Goal: Task Accomplishment & Management: Manage account settings

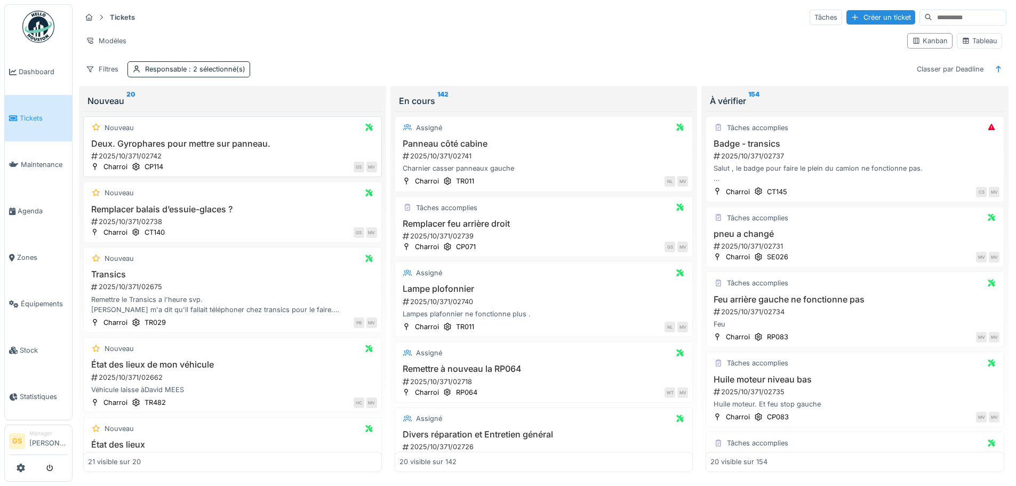
click at [133, 153] on div "2025/10/371/02742" at bounding box center [233, 156] width 287 height 10
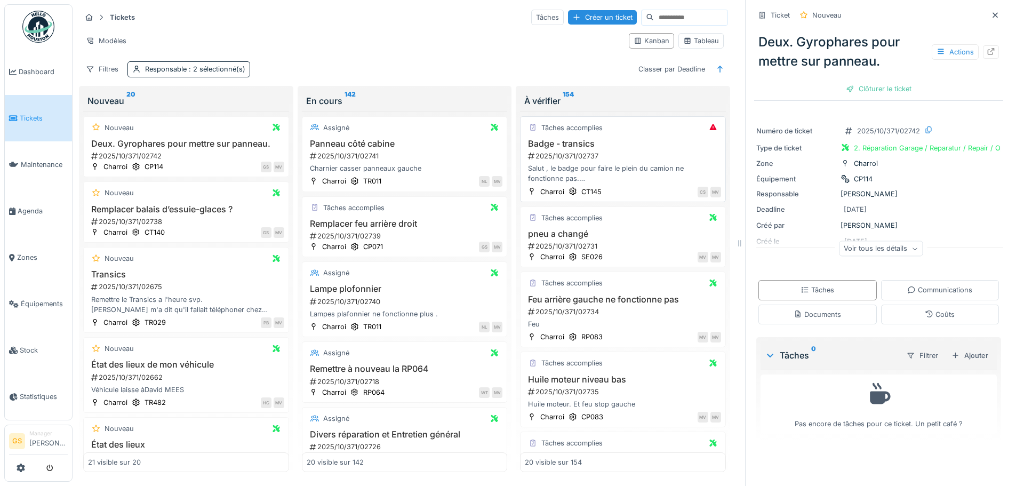
click at [567, 154] on div "2025/10/371/02737" at bounding box center [624, 156] width 194 height 10
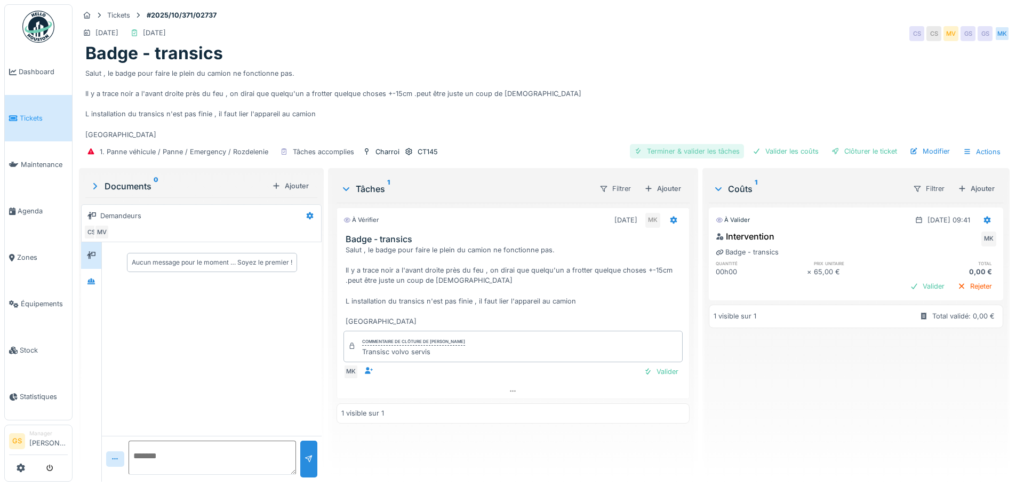
click at [716, 158] on div "Terminer & valider les tâches" at bounding box center [687, 151] width 114 height 14
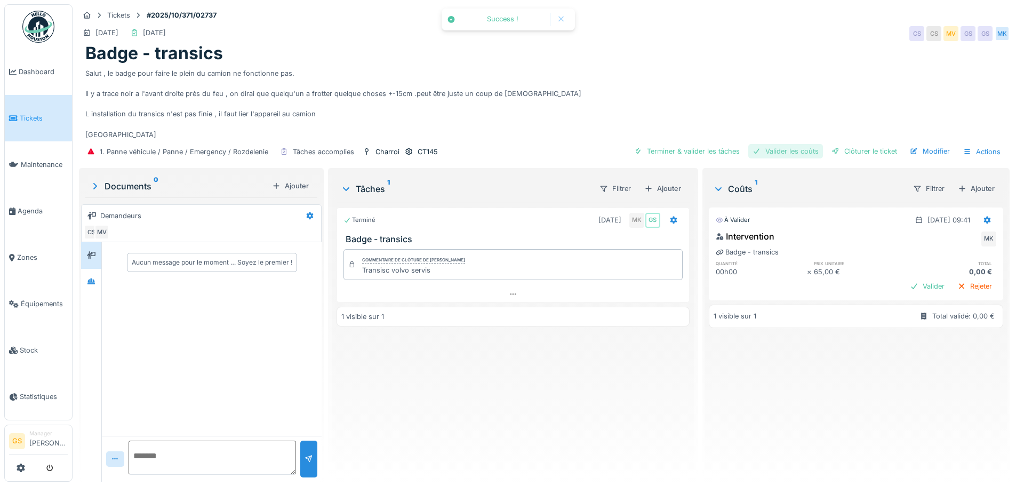
click at [767, 158] on div "Valider les coûts" at bounding box center [785, 151] width 75 height 14
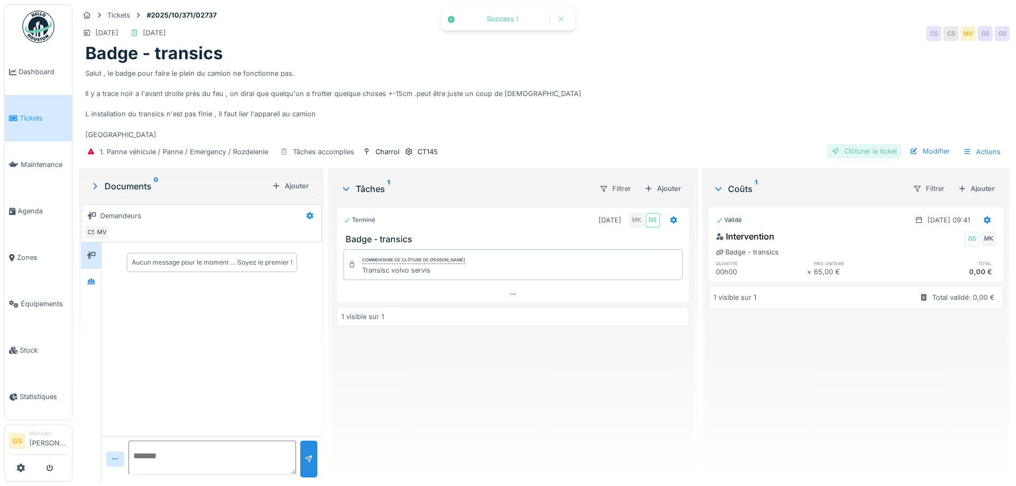
click at [841, 158] on div "Clôturer le ticket" at bounding box center [864, 151] width 74 height 14
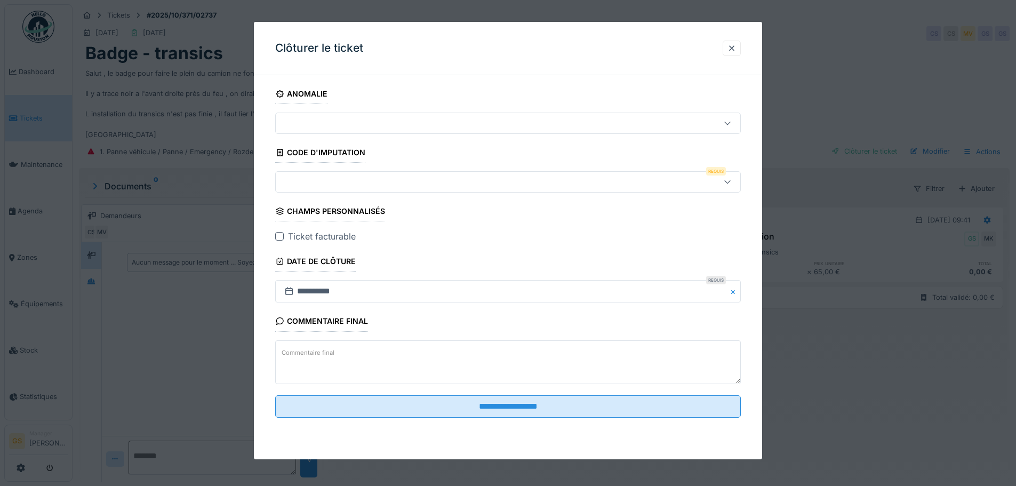
click at [327, 183] on div at bounding box center [481, 182] width 402 height 12
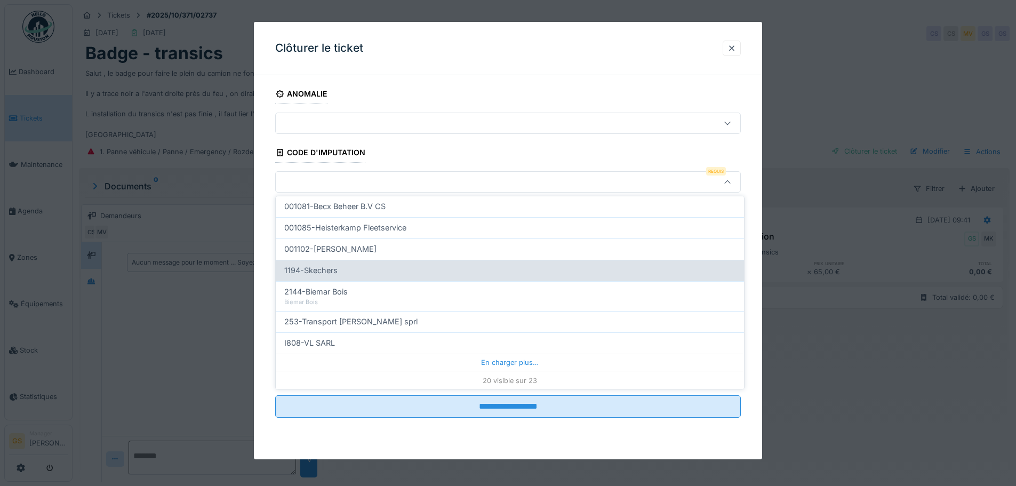
scroll to position [343, 0]
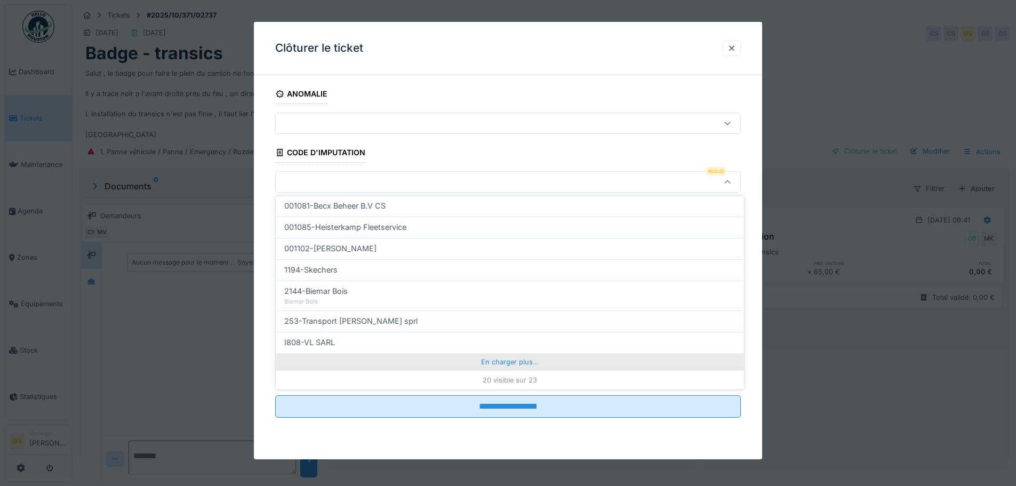
click at [487, 360] on div "En charger plus…" at bounding box center [510, 361] width 468 height 17
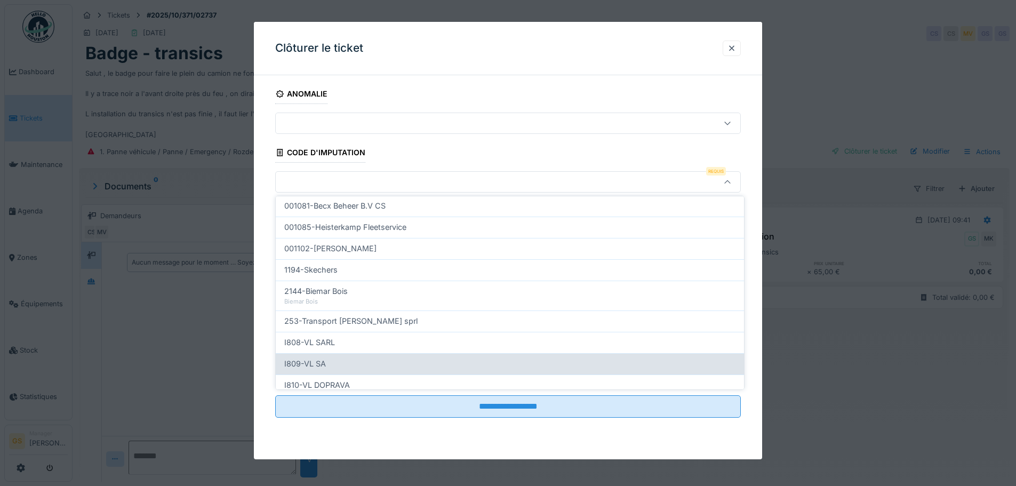
click at [306, 365] on span "I809-VL SA" at bounding box center [305, 364] width 42 height 12
type input "***"
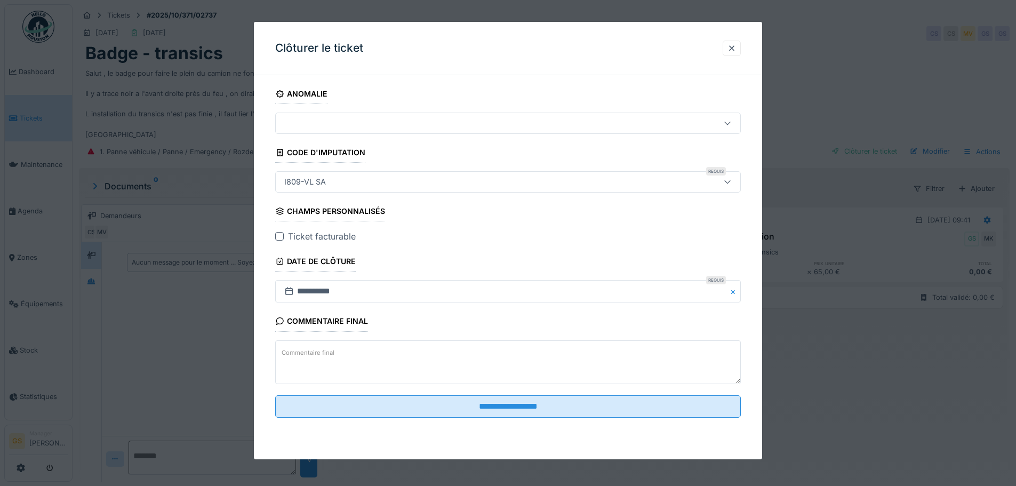
click at [278, 232] on div at bounding box center [279, 236] width 9 height 9
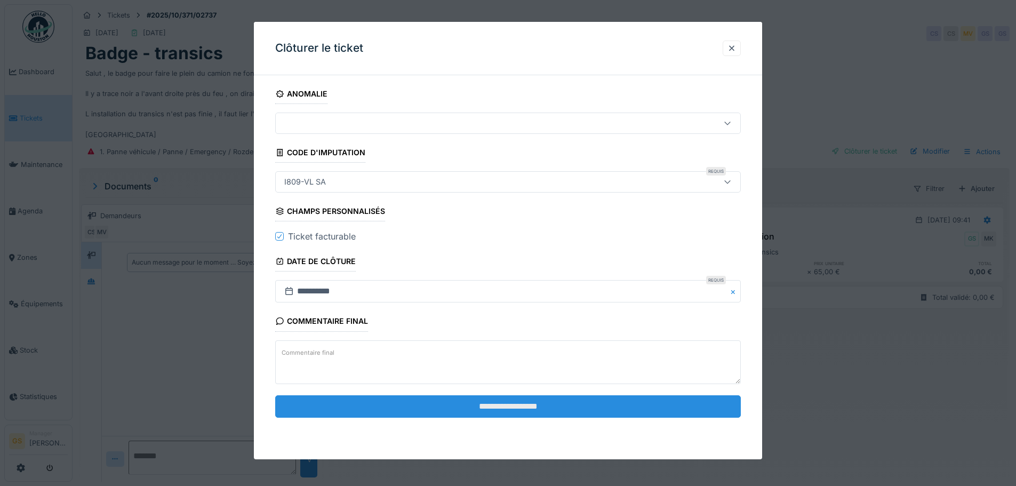
click at [479, 411] on input "**********" at bounding box center [508, 406] width 466 height 22
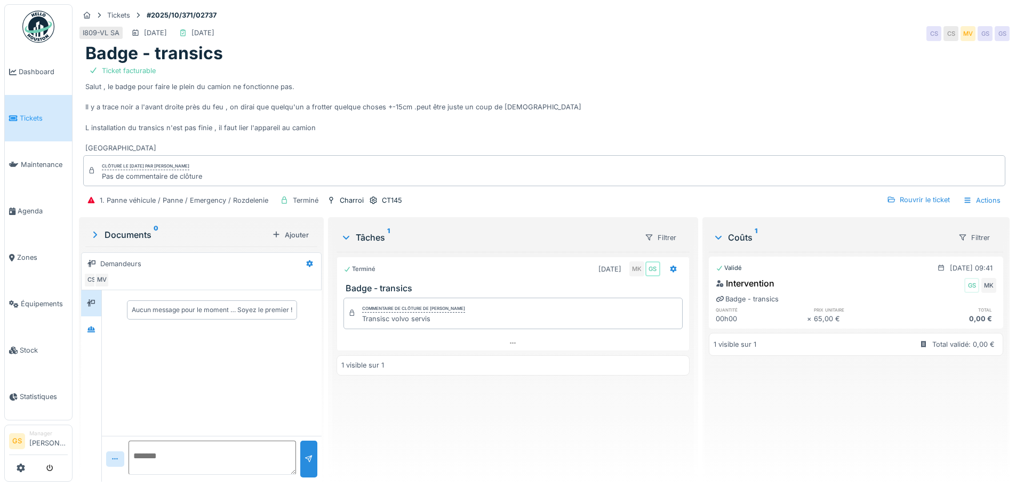
click at [27, 117] on span "Tickets" at bounding box center [44, 118] width 48 height 10
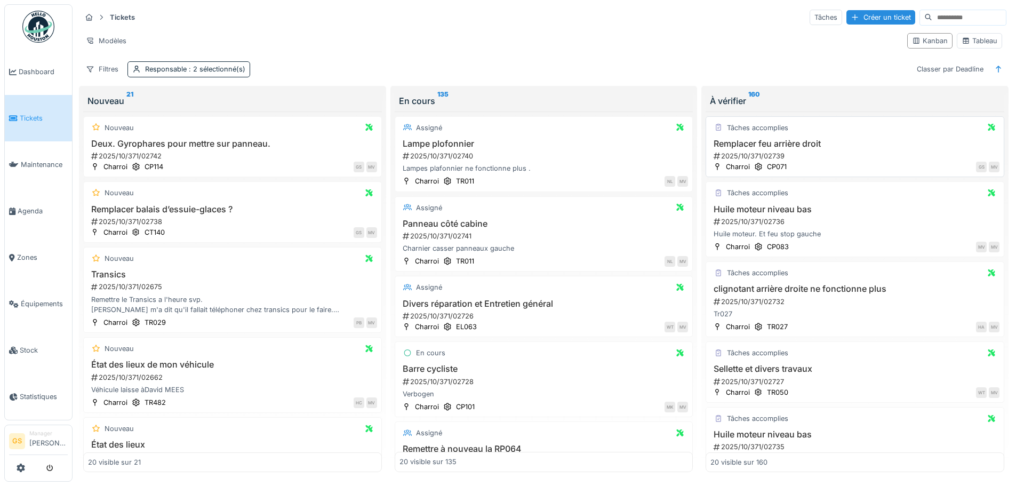
click at [751, 156] on div "2025/10/371/02739" at bounding box center [855, 156] width 287 height 10
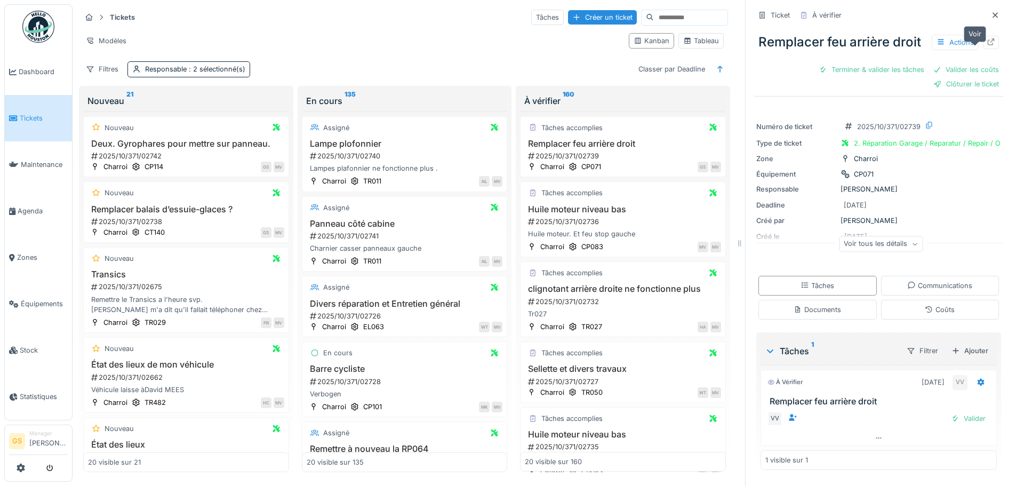
click at [987, 45] on icon at bounding box center [991, 41] width 9 height 7
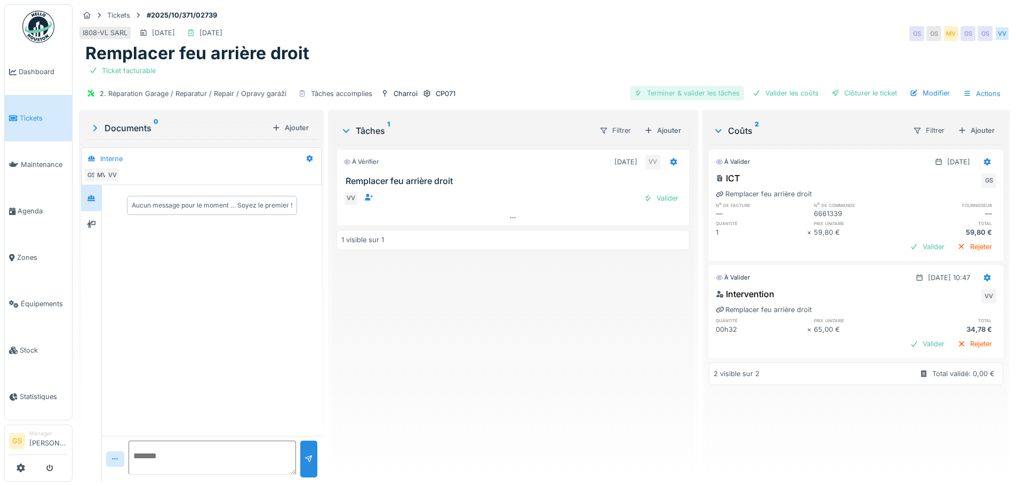
click at [693, 93] on div "Terminer & valider les tâches" at bounding box center [687, 93] width 114 height 14
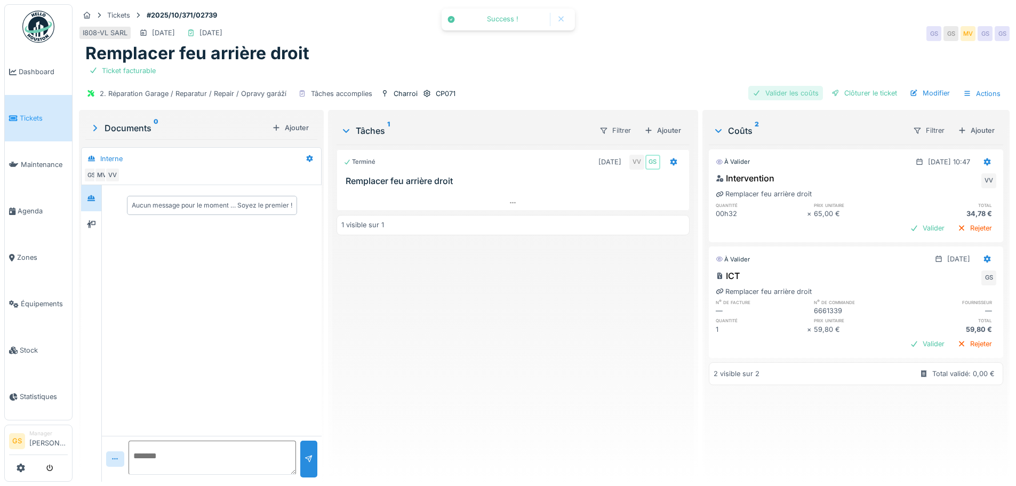
click at [777, 92] on div "Valider les coûts" at bounding box center [785, 93] width 75 height 14
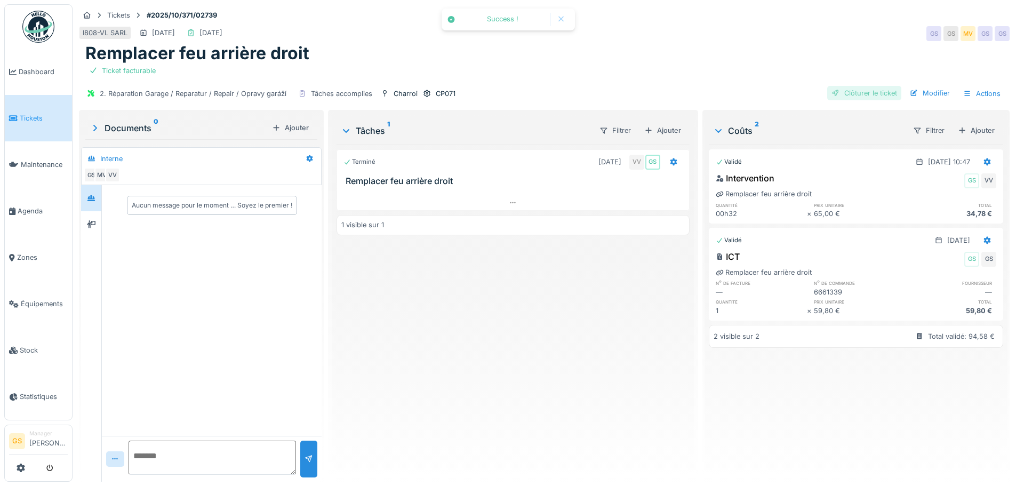
click at [848, 91] on div "Clôturer le ticket" at bounding box center [864, 93] width 74 height 14
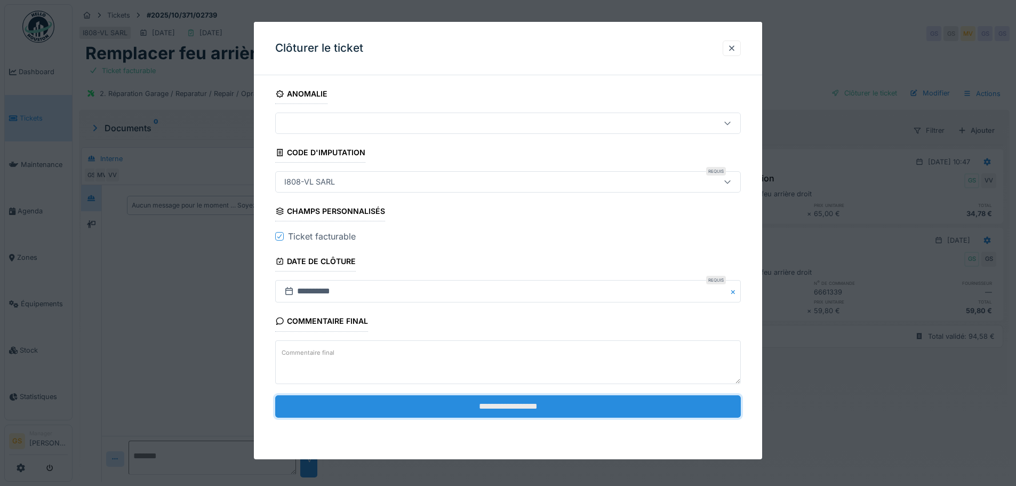
click at [516, 405] on input "**********" at bounding box center [508, 406] width 466 height 22
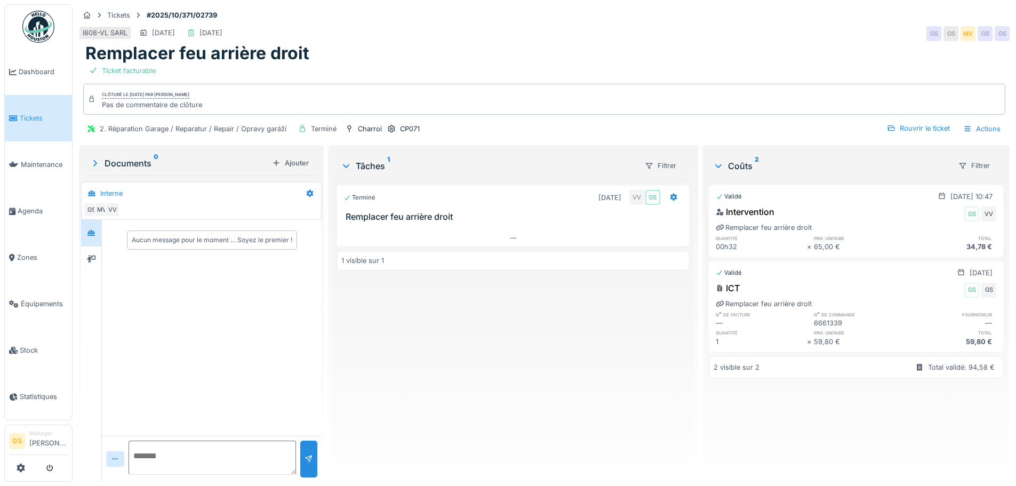
click at [32, 117] on span "Tickets" at bounding box center [44, 118] width 48 height 10
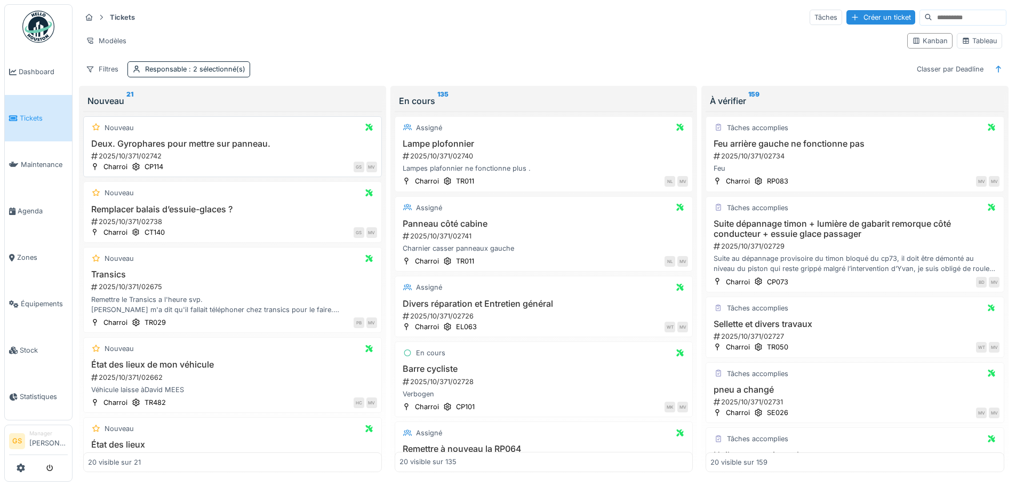
click at [149, 153] on div "2025/10/371/02742" at bounding box center [233, 156] width 287 height 10
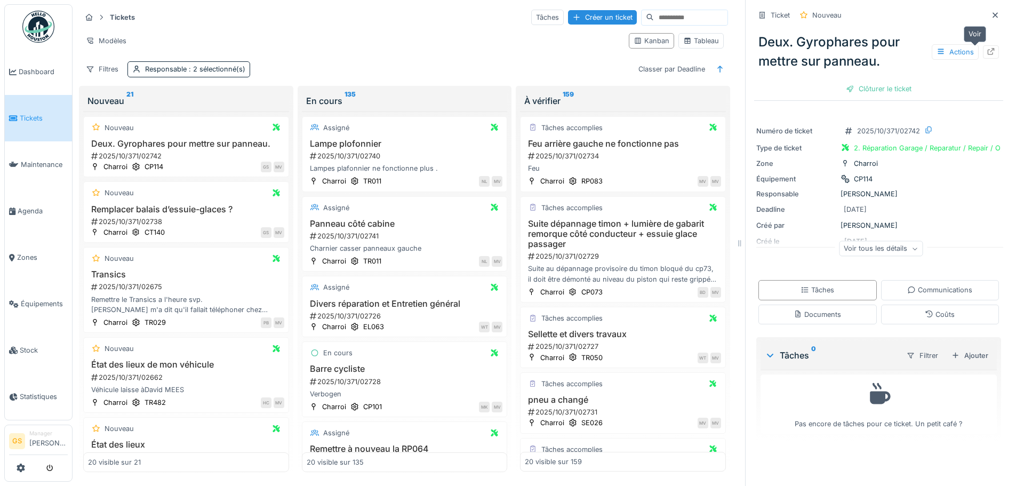
click at [987, 49] on icon at bounding box center [991, 51] width 9 height 7
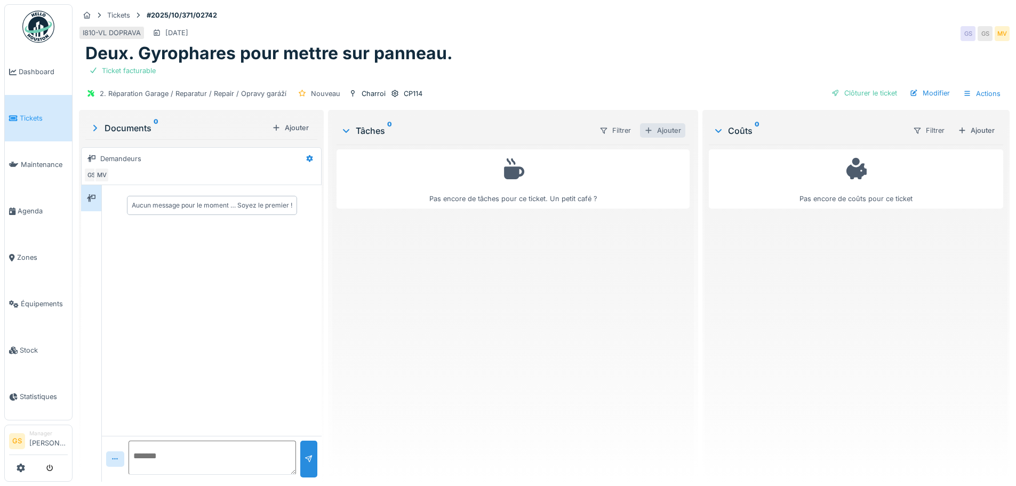
click at [668, 127] on div "Ajouter" at bounding box center [662, 130] width 45 height 14
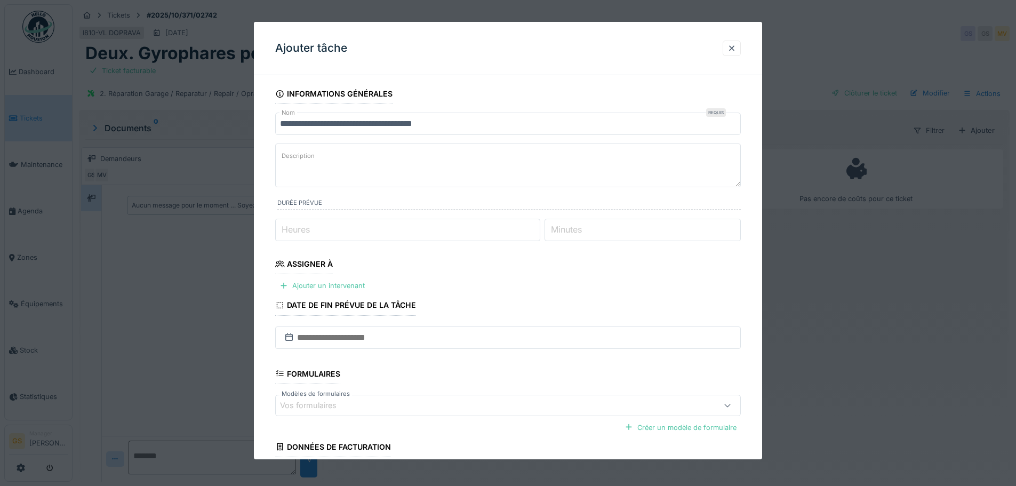
click at [573, 227] on label "Minutes" at bounding box center [566, 229] width 35 height 13
click at [573, 227] on input "Minutes" at bounding box center [642, 230] width 196 height 22
type input "**"
click at [314, 286] on div "Ajouter un intervenant" at bounding box center [322, 285] width 94 height 14
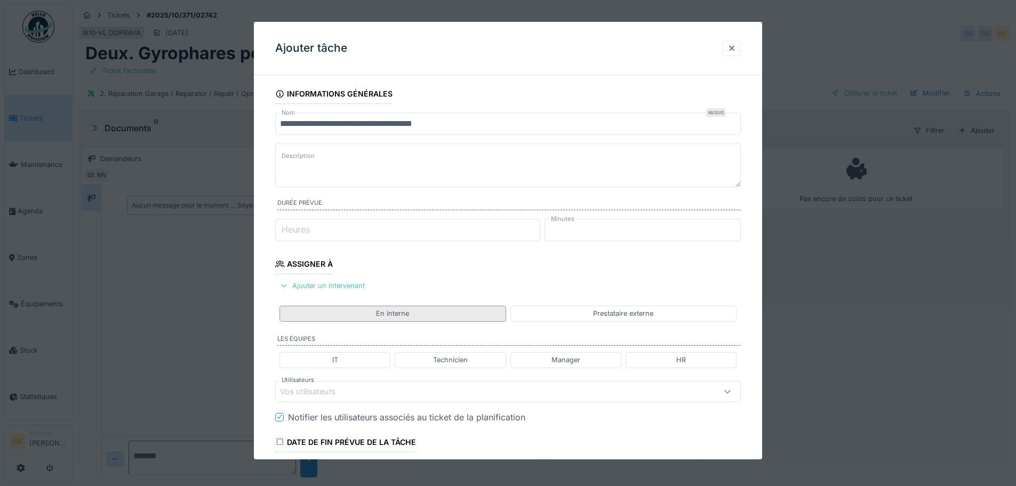
click at [372, 313] on div "En interne" at bounding box center [392, 313] width 226 height 15
click at [380, 310] on div "En interne" at bounding box center [392, 313] width 33 height 10
click at [443, 360] on div "Technicien" at bounding box center [450, 360] width 35 height 10
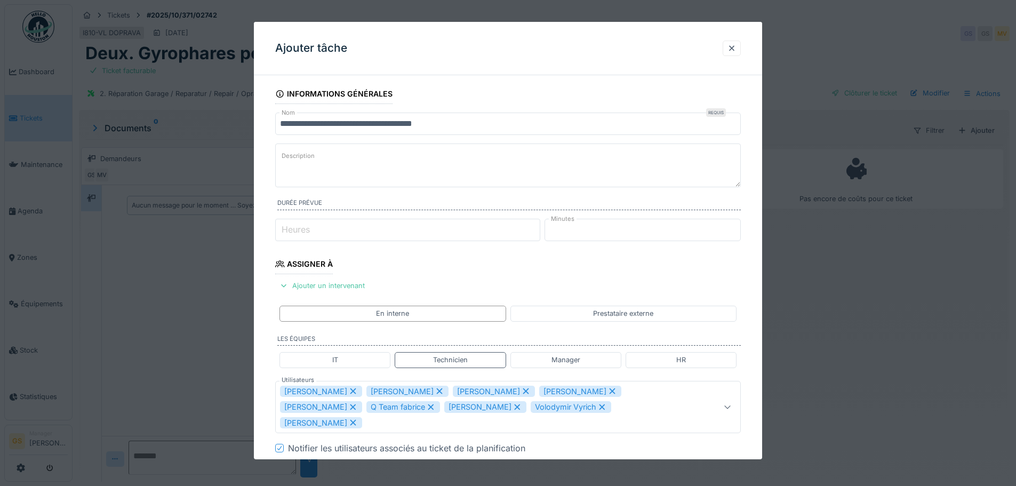
click at [350, 390] on icon at bounding box center [353, 391] width 6 height 6
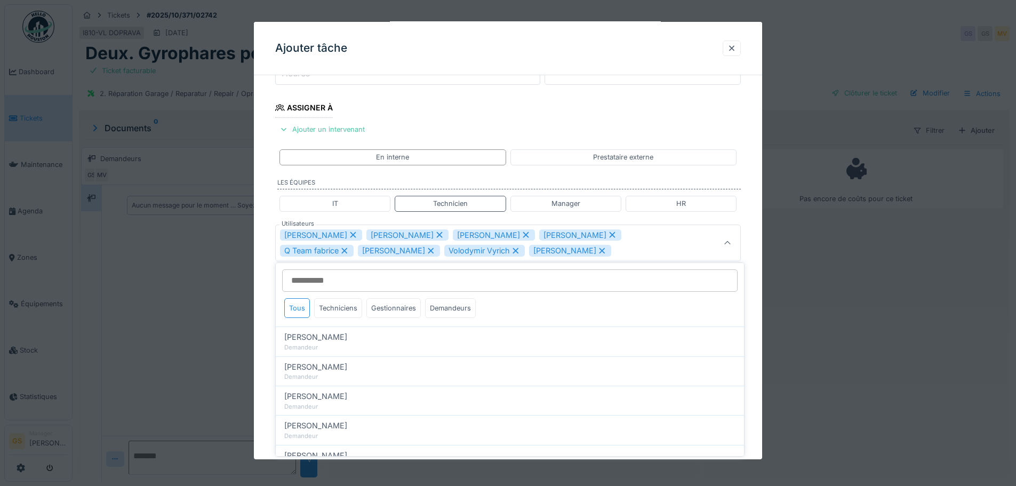
scroll to position [158, 0]
click at [348, 232] on icon at bounding box center [353, 232] width 10 height 7
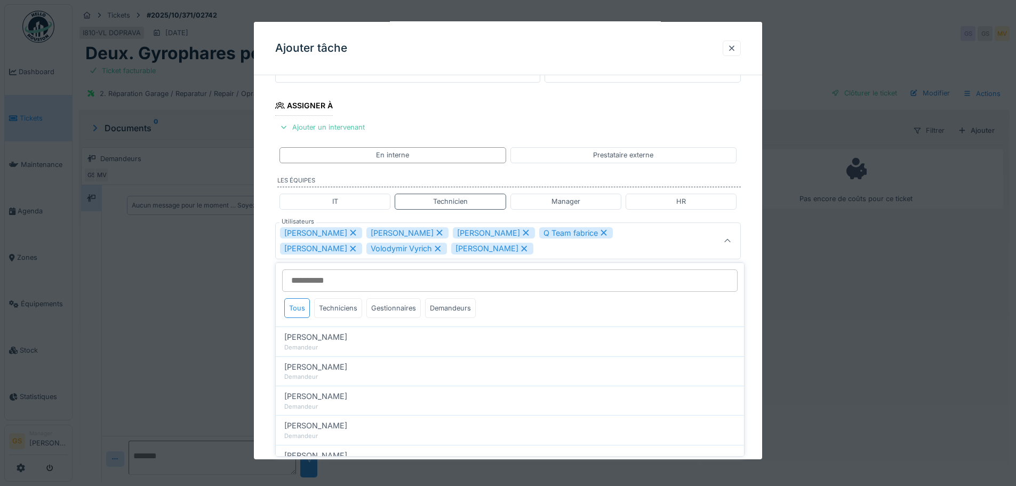
click at [351, 234] on icon at bounding box center [353, 233] width 6 height 6
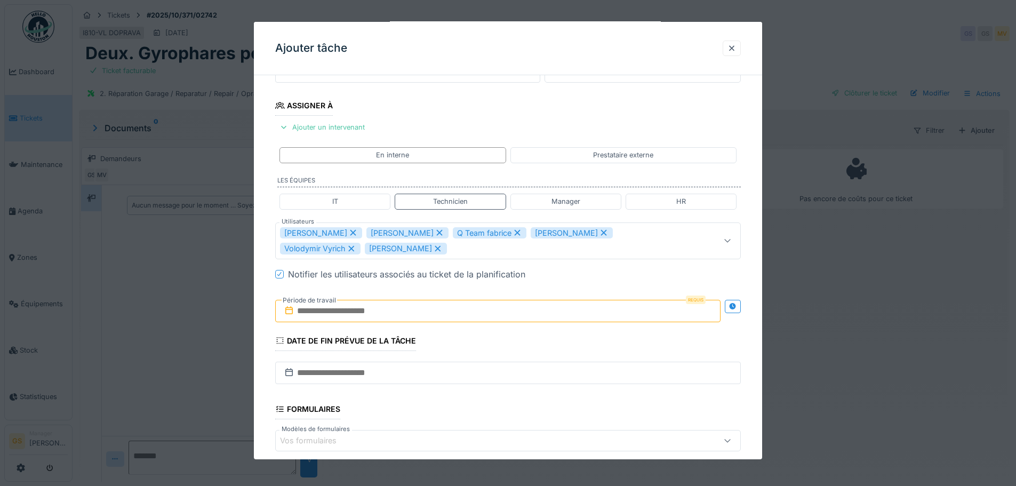
click at [350, 231] on icon at bounding box center [353, 232] width 10 height 7
click at [426, 229] on icon at bounding box center [431, 232] width 10 height 7
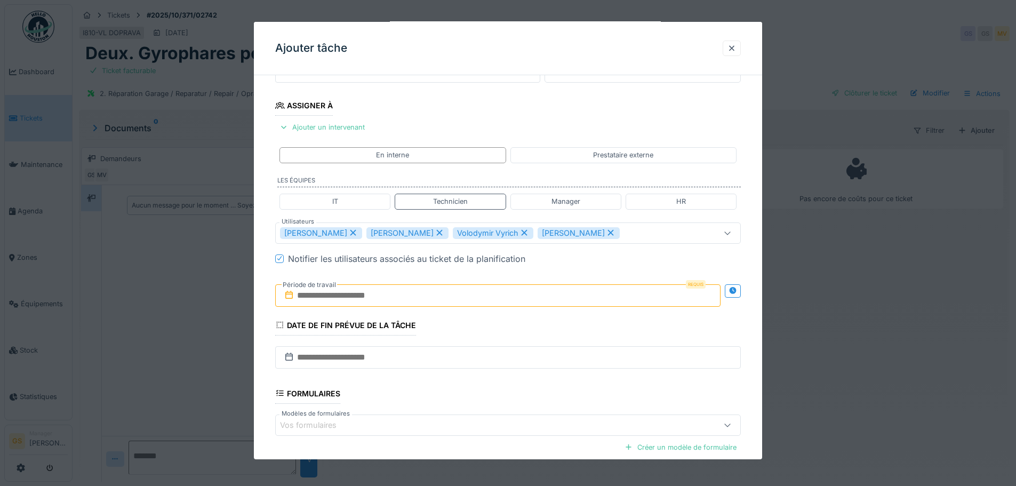
click at [437, 234] on icon at bounding box center [440, 233] width 6 height 6
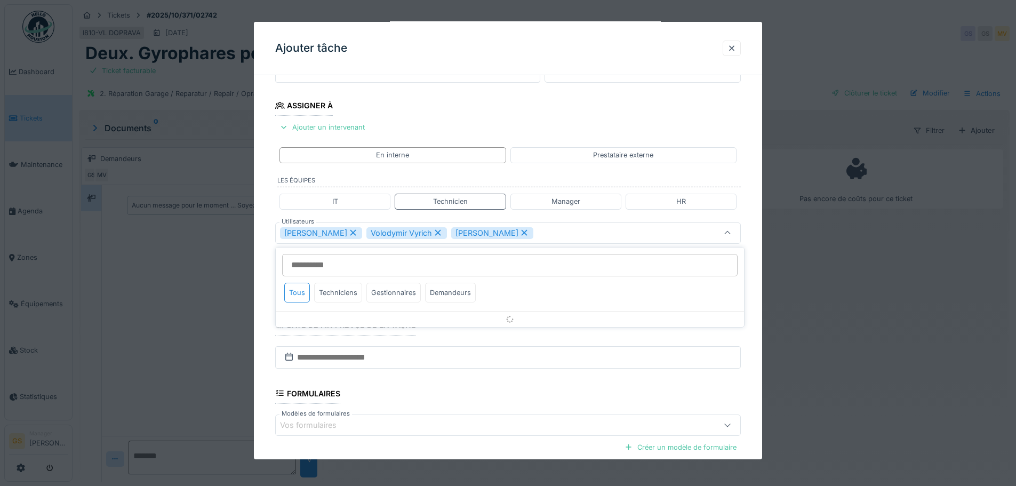
scroll to position [151, 0]
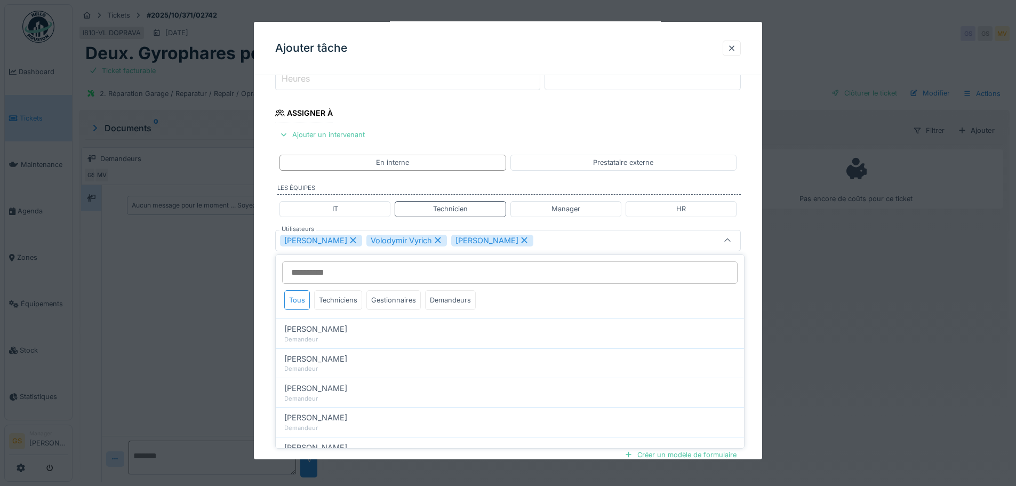
click at [433, 238] on icon at bounding box center [438, 239] width 10 height 7
click at [436, 237] on icon at bounding box center [440, 239] width 10 height 7
type input "****"
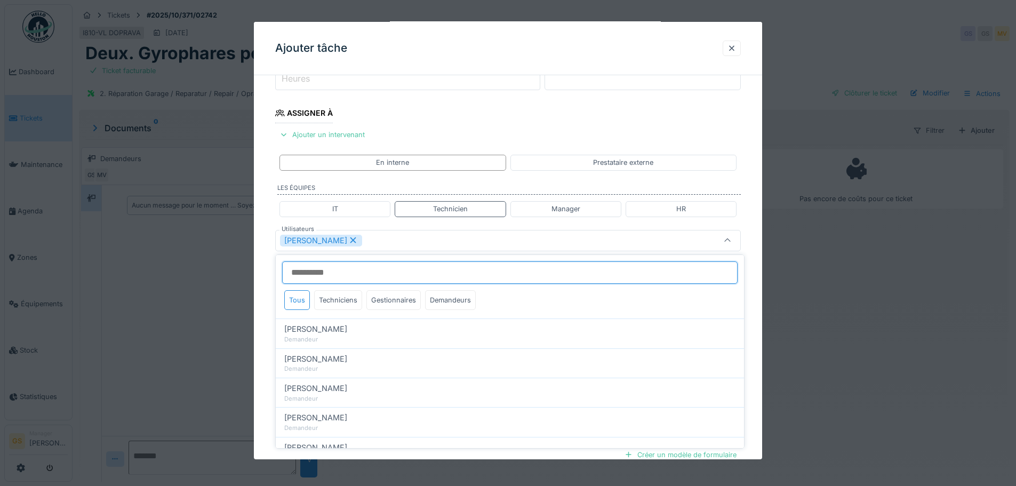
click at [436, 272] on input "Utilisateurs" at bounding box center [509, 272] width 455 height 22
click at [477, 242] on div "Miroslav Kotora" at bounding box center [481, 241] width 402 height 12
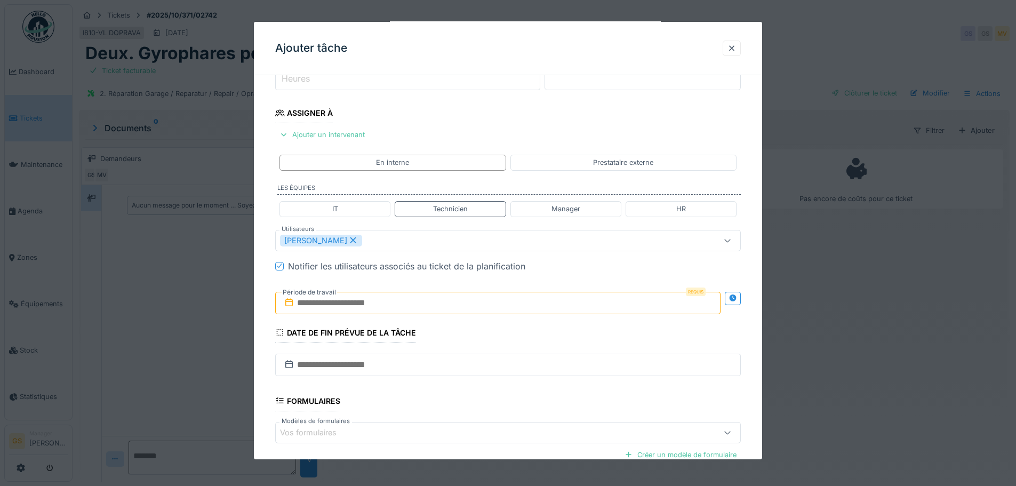
click at [452, 310] on input "text" at bounding box center [497, 303] width 445 height 22
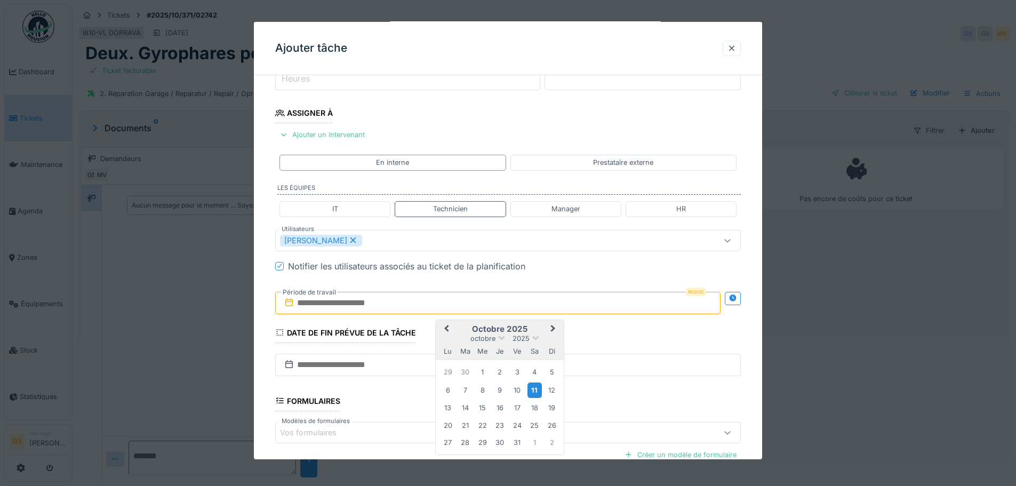
click at [530, 383] on div "11" at bounding box center [534, 389] width 14 height 15
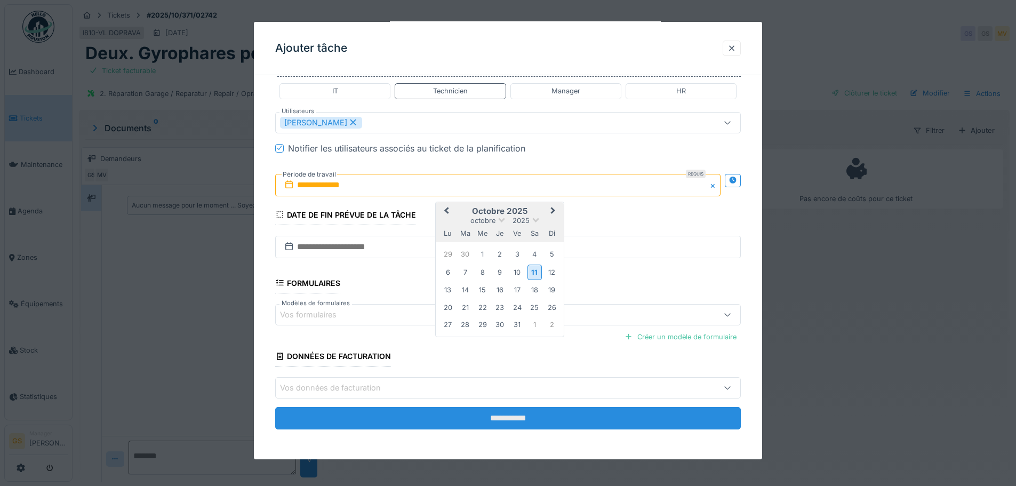
click at [437, 420] on input "**********" at bounding box center [508, 418] width 466 height 22
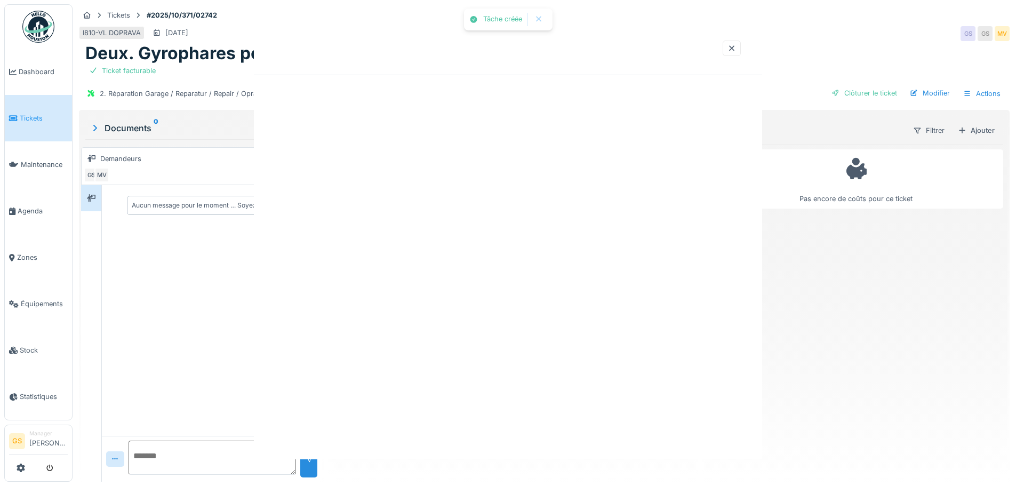
scroll to position [0, 0]
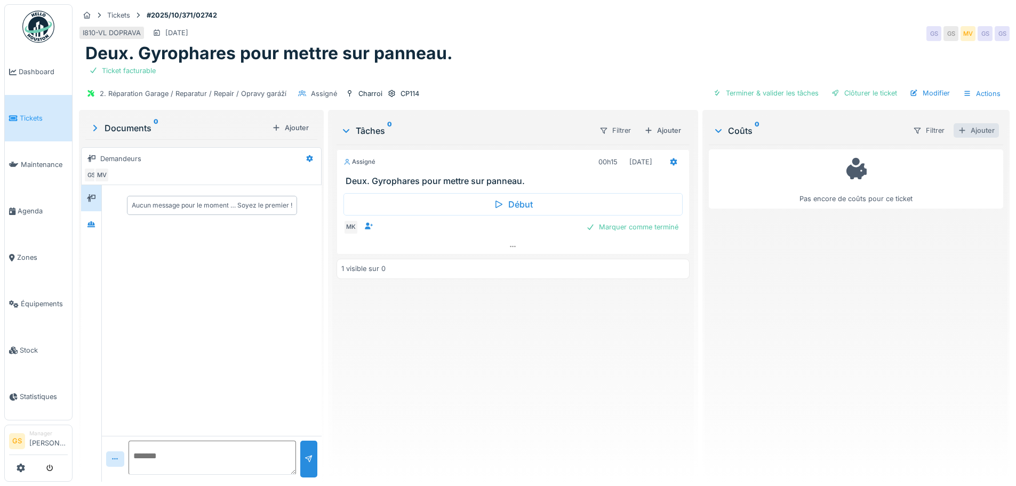
click at [963, 130] on div "Ajouter" at bounding box center [975, 130] width 45 height 14
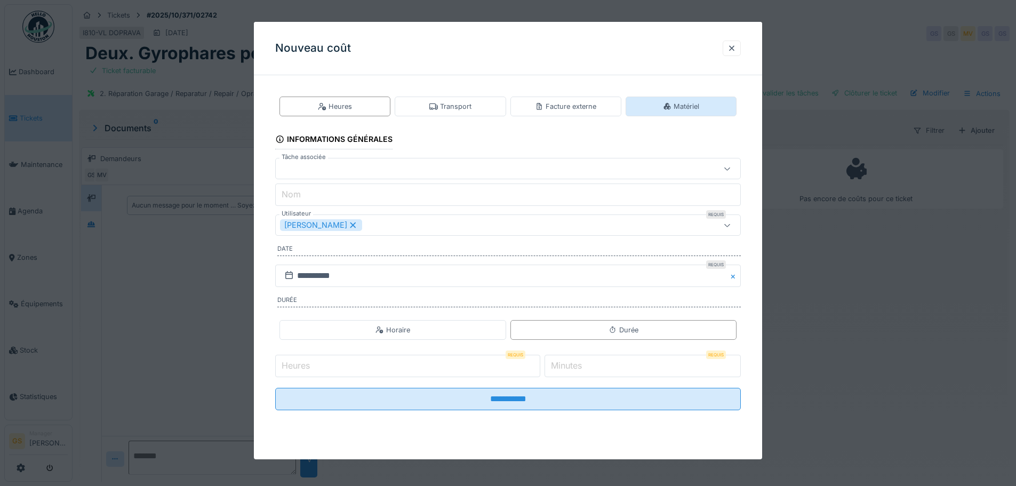
click at [671, 104] on icon at bounding box center [667, 106] width 9 height 7
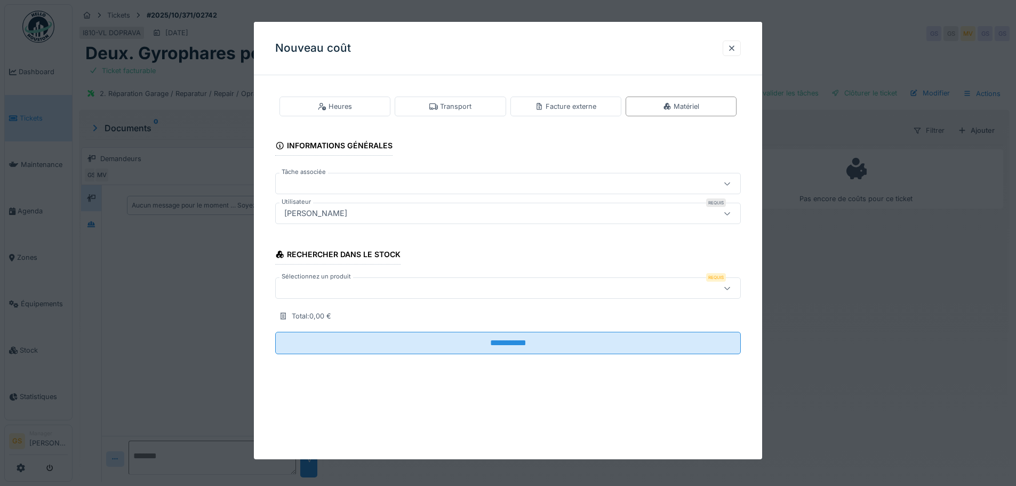
click at [306, 179] on div at bounding box center [481, 184] width 402 height 12
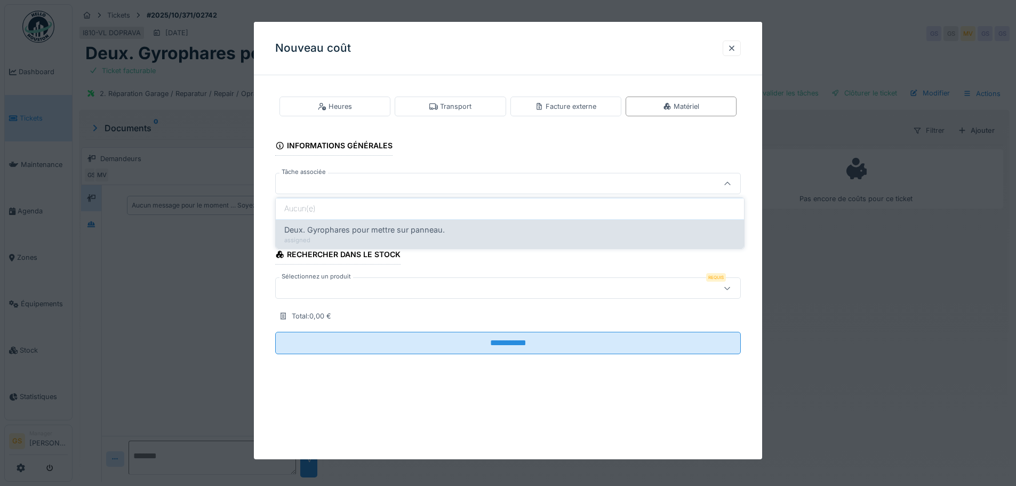
click at [334, 229] on span "Deux. Gyrophares pour mettre sur panneau." at bounding box center [364, 230] width 161 height 12
type input "******"
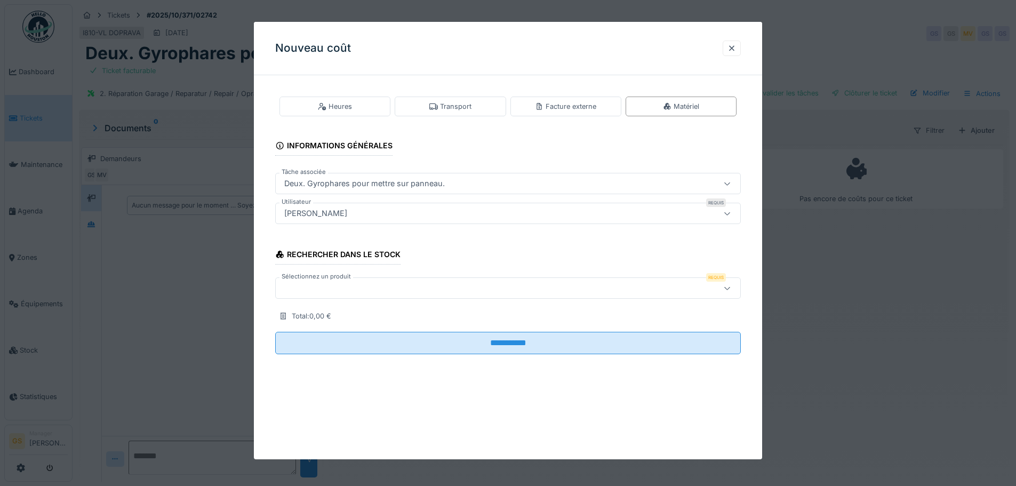
click at [324, 289] on div at bounding box center [481, 288] width 402 height 12
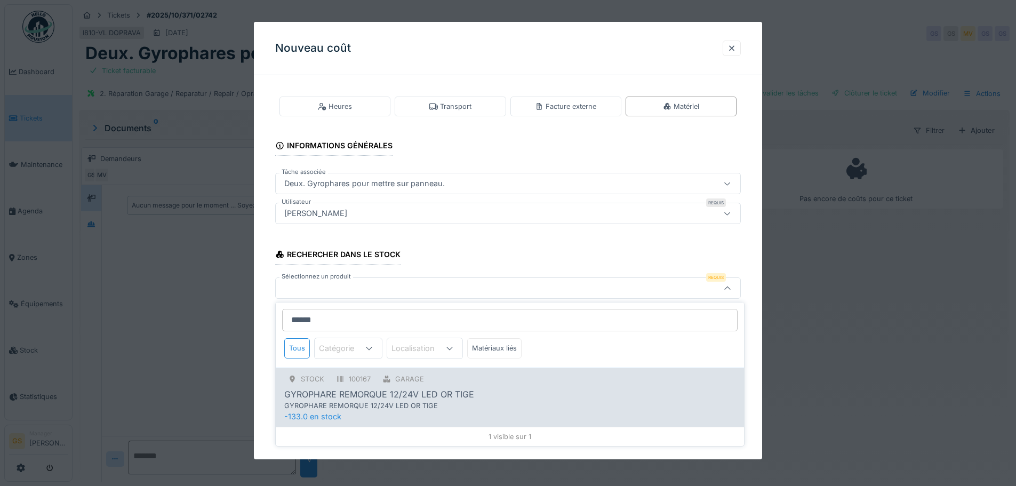
type input "******"
click at [354, 376] on div "100167" at bounding box center [360, 379] width 22 height 10
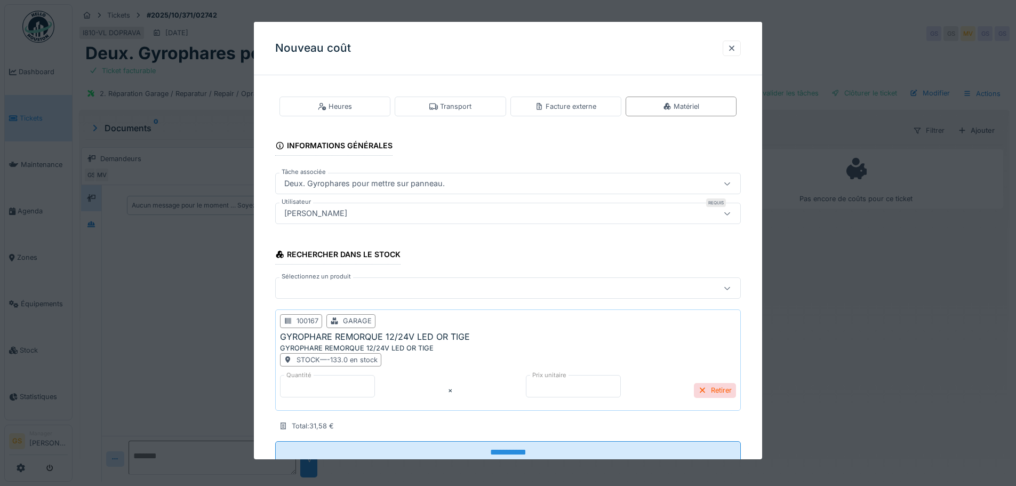
click at [375, 382] on input "****" at bounding box center [327, 386] width 95 height 22
click at [375, 389] on input "*" at bounding box center [327, 386] width 95 height 22
click at [375, 389] on input "****" at bounding box center [327, 386] width 95 height 22
type input "*"
click at [375, 382] on input "*" at bounding box center [327, 386] width 95 height 22
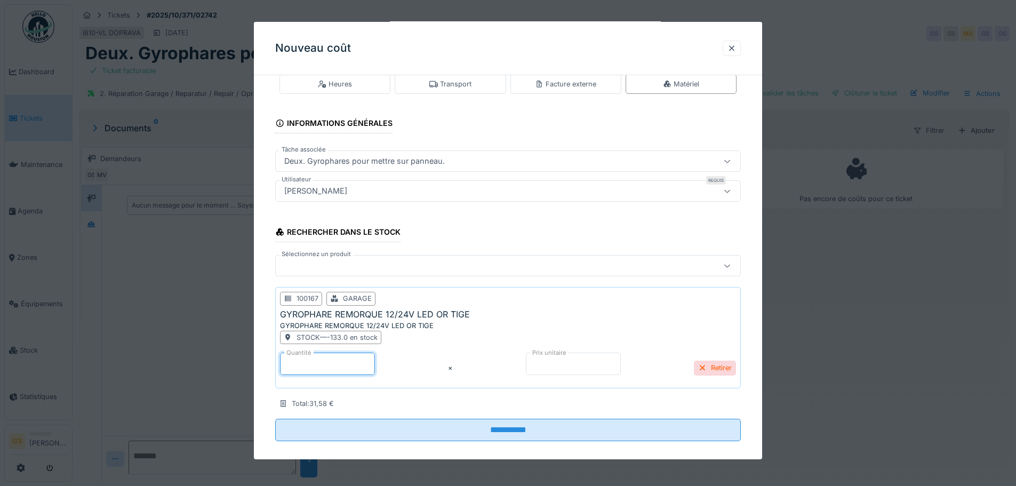
scroll to position [34, 0]
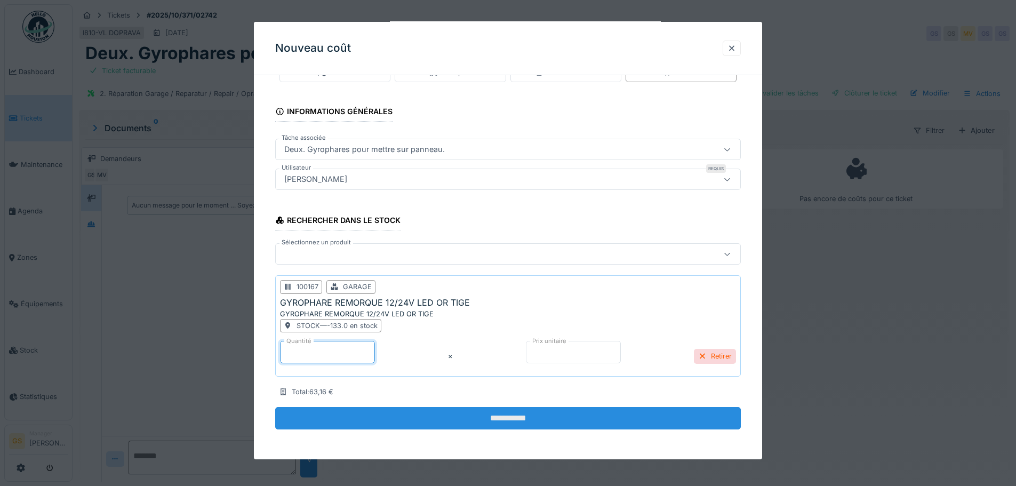
type input "*"
click at [469, 422] on input "**********" at bounding box center [508, 418] width 466 height 22
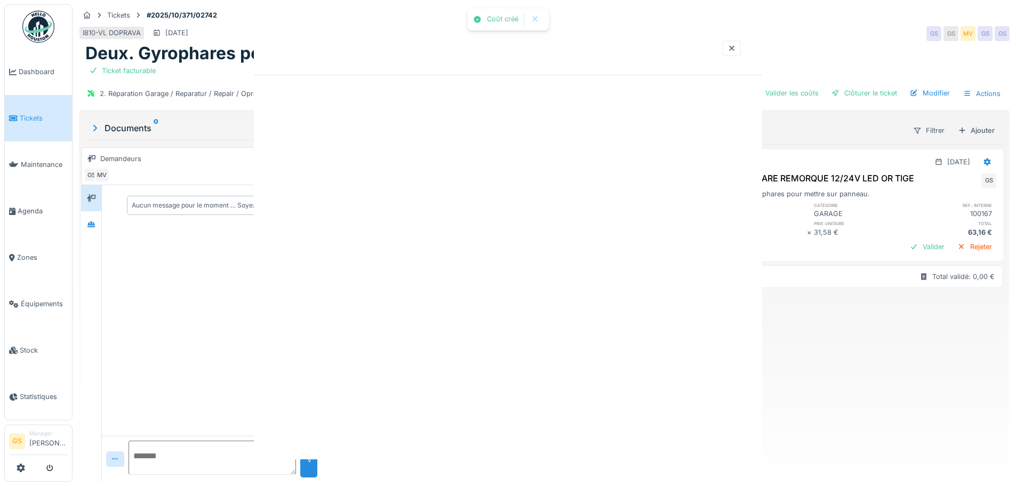
scroll to position [0, 0]
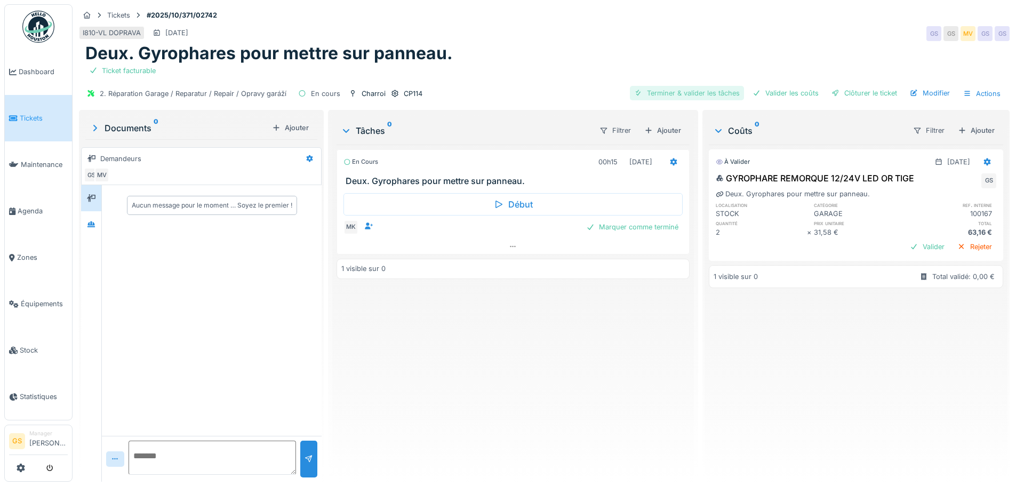
click at [685, 92] on div "Terminer & valider les tâches" at bounding box center [687, 93] width 114 height 14
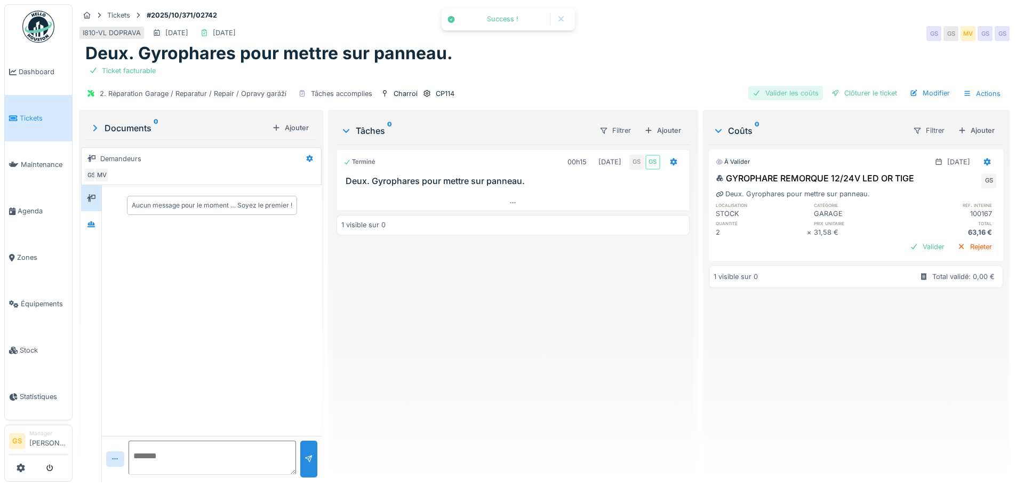
click at [790, 90] on div "Valider les coûts" at bounding box center [785, 93] width 75 height 14
click at [869, 93] on div "Clôturer le ticket" at bounding box center [864, 93] width 74 height 14
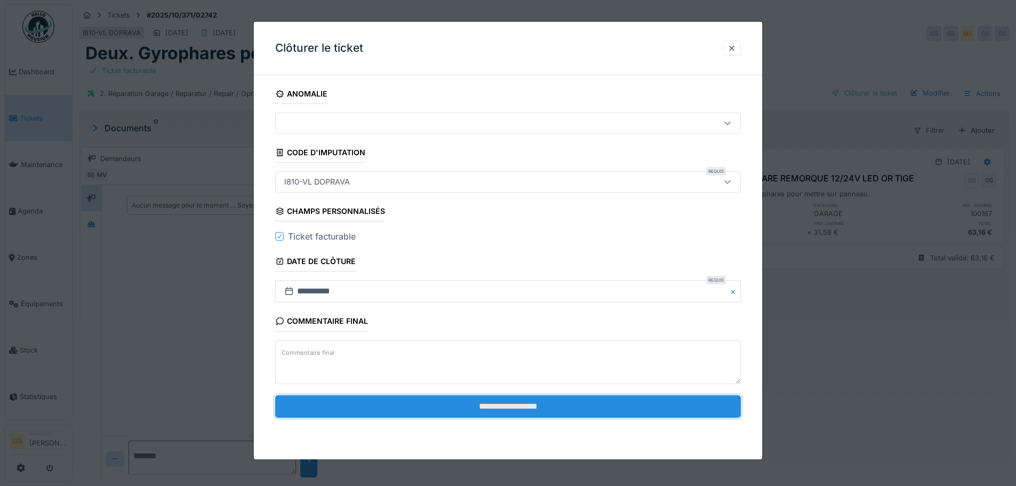
click at [573, 404] on input "**********" at bounding box center [508, 406] width 466 height 22
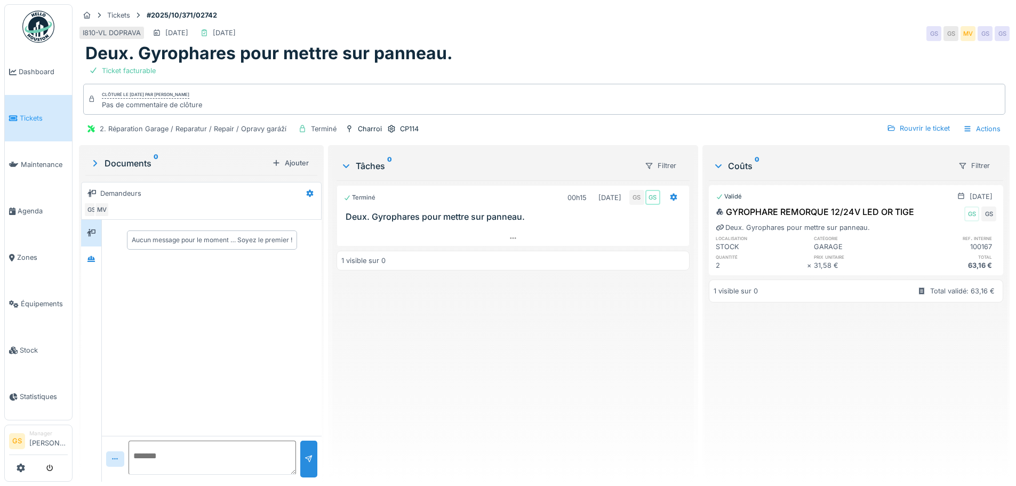
click at [28, 113] on span "Tickets" at bounding box center [44, 118] width 48 height 10
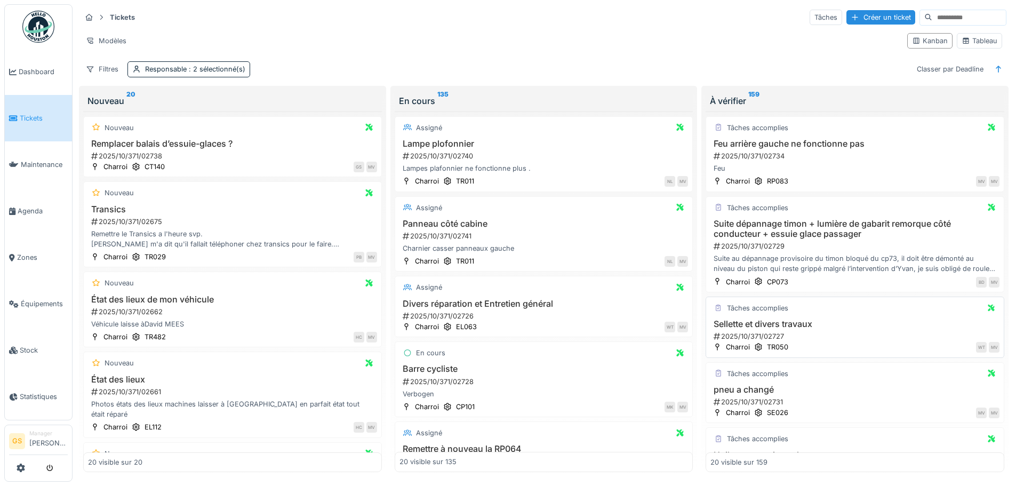
click at [742, 333] on div "2025/10/371/02727" at bounding box center [855, 336] width 287 height 10
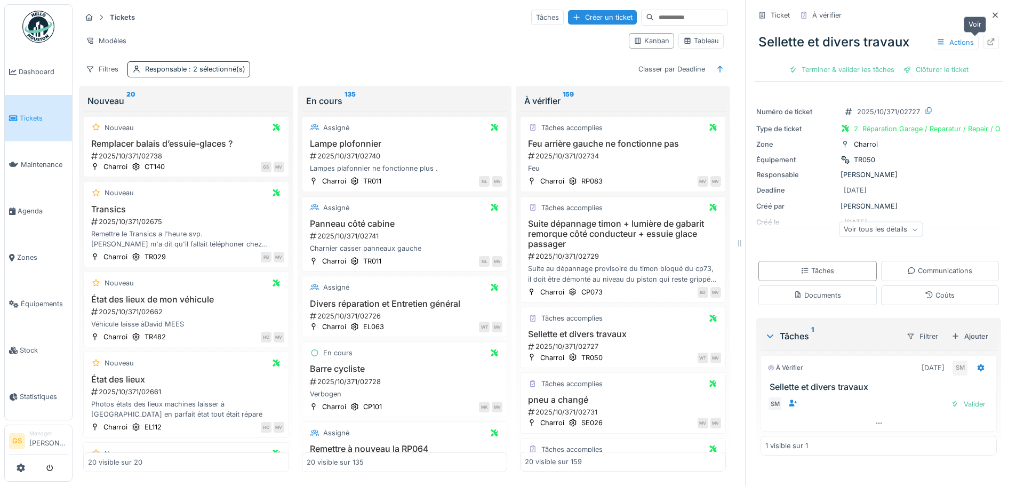
click at [987, 39] on icon at bounding box center [991, 41] width 9 height 7
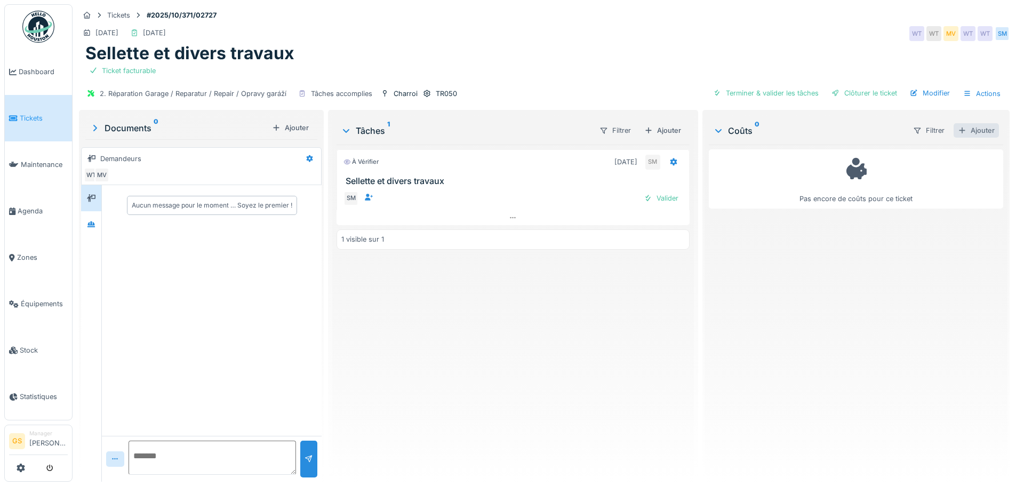
click at [974, 131] on div "Ajouter" at bounding box center [975, 130] width 45 height 14
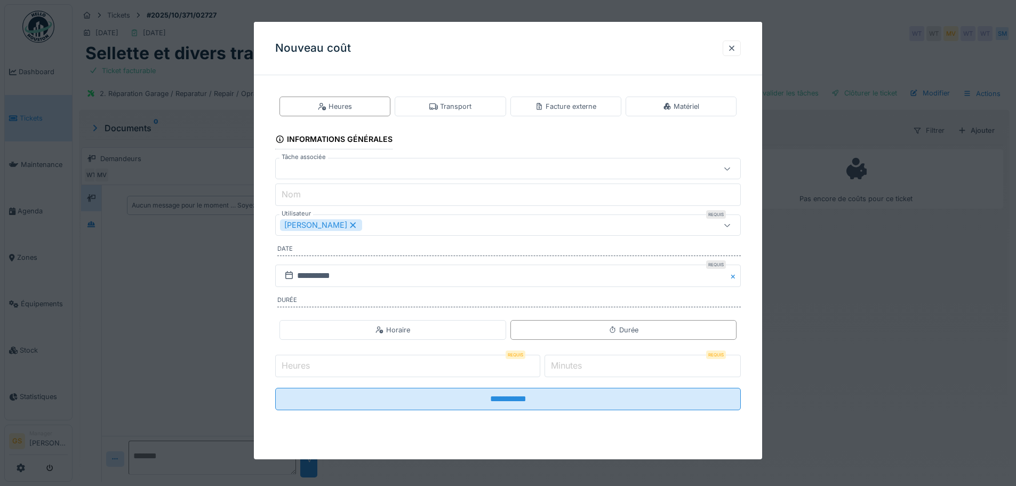
click at [819, 125] on div at bounding box center [508, 243] width 1016 height 486
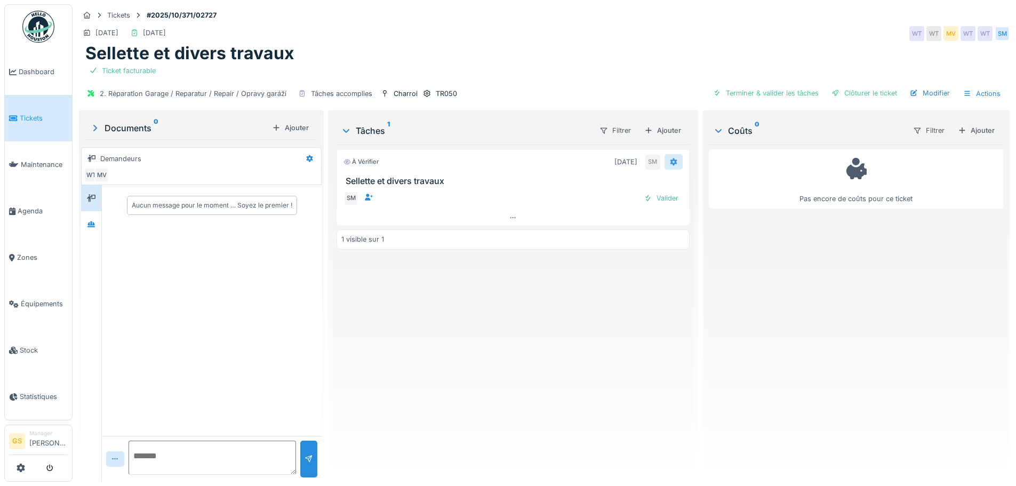
click at [670, 160] on icon at bounding box center [673, 161] width 7 height 7
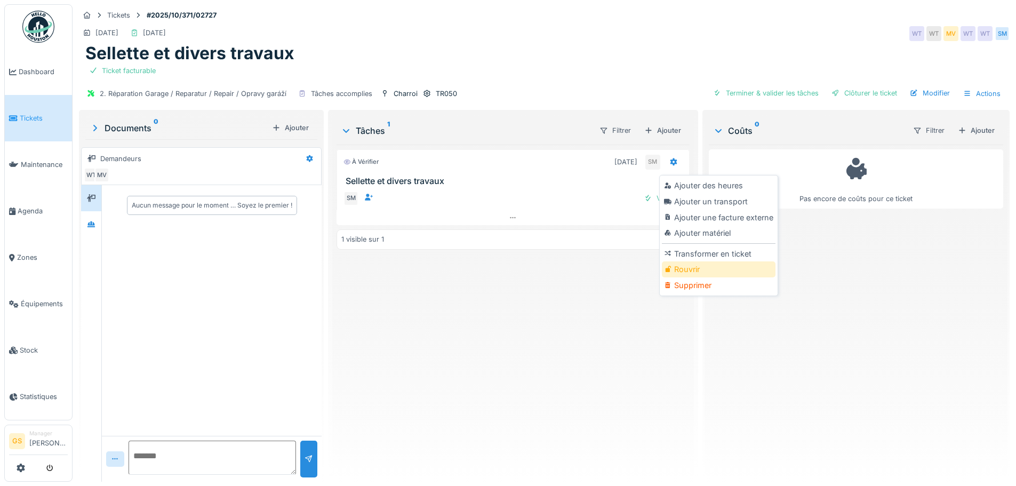
click at [686, 267] on div "Rouvrir" at bounding box center [719, 269] width 114 height 16
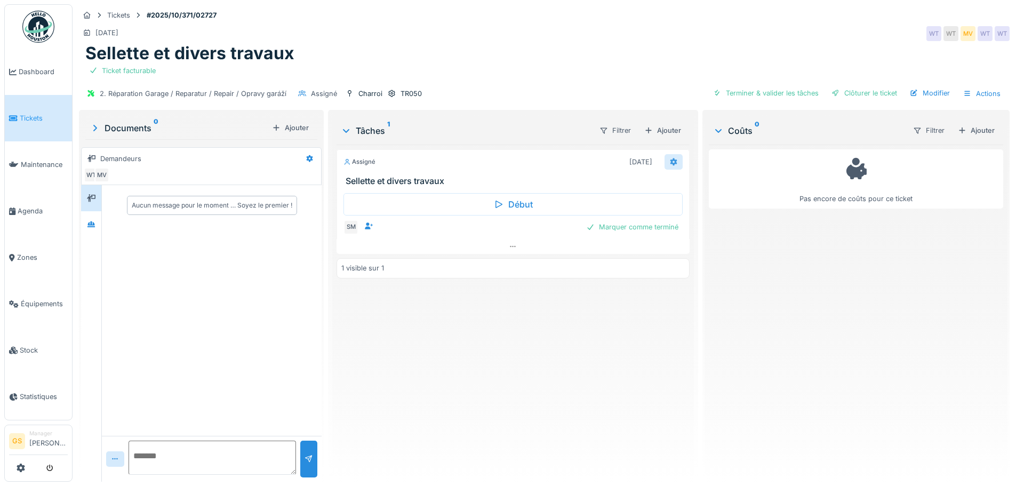
click at [669, 159] on icon at bounding box center [673, 161] width 9 height 7
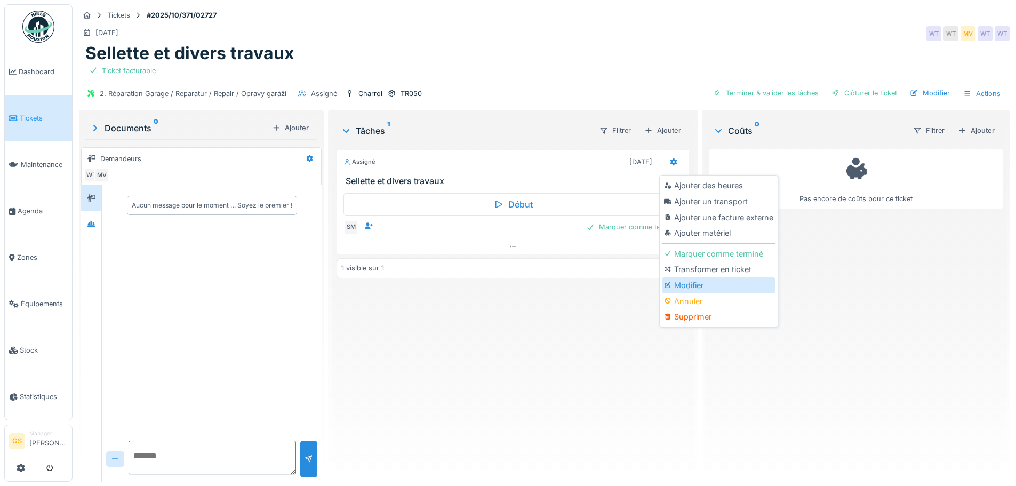
click at [682, 280] on div "Modifier" at bounding box center [719, 285] width 114 height 16
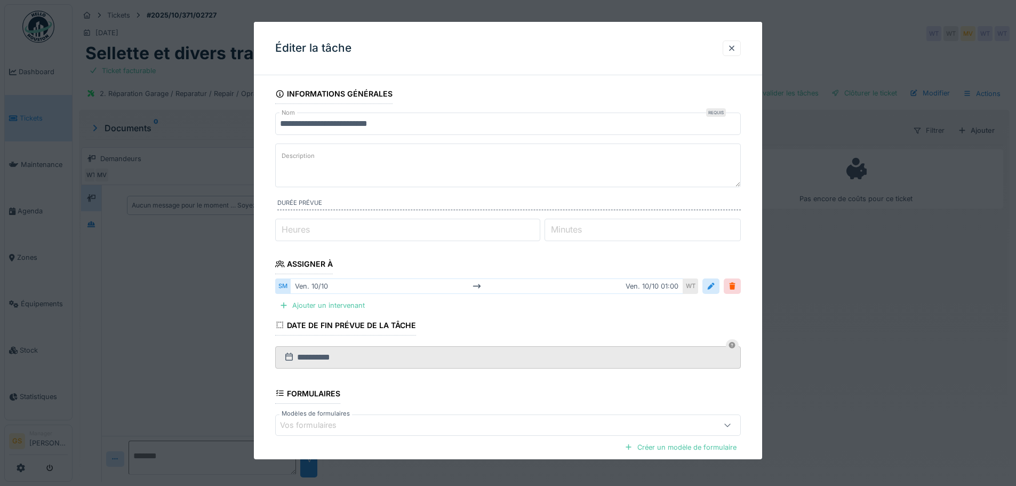
click at [293, 228] on label "Heures" at bounding box center [295, 229] width 33 height 13
click at [293, 228] on input "*" at bounding box center [407, 230] width 265 height 22
type input "*"
click at [567, 228] on label "Minutes" at bounding box center [566, 229] width 35 height 13
click at [567, 228] on input "*" at bounding box center [642, 230] width 196 height 22
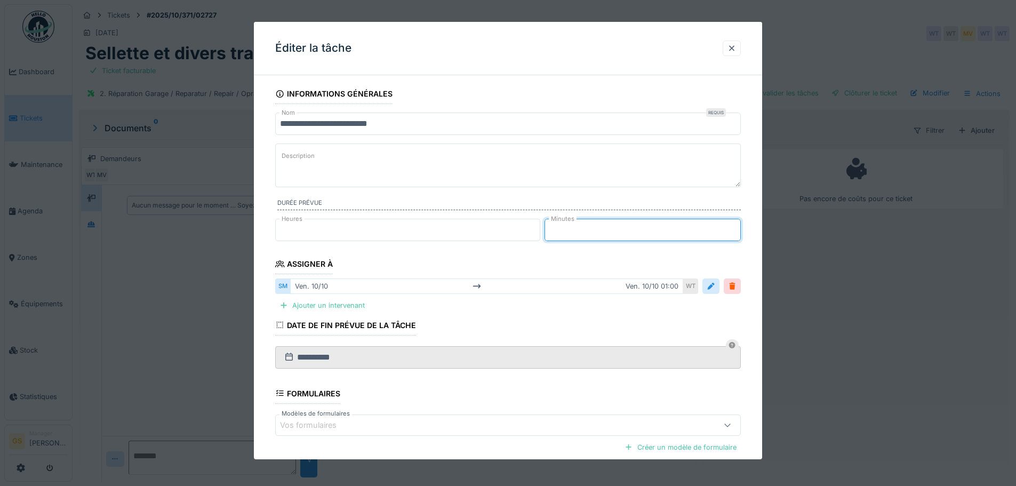
type input "*"
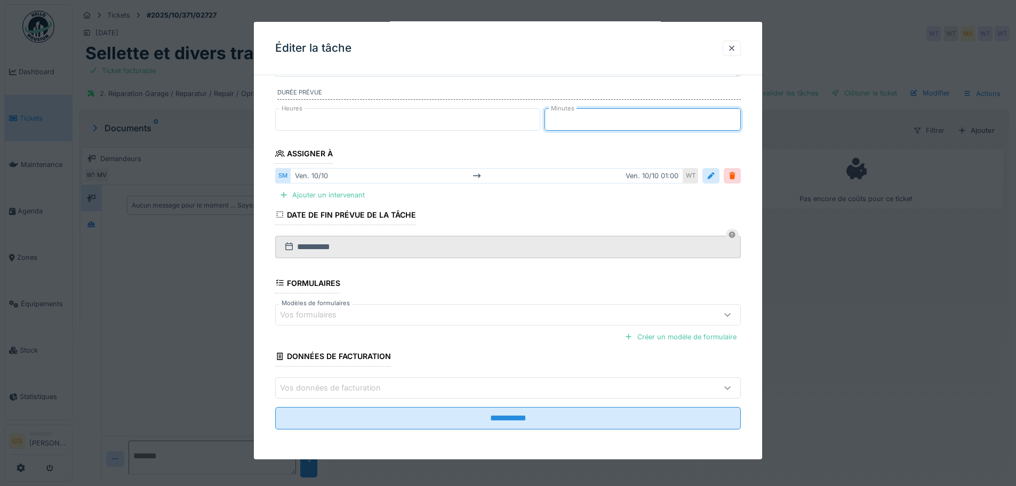
scroll to position [8, 0]
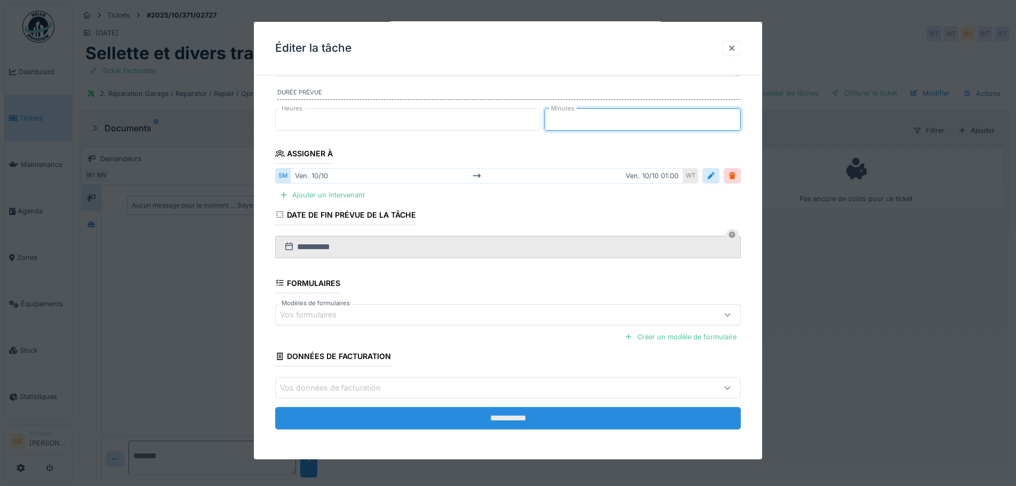
type input "**"
click at [518, 413] on input "**********" at bounding box center [508, 418] width 466 height 22
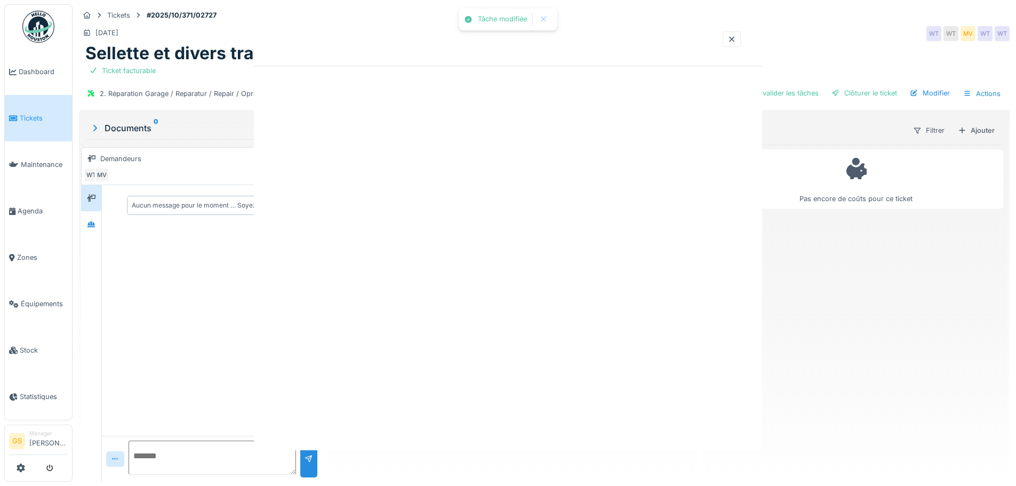
scroll to position [0, 0]
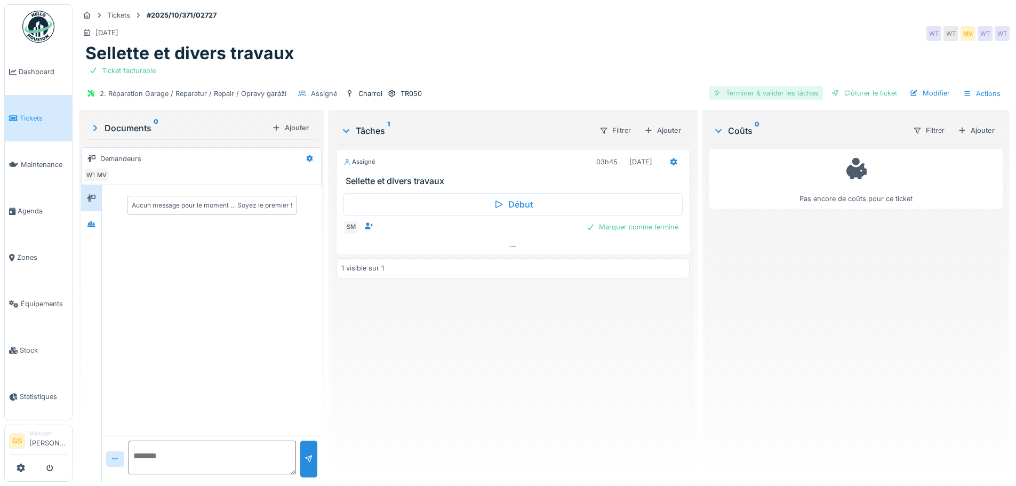
click at [769, 86] on div "Terminer & valider les tâches" at bounding box center [766, 93] width 114 height 14
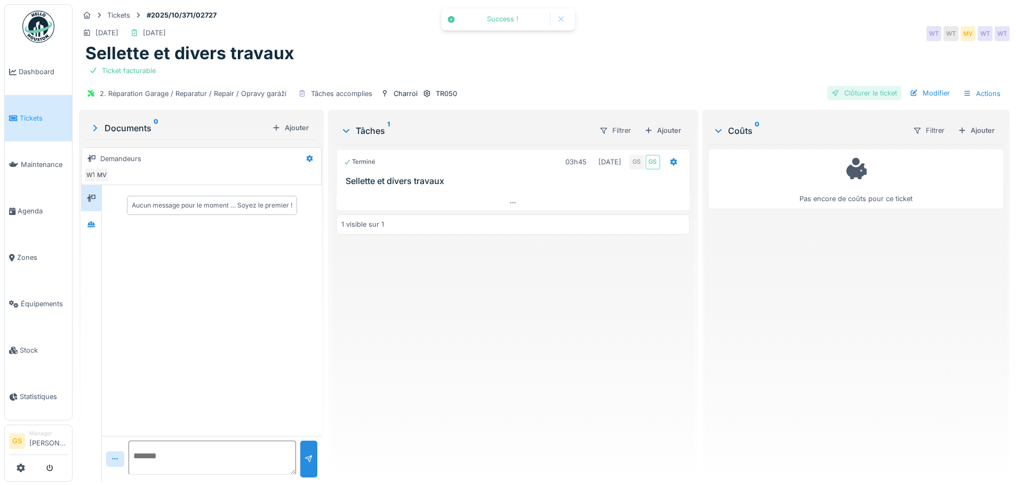
click at [839, 86] on div "Clôturer le ticket" at bounding box center [864, 93] width 74 height 14
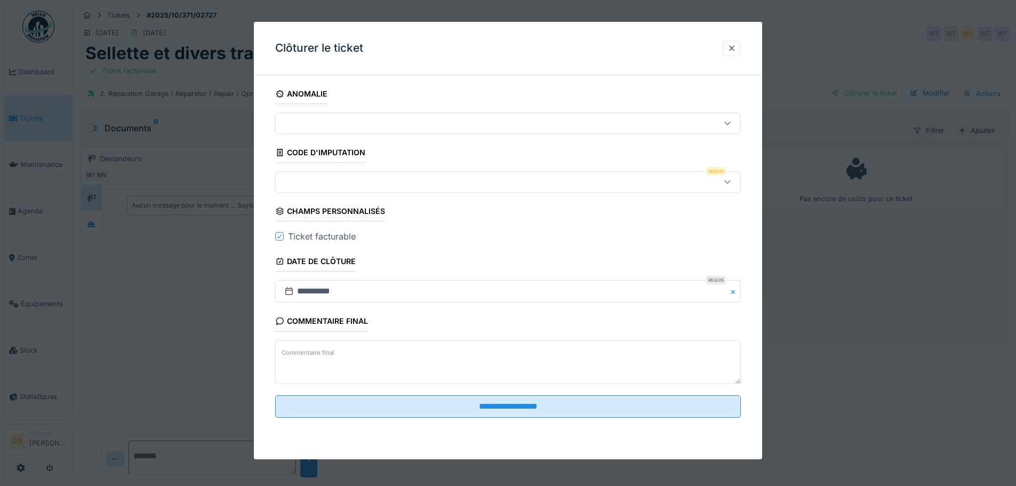
click at [330, 181] on div at bounding box center [481, 182] width 402 height 12
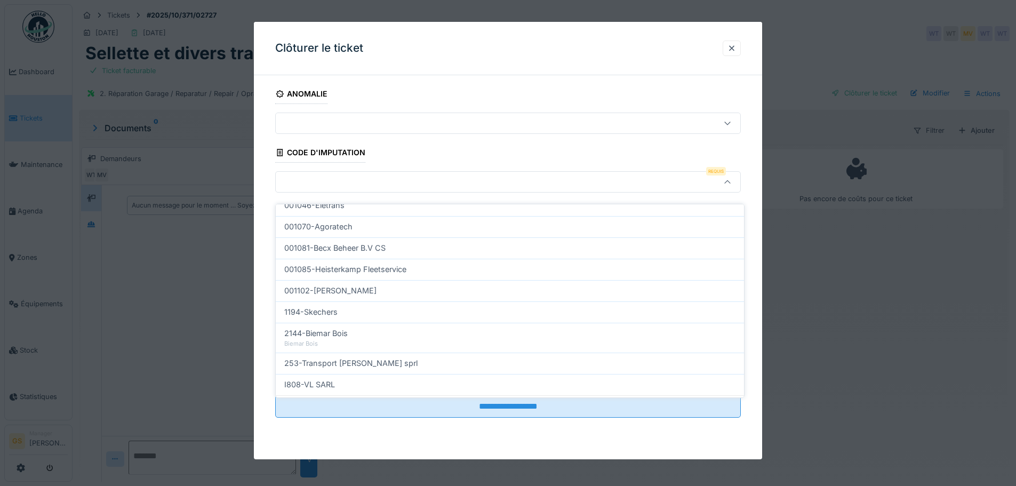
scroll to position [343, 0]
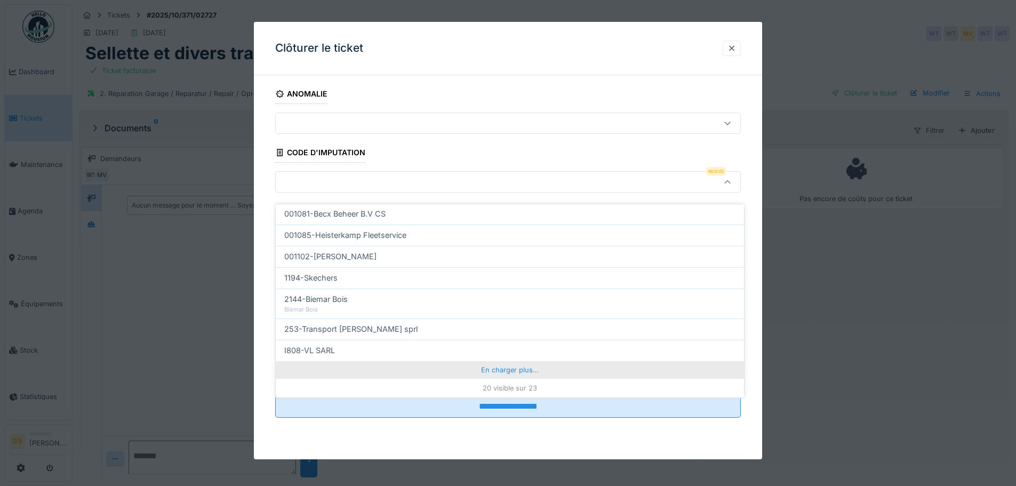
click at [493, 361] on div "En charger plus…" at bounding box center [510, 369] width 468 height 17
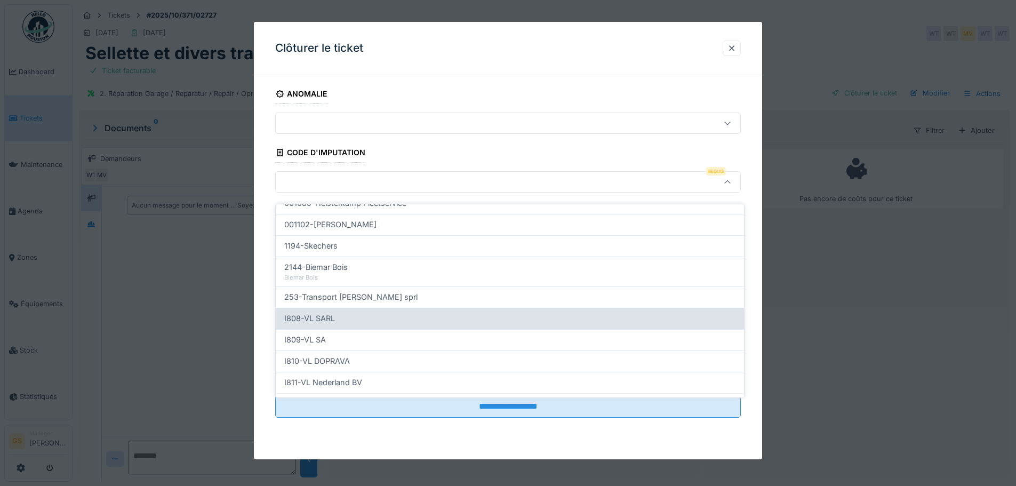
scroll to position [390, 0]
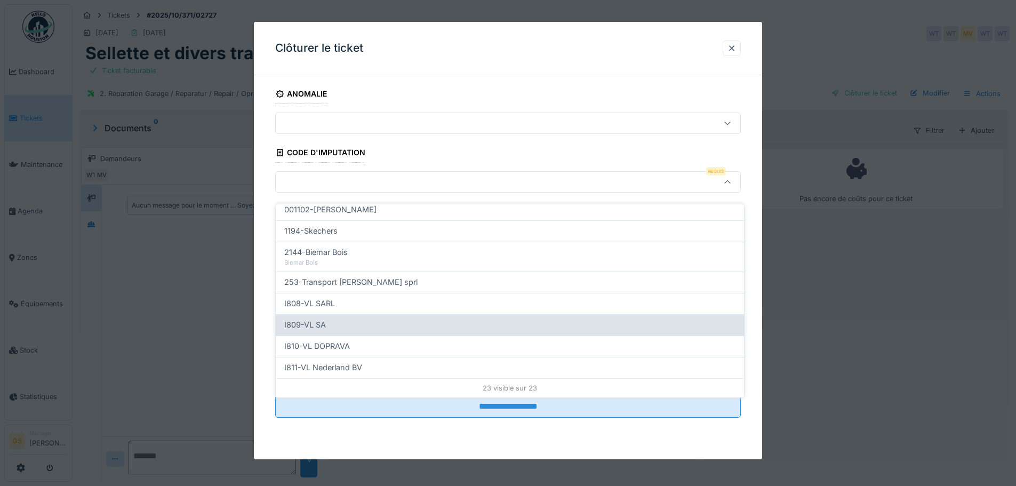
click at [324, 319] on span "I809-VL SA" at bounding box center [305, 325] width 42 height 12
type input "***"
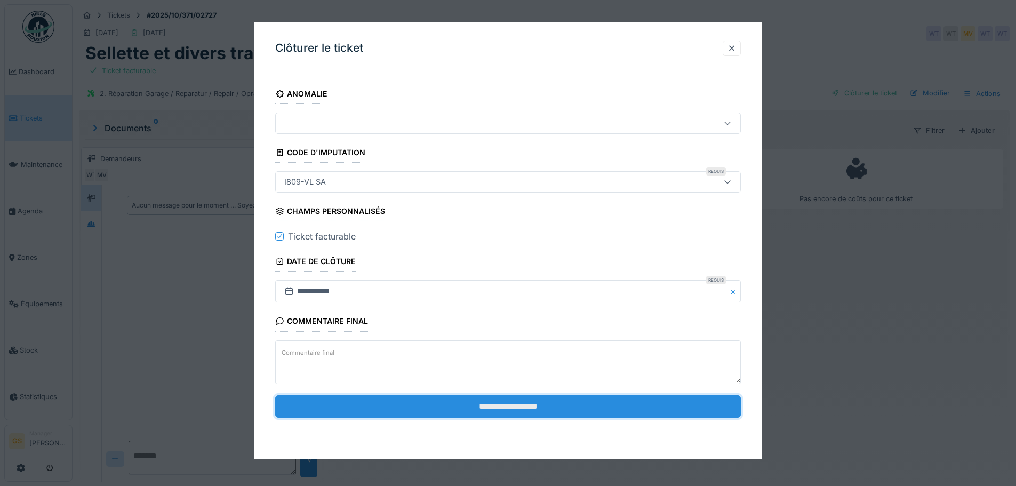
click at [507, 404] on input "**********" at bounding box center [508, 406] width 466 height 22
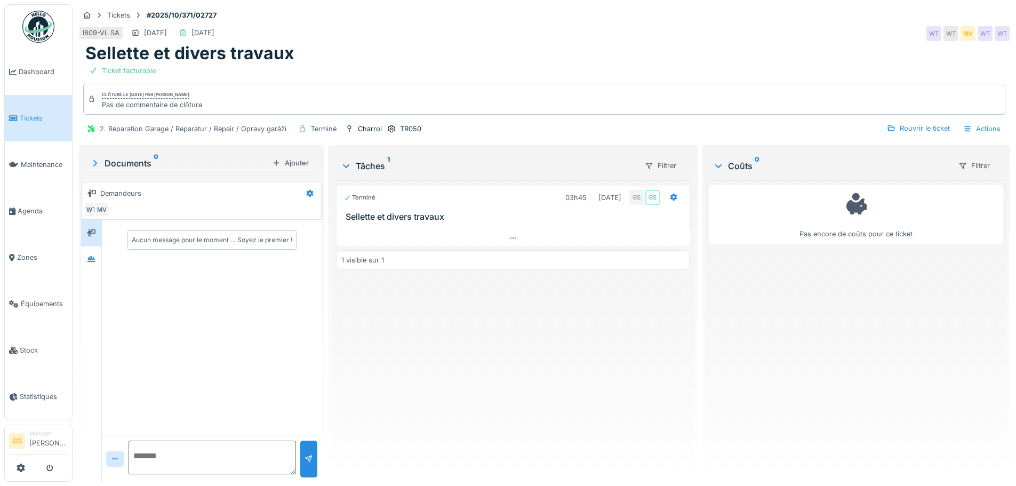
click at [31, 109] on link "Tickets" at bounding box center [38, 118] width 67 height 46
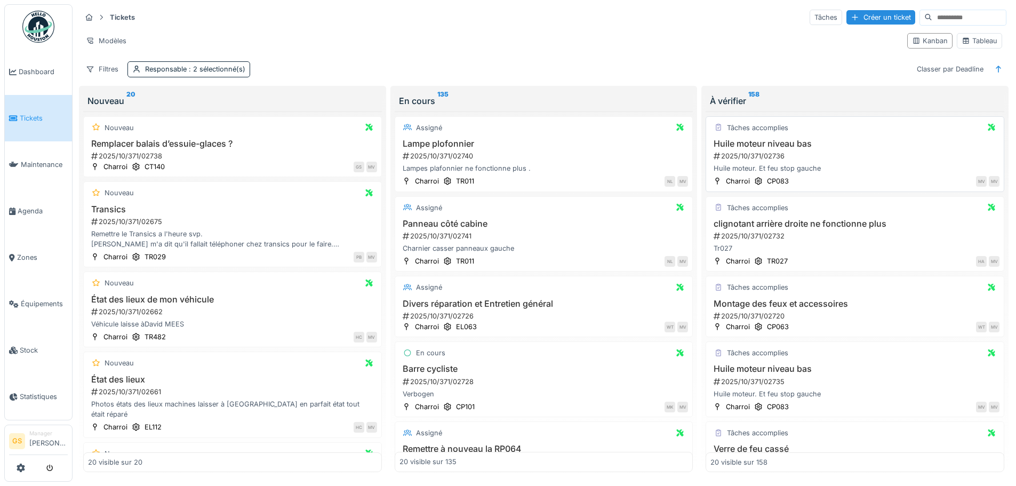
click at [755, 154] on div "2025/10/371/02736" at bounding box center [855, 156] width 287 height 10
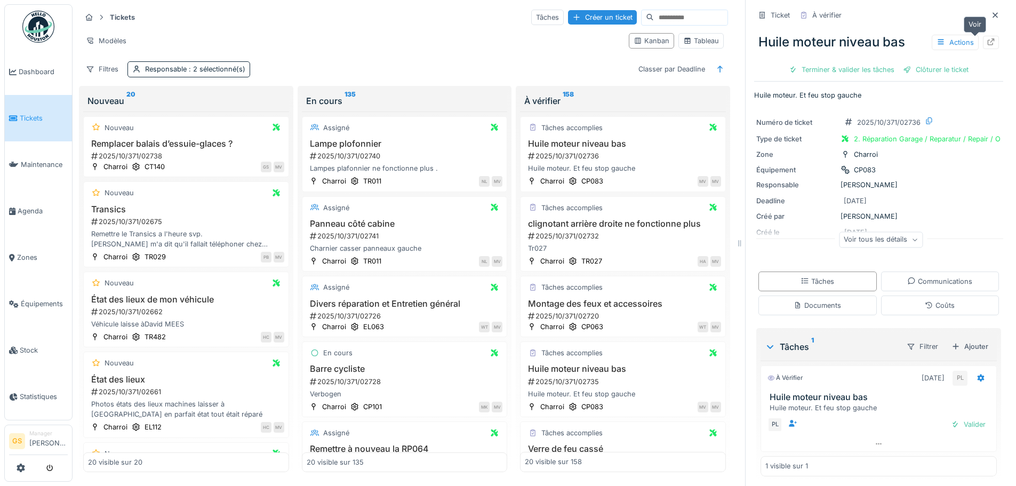
click at [987, 38] on icon at bounding box center [991, 41] width 9 height 7
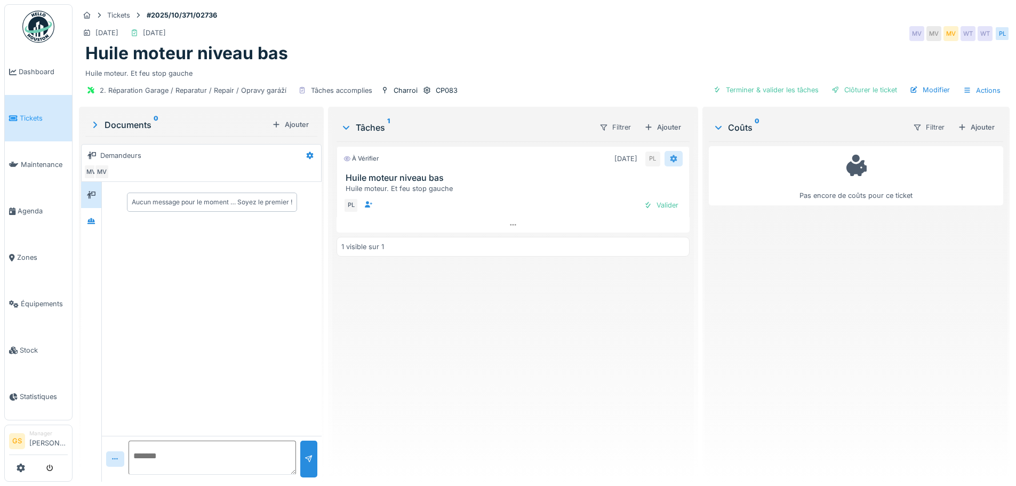
click at [670, 157] on icon at bounding box center [673, 158] width 7 height 7
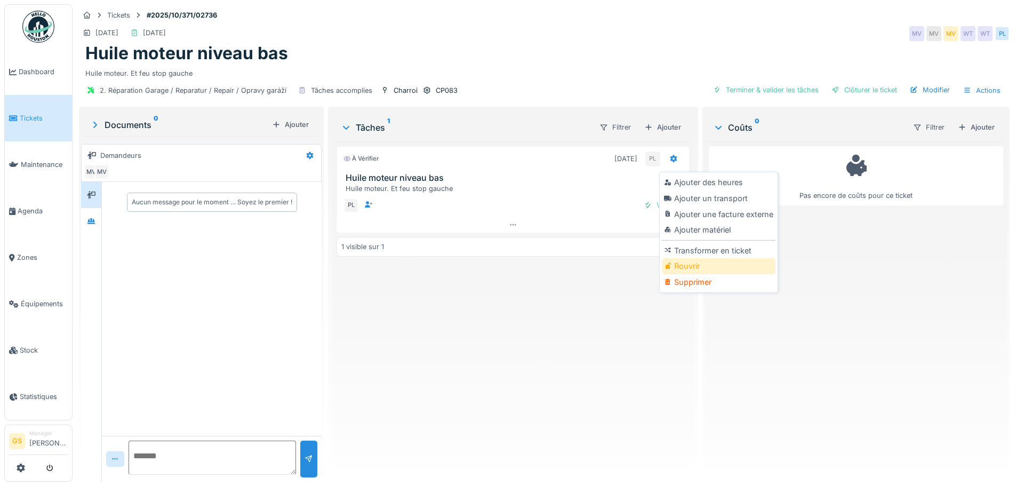
click at [692, 268] on div "Rouvrir" at bounding box center [719, 266] width 114 height 16
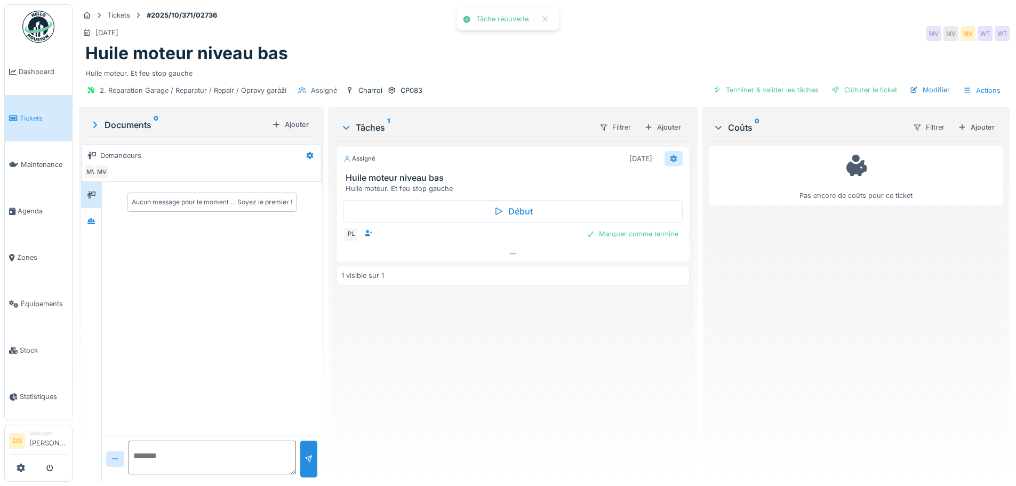
click at [671, 158] on icon at bounding box center [673, 158] width 7 height 7
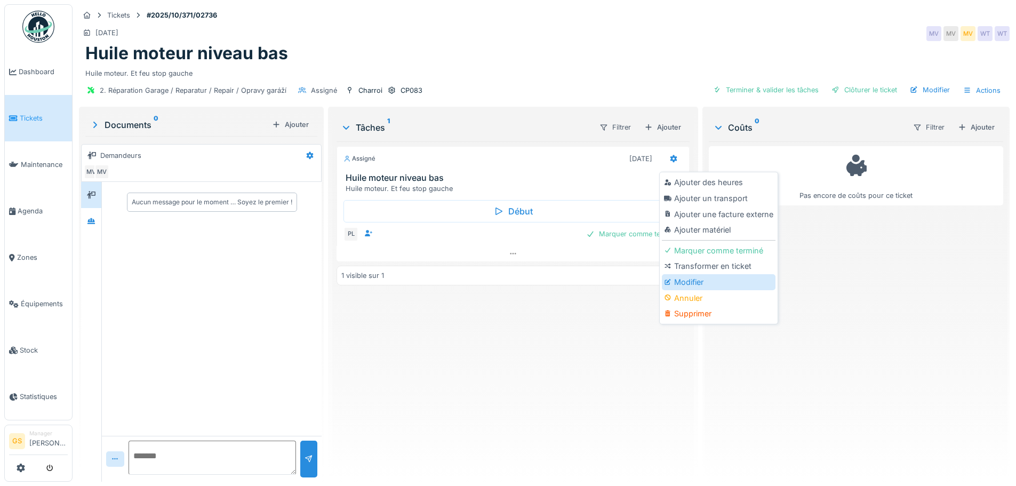
click at [697, 277] on div "Modifier" at bounding box center [719, 282] width 114 height 16
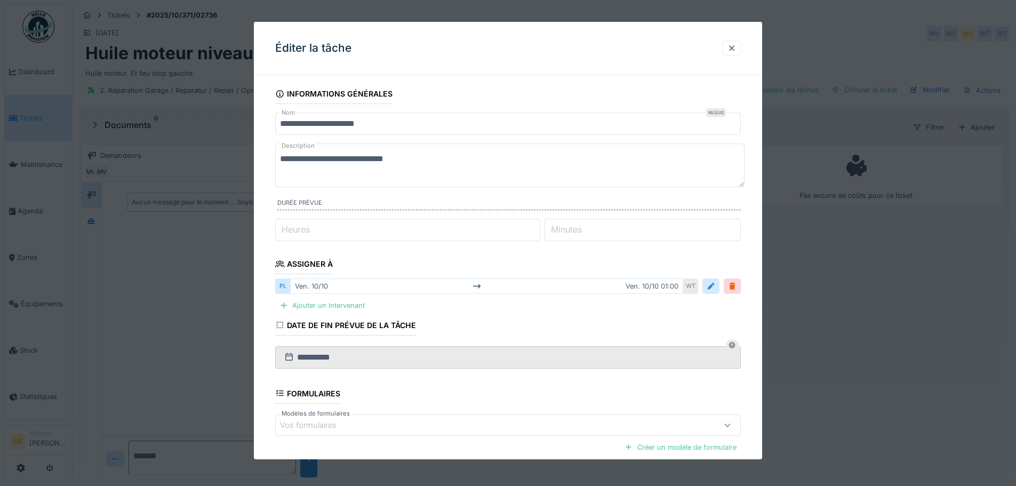
click at [578, 225] on label "Minutes" at bounding box center [566, 229] width 35 height 13
click at [578, 225] on input "*" at bounding box center [642, 230] width 196 height 22
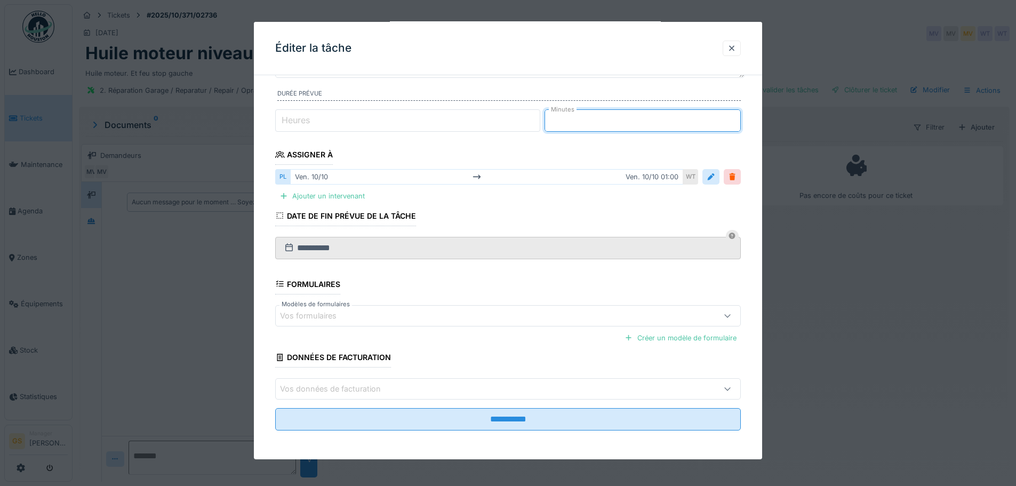
scroll to position [110, 0]
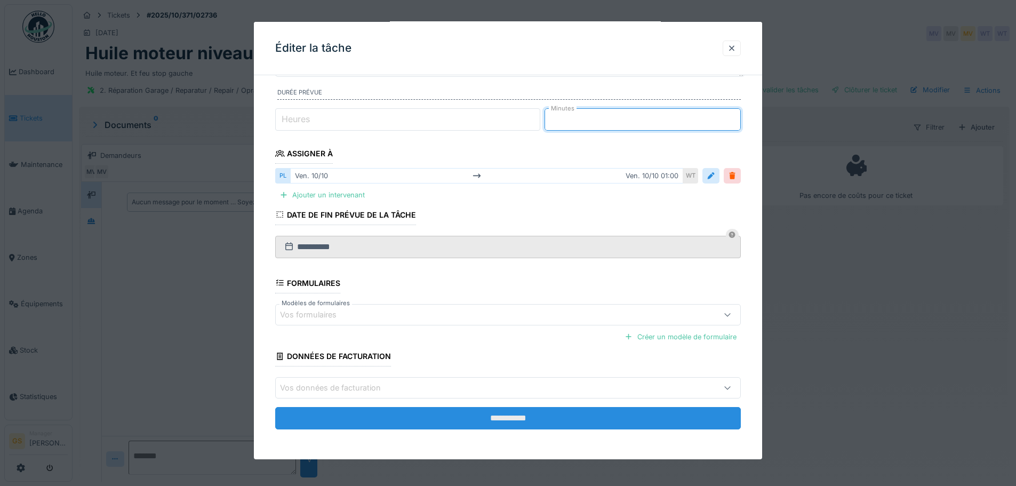
type input "**"
click at [496, 419] on input "**********" at bounding box center [508, 418] width 466 height 22
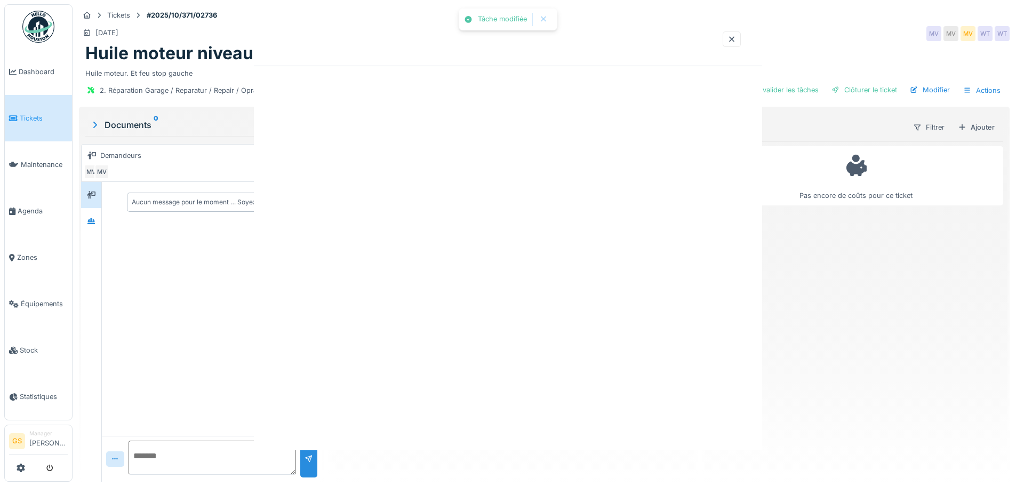
scroll to position [0, 0]
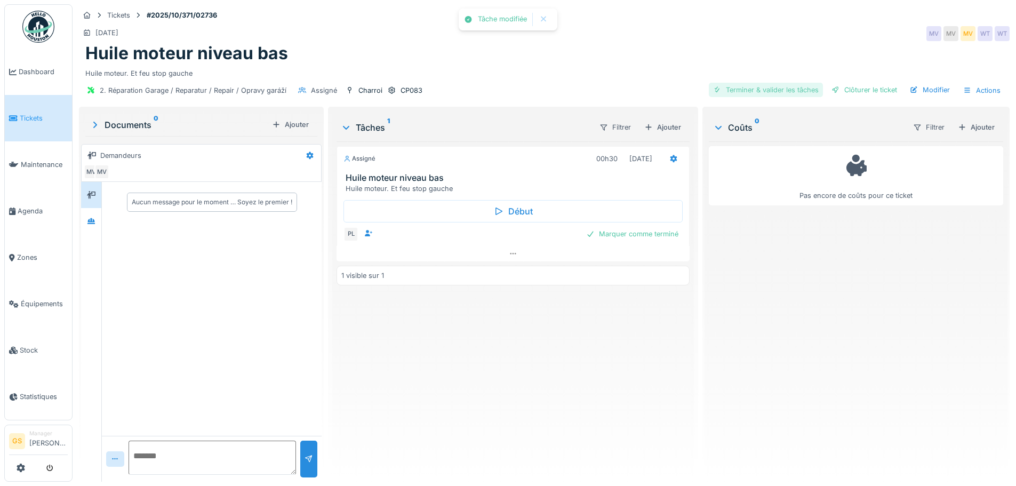
click at [760, 87] on div "Terminer & valider les tâches" at bounding box center [766, 90] width 114 height 14
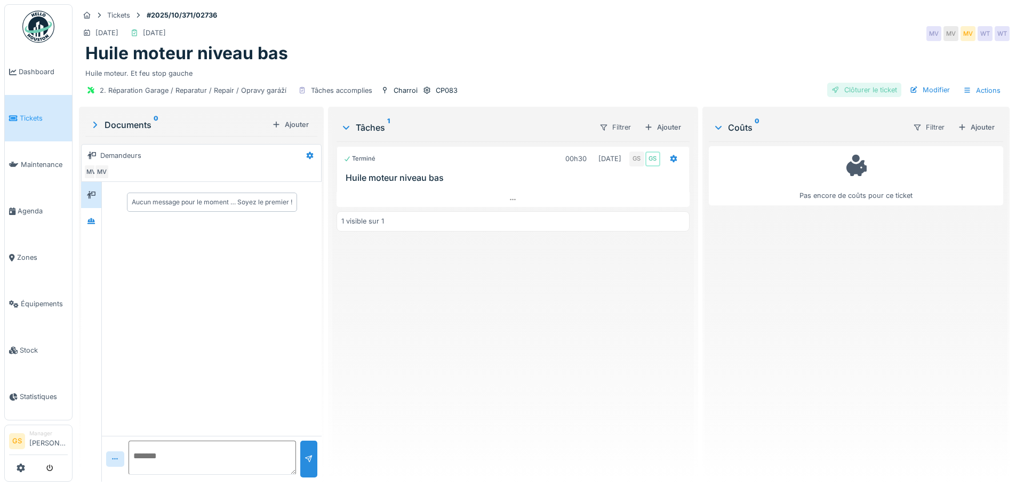
click at [860, 91] on div "Clôturer le ticket" at bounding box center [864, 90] width 74 height 14
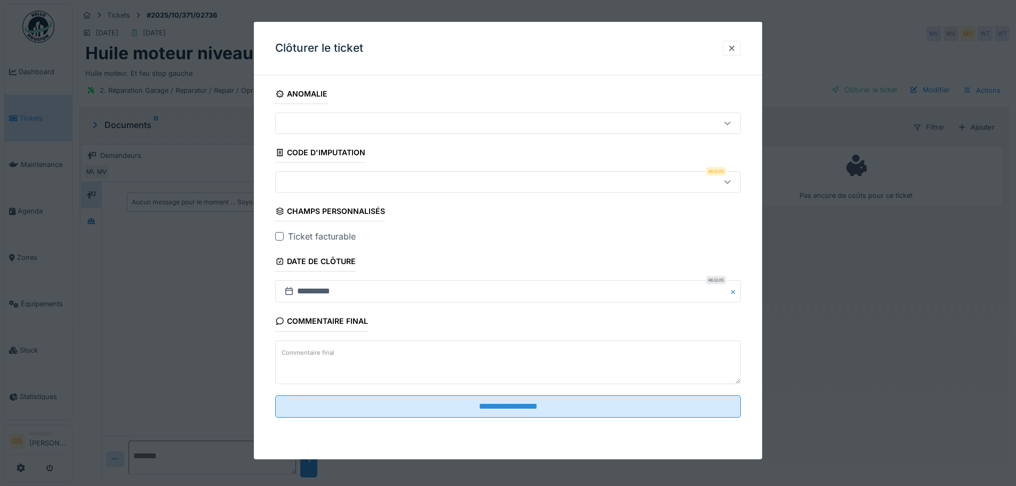
click at [303, 180] on div at bounding box center [481, 182] width 402 height 12
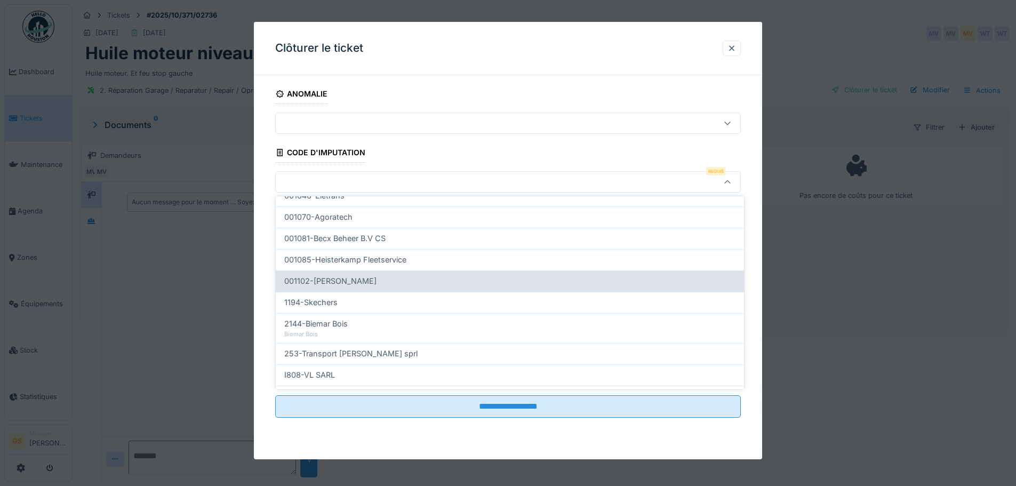
scroll to position [343, 0]
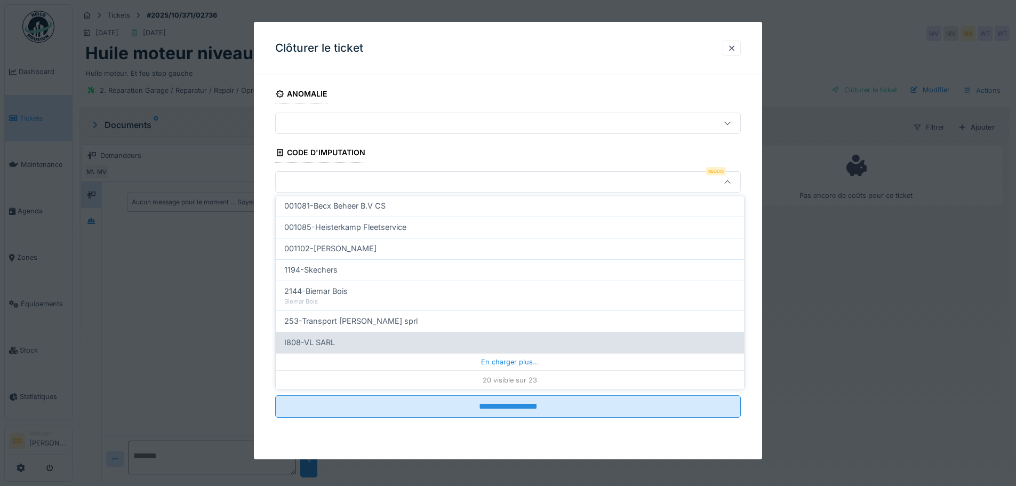
click at [312, 341] on span "I808-VL SARL" at bounding box center [309, 342] width 51 height 12
type input "***"
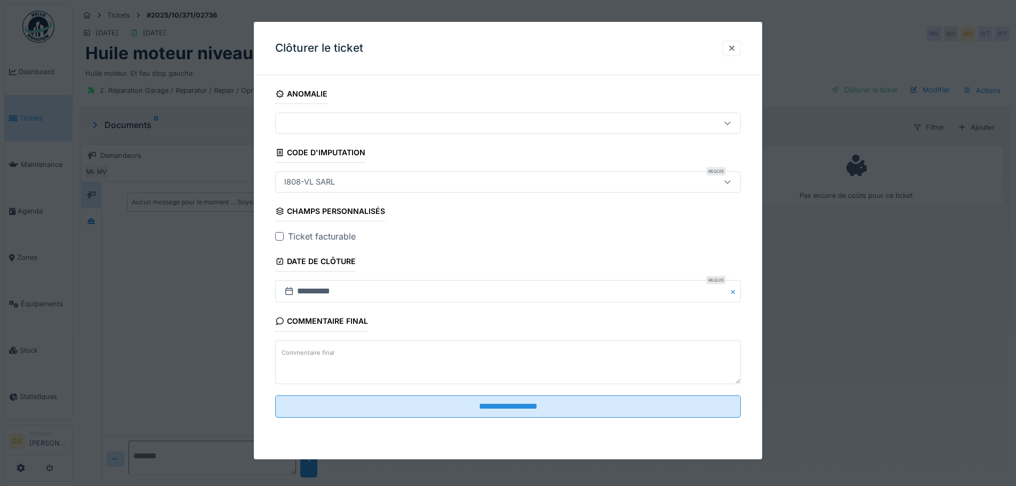
click at [280, 235] on div at bounding box center [279, 236] width 9 height 9
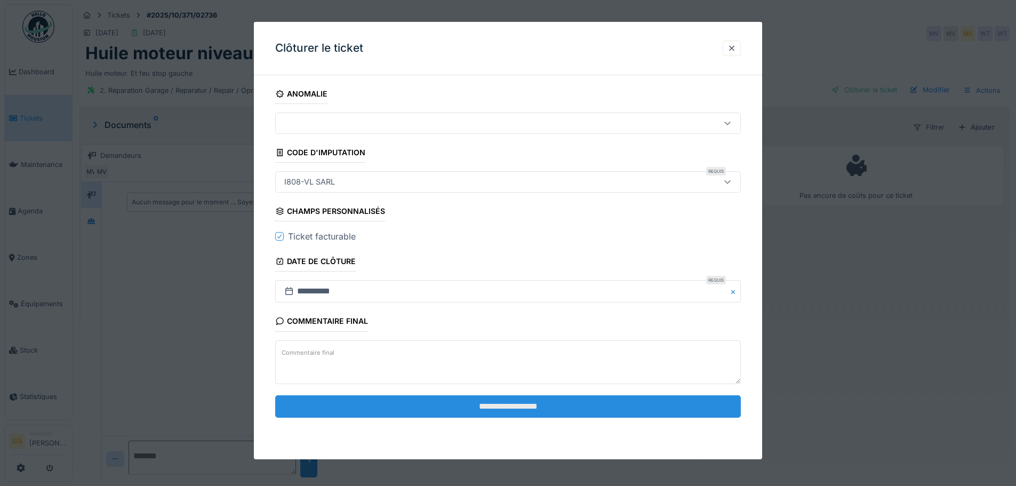
click at [516, 403] on input "**********" at bounding box center [508, 406] width 466 height 22
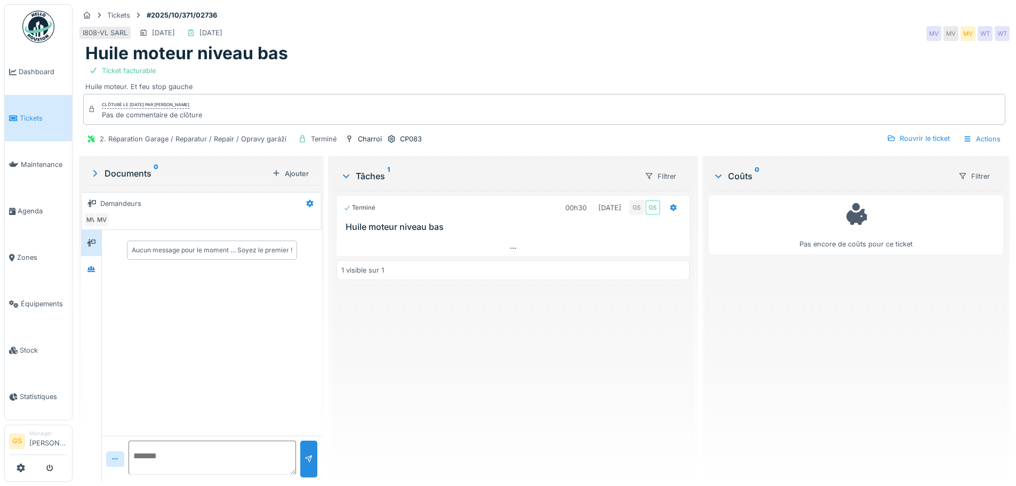
click at [17, 116] on icon at bounding box center [13, 118] width 9 height 7
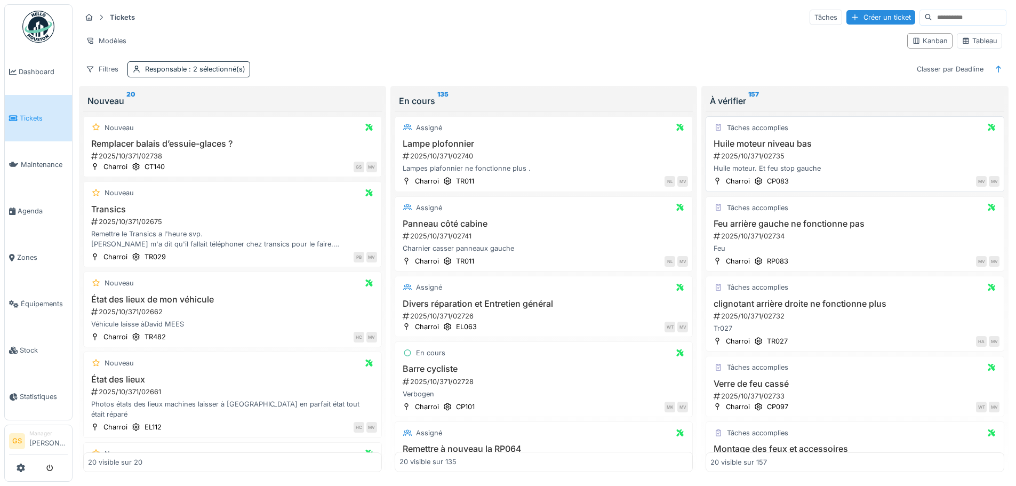
click at [763, 153] on div "2025/10/371/02735" at bounding box center [855, 156] width 287 height 10
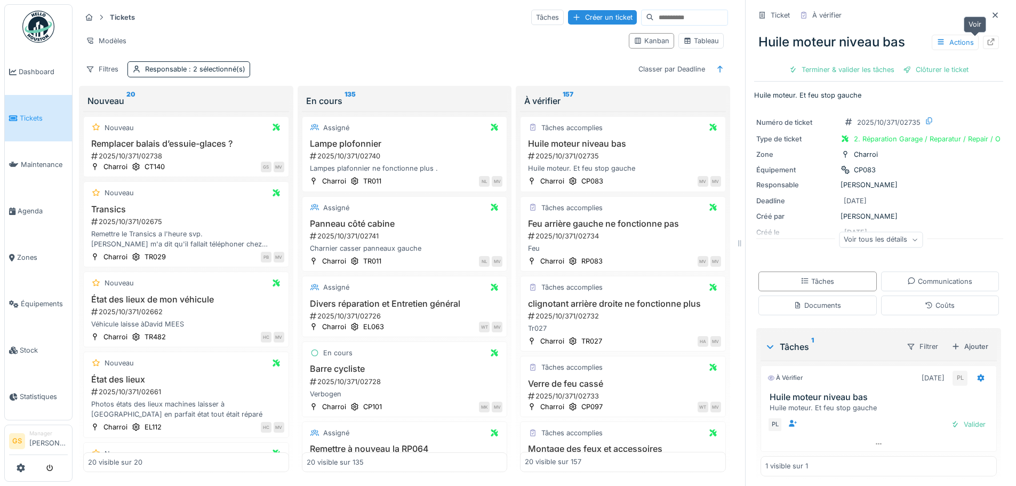
click at [987, 42] on icon at bounding box center [991, 41] width 9 height 7
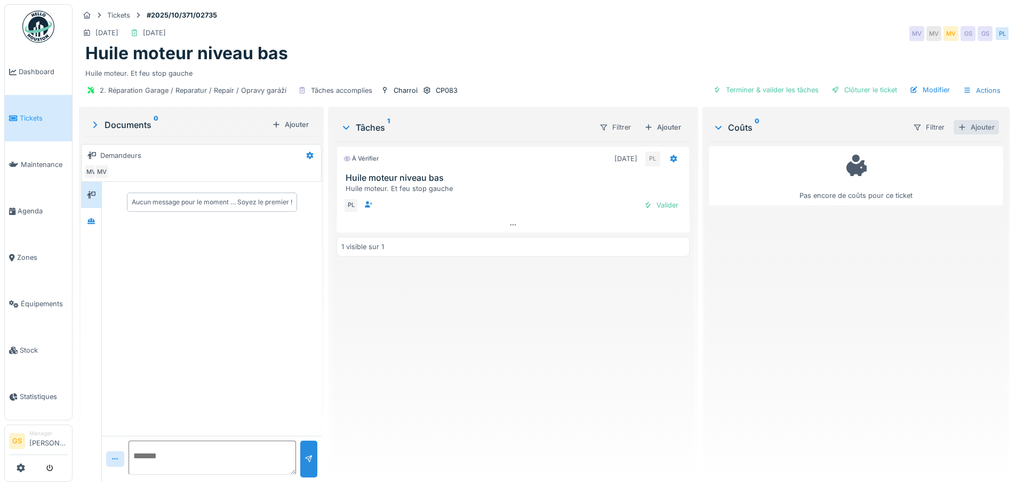
click at [962, 127] on div "Ajouter" at bounding box center [975, 127] width 45 height 14
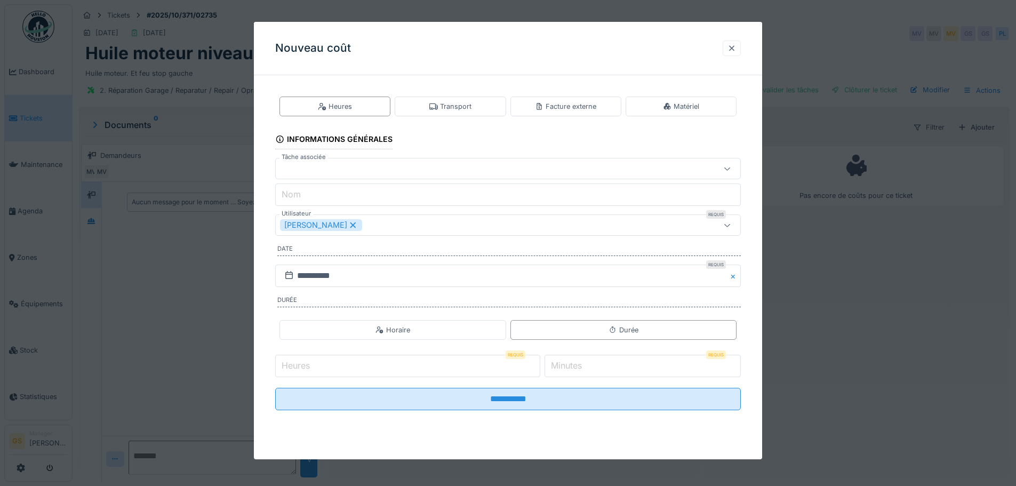
click at [735, 47] on div at bounding box center [731, 48] width 9 height 10
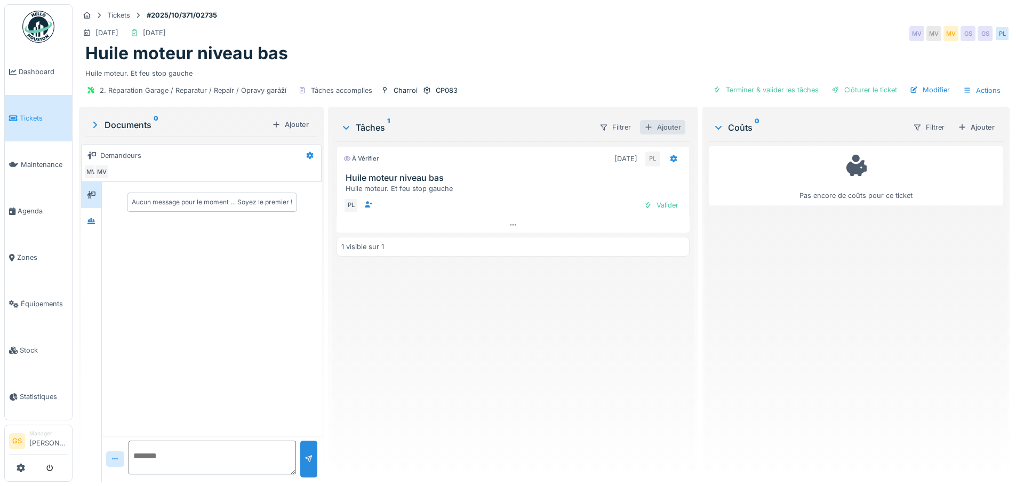
click at [664, 126] on div "Ajouter" at bounding box center [662, 127] width 45 height 14
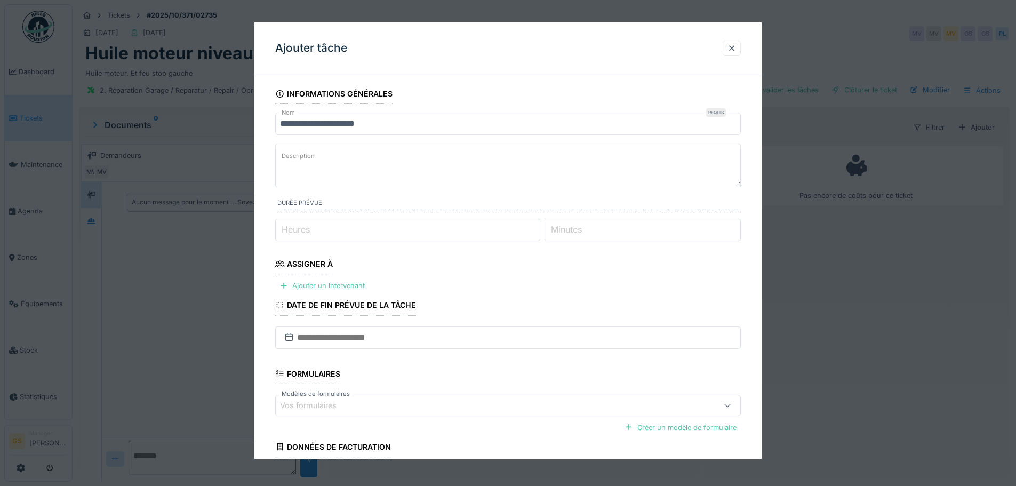
click at [584, 228] on label "Minutes" at bounding box center [566, 229] width 35 height 13
click at [584, 228] on input "Minutes" at bounding box center [642, 230] width 196 height 22
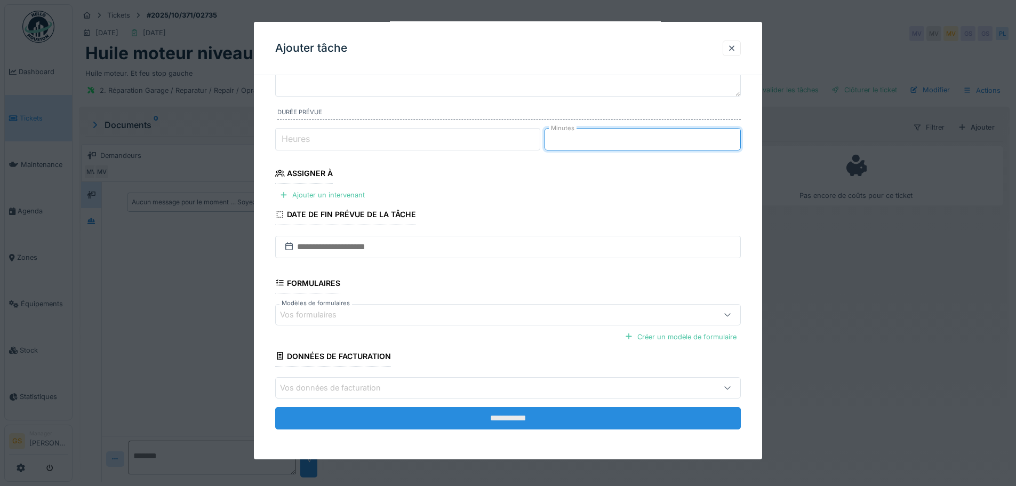
type input "**"
click at [616, 416] on input "**********" at bounding box center [508, 418] width 466 height 22
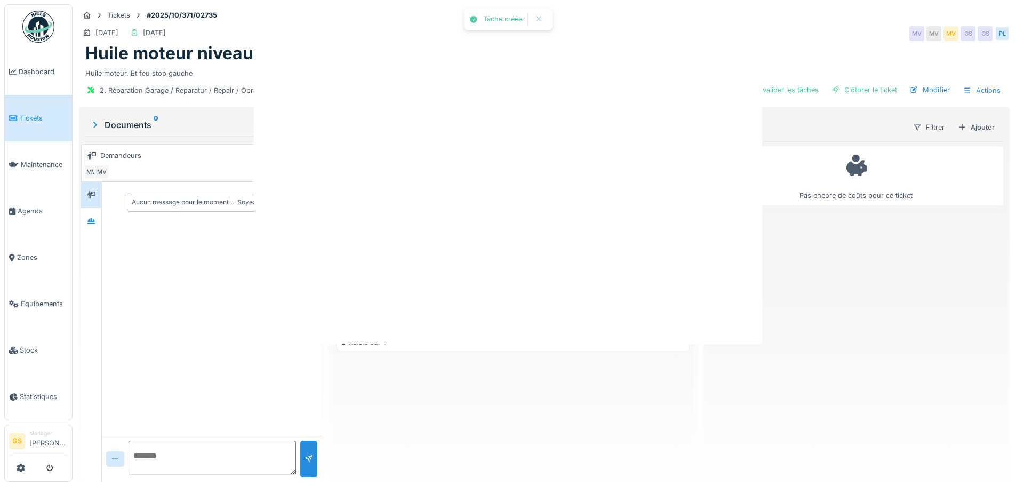
scroll to position [0, 0]
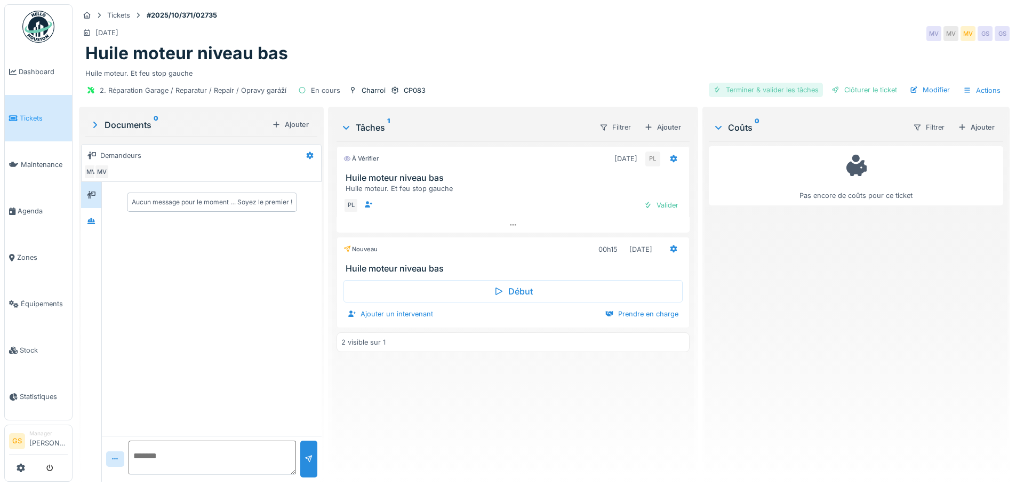
click at [735, 89] on div "Terminer & valider les tâches" at bounding box center [766, 90] width 114 height 14
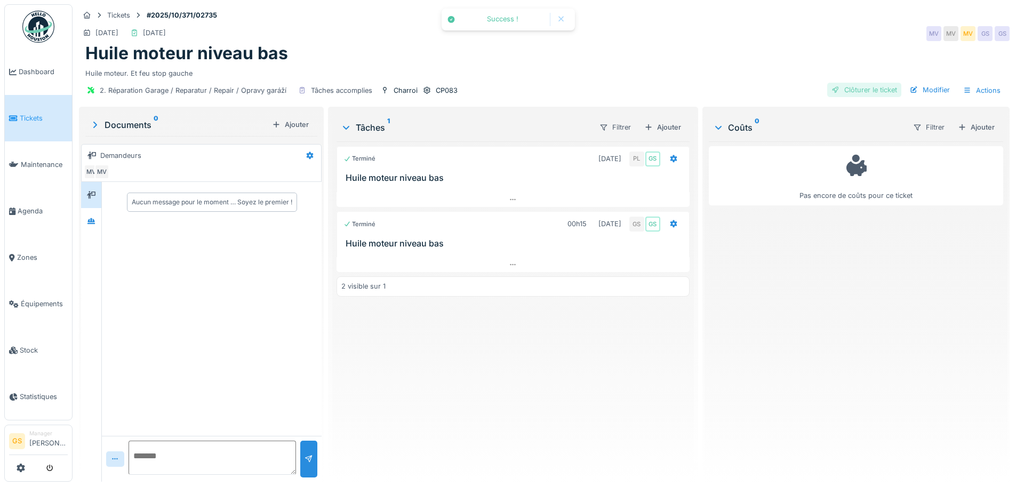
click at [852, 84] on div "Clôturer le ticket" at bounding box center [864, 90] width 74 height 14
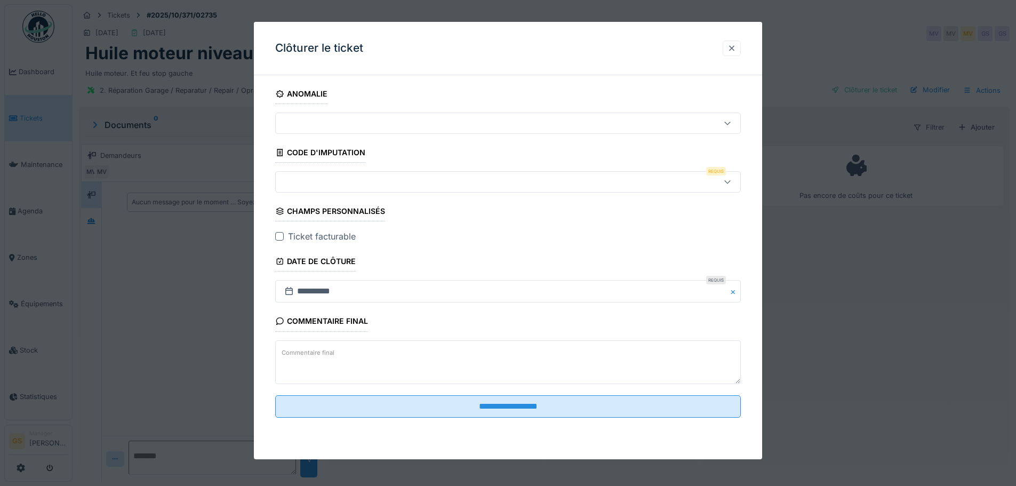
click at [733, 44] on div at bounding box center [731, 48] width 9 height 10
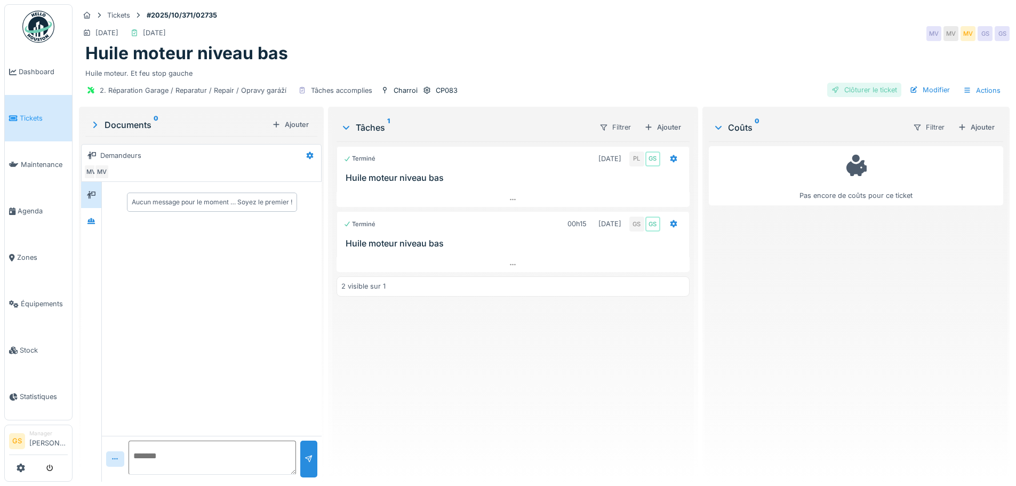
click at [848, 88] on div "Clôturer le ticket" at bounding box center [864, 90] width 74 height 14
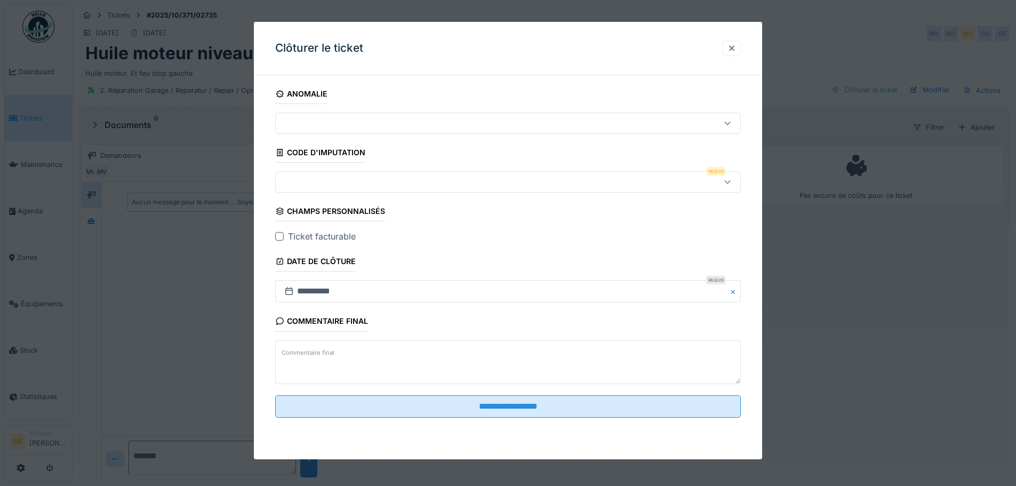
click at [288, 181] on div at bounding box center [481, 182] width 402 height 12
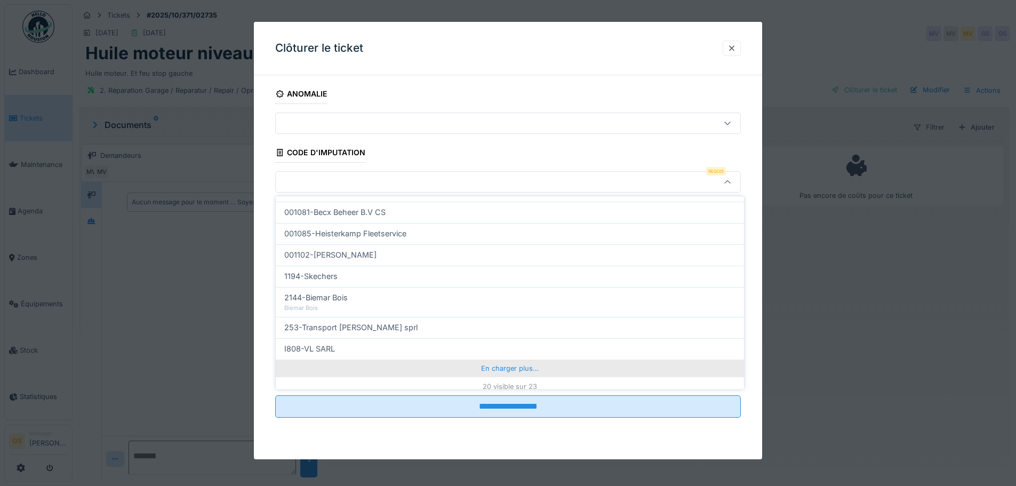
scroll to position [343, 0]
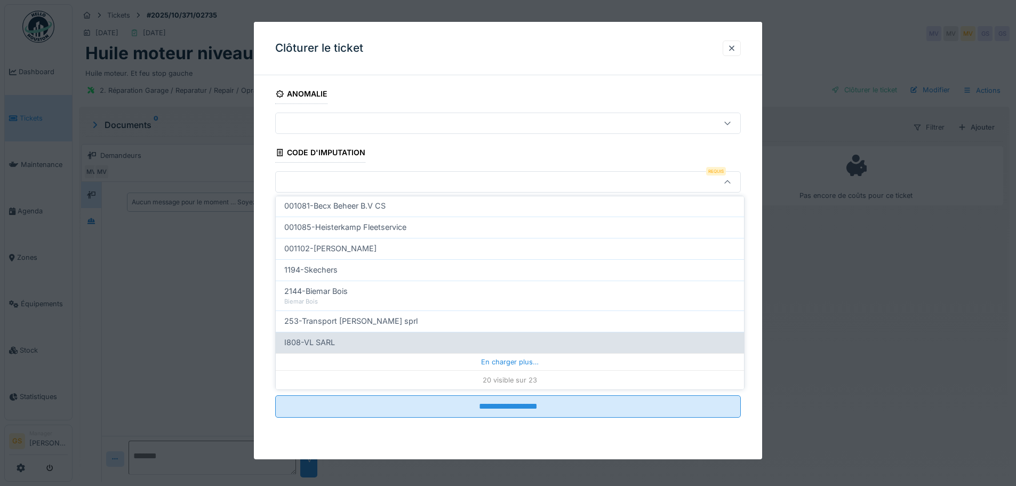
click at [307, 344] on span "I808-VL SARL" at bounding box center [309, 342] width 51 height 12
type input "***"
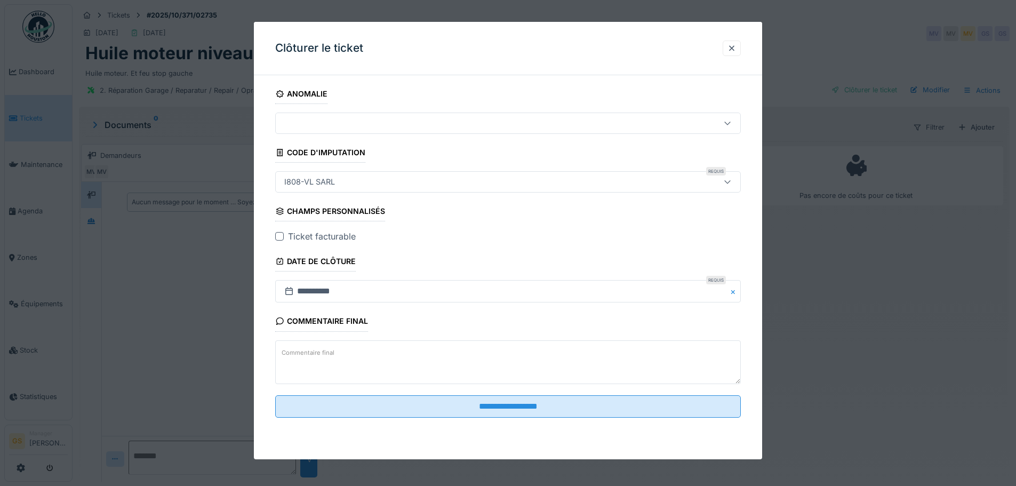
click at [280, 234] on div at bounding box center [279, 236] width 9 height 9
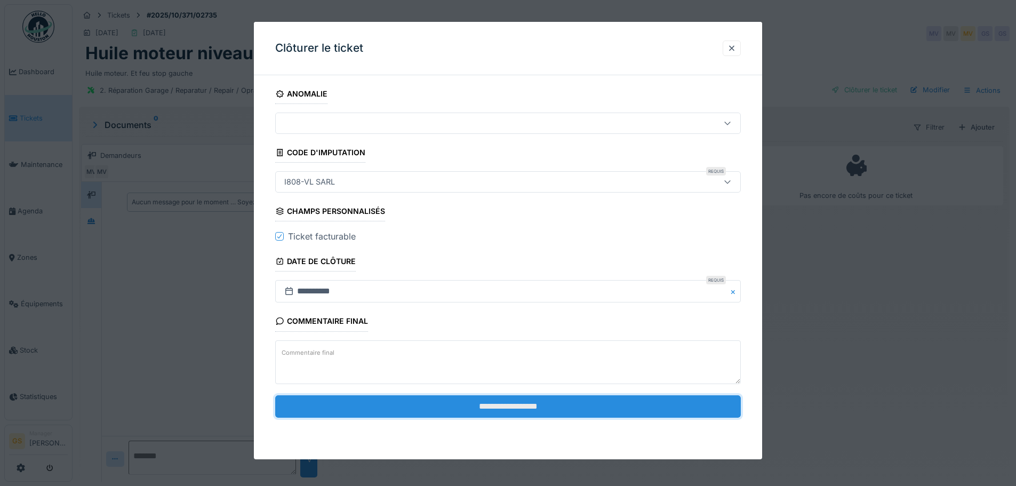
click at [444, 410] on input "**********" at bounding box center [508, 406] width 466 height 22
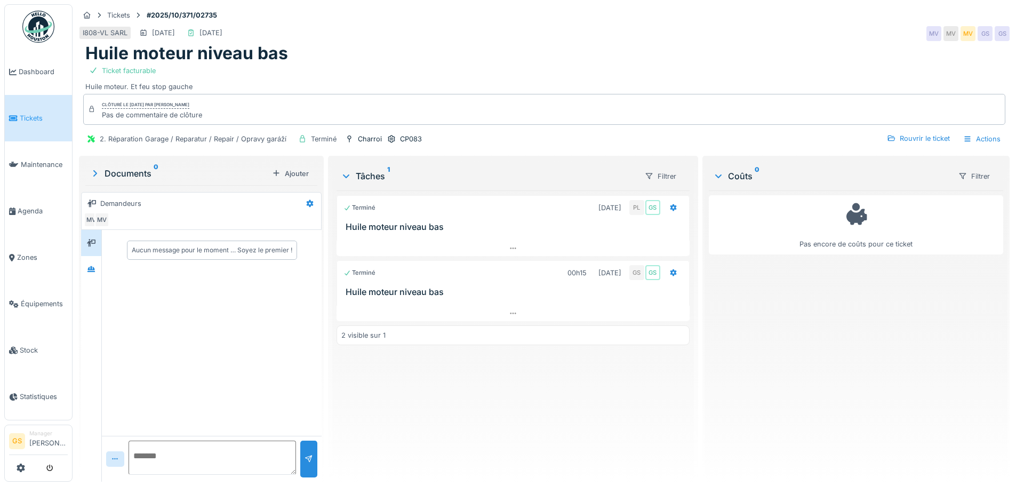
click at [29, 117] on span "Tickets" at bounding box center [44, 118] width 48 height 10
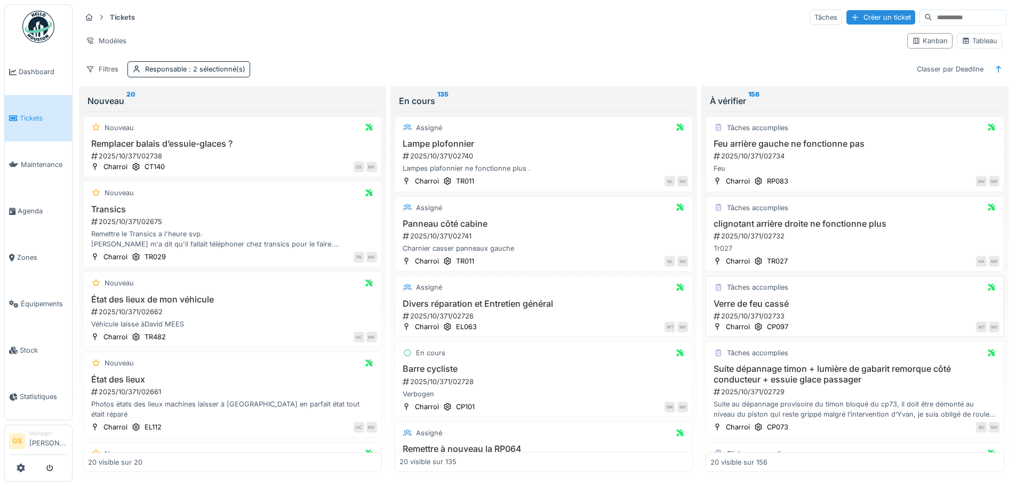
click at [748, 303] on h3 "Verre de feu cassé" at bounding box center [854, 304] width 289 height 10
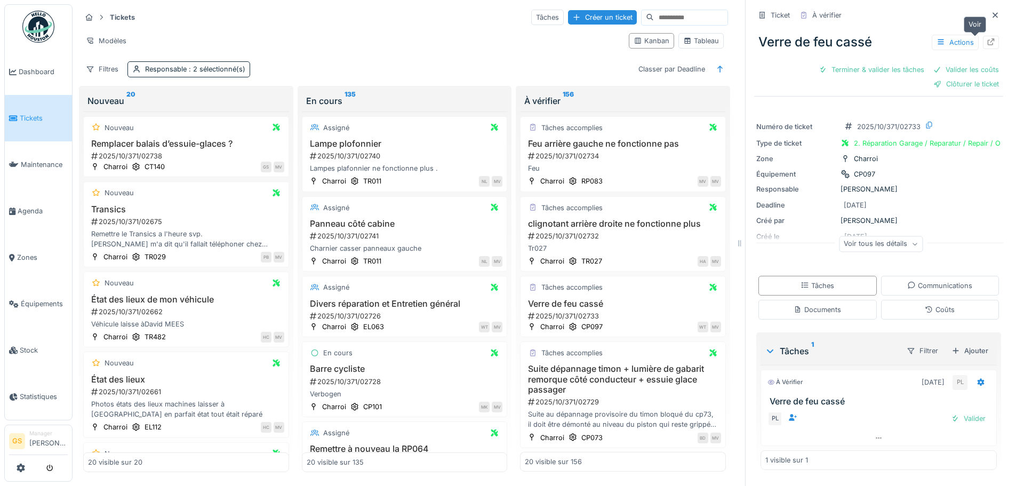
click at [987, 42] on icon at bounding box center [991, 41] width 9 height 7
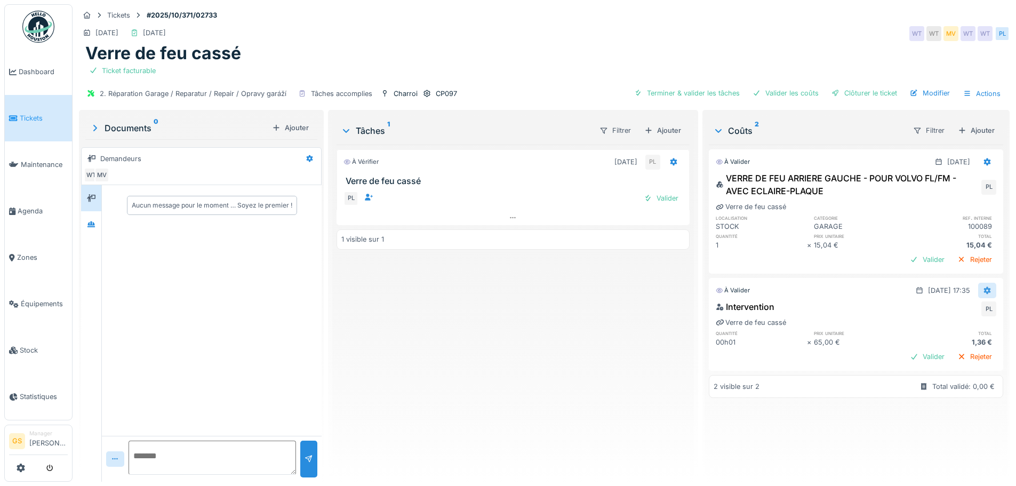
click at [983, 291] on icon at bounding box center [987, 290] width 9 height 7
click at [951, 315] on div "Modifier" at bounding box center [935, 314] width 52 height 16
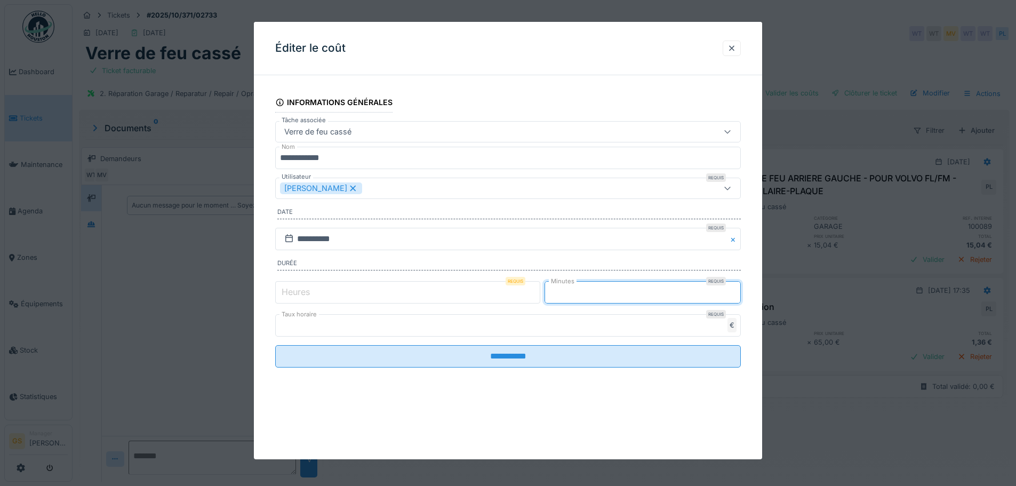
click at [566, 293] on input "*" at bounding box center [642, 292] width 196 height 22
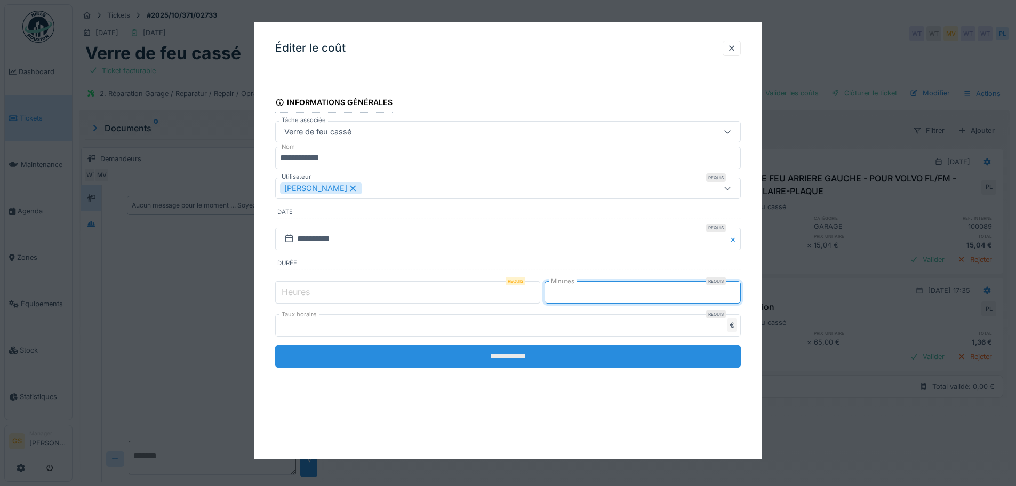
type input "**"
click at [522, 358] on input "**********" at bounding box center [508, 356] width 466 height 22
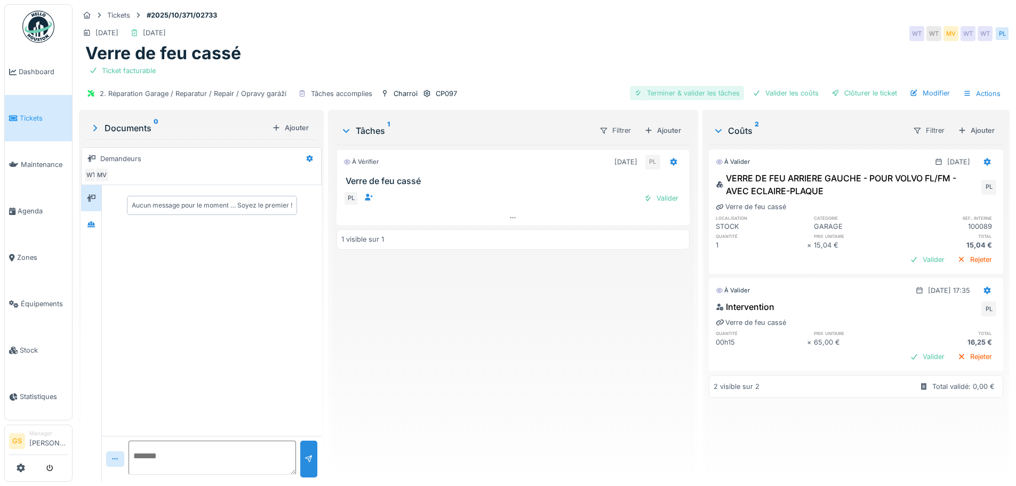
click at [677, 86] on div "Terminer & valider les tâches" at bounding box center [687, 93] width 114 height 14
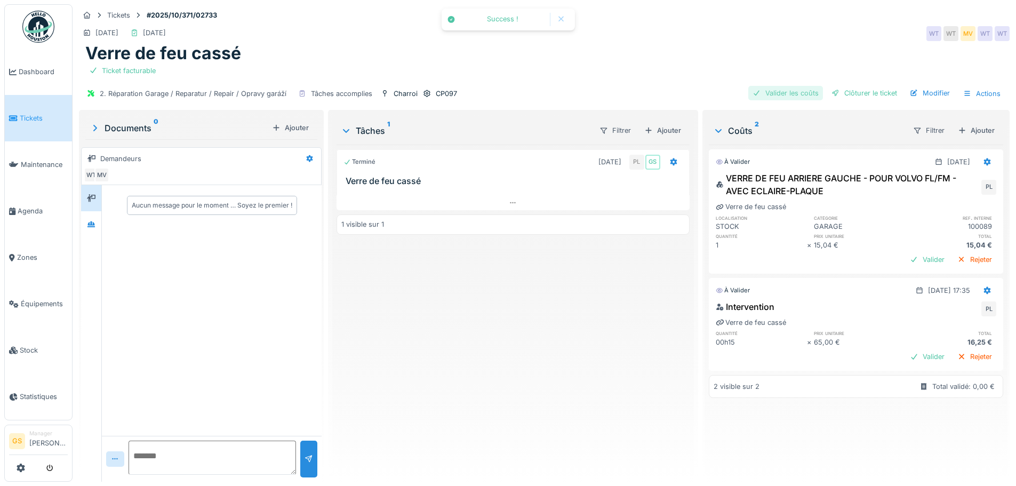
click at [766, 90] on div "Valider les coûts" at bounding box center [785, 93] width 75 height 14
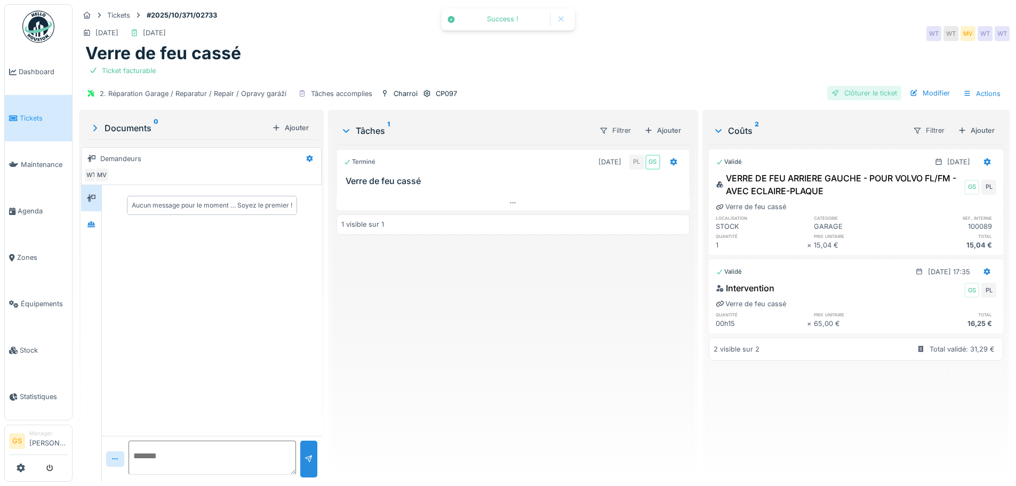
click at [841, 90] on div "Clôturer le ticket" at bounding box center [864, 93] width 74 height 14
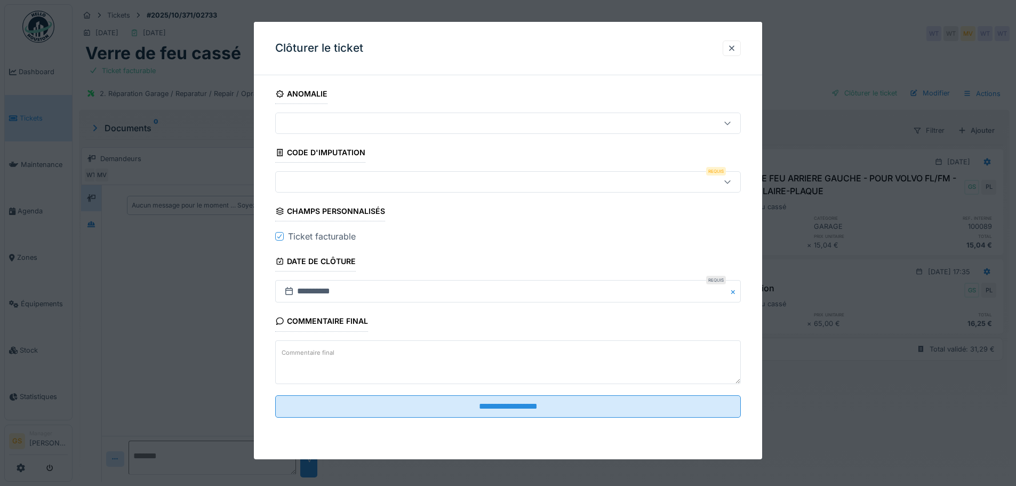
click at [324, 183] on div at bounding box center [481, 182] width 402 height 12
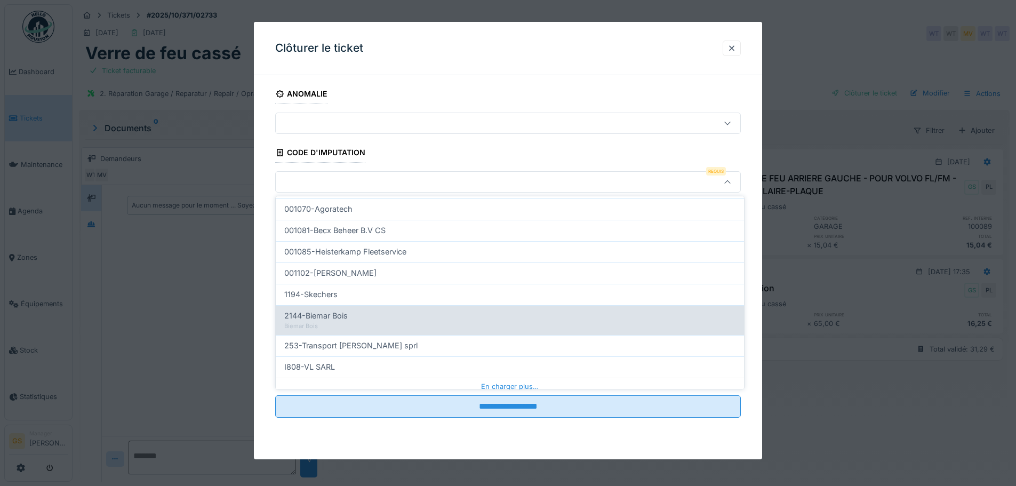
scroll to position [343, 0]
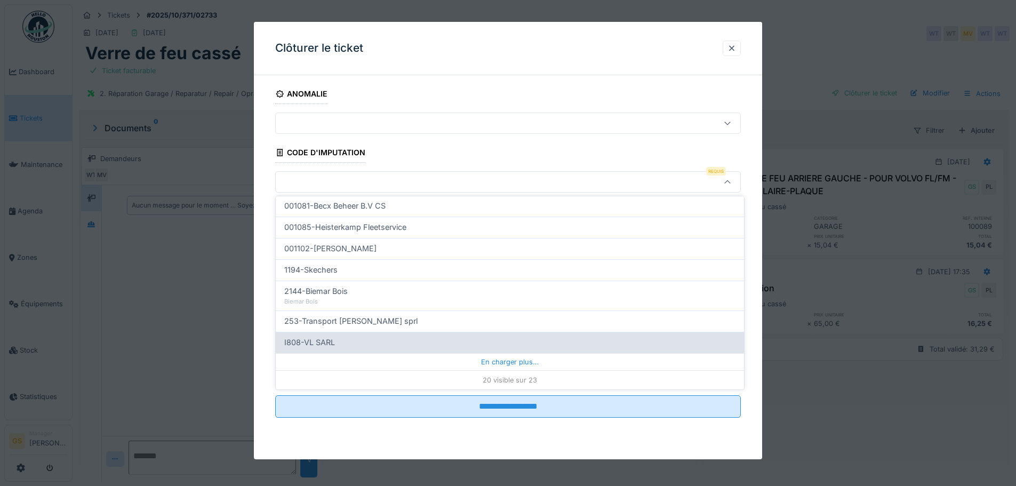
click at [307, 340] on span "I808-VL SARL" at bounding box center [309, 342] width 51 height 12
type input "***"
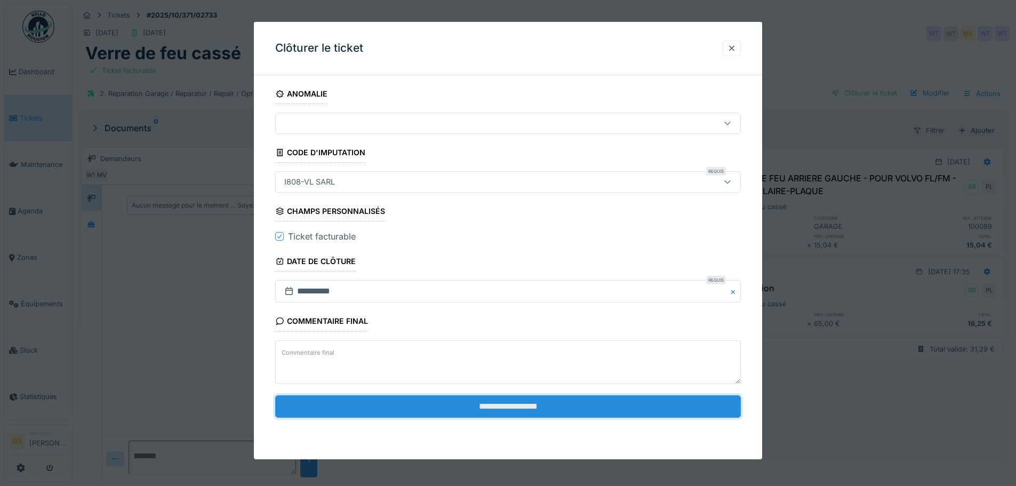
click at [560, 407] on input "**********" at bounding box center [508, 406] width 466 height 22
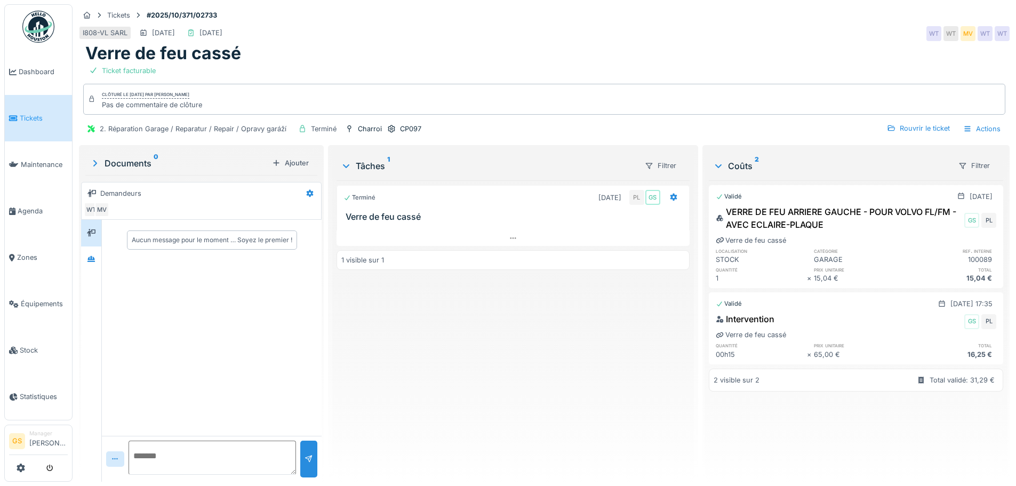
click at [44, 113] on span "Tickets" at bounding box center [44, 118] width 48 height 10
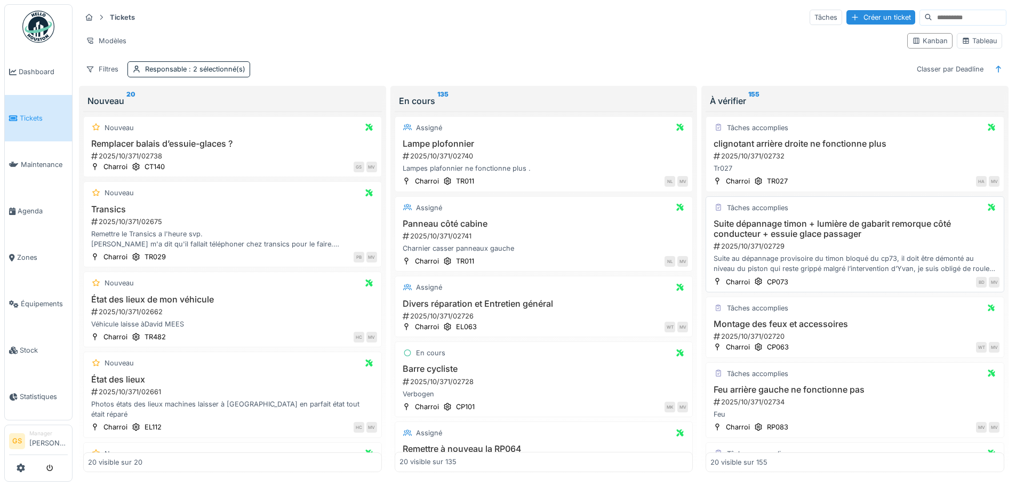
click at [762, 244] on div "2025/10/371/02729" at bounding box center [855, 246] width 287 height 10
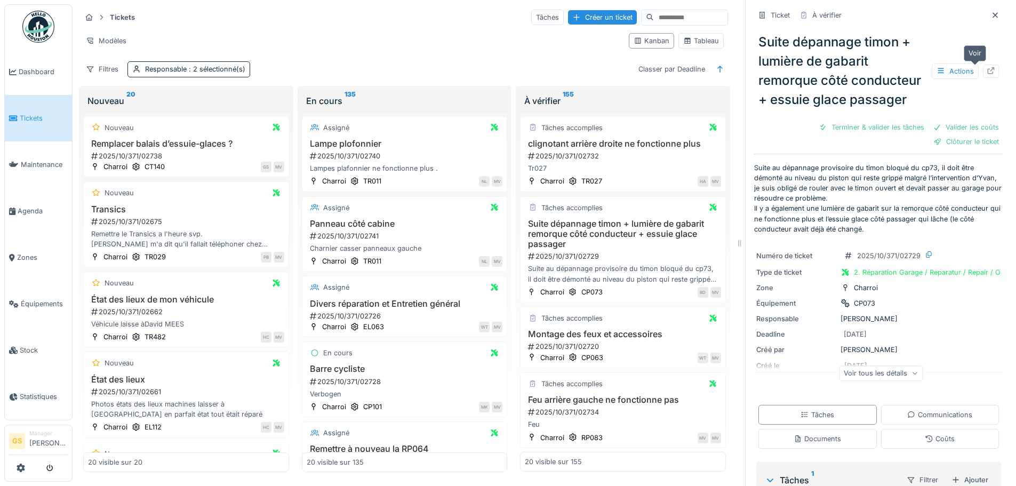
click at [987, 71] on icon at bounding box center [991, 70] width 9 height 7
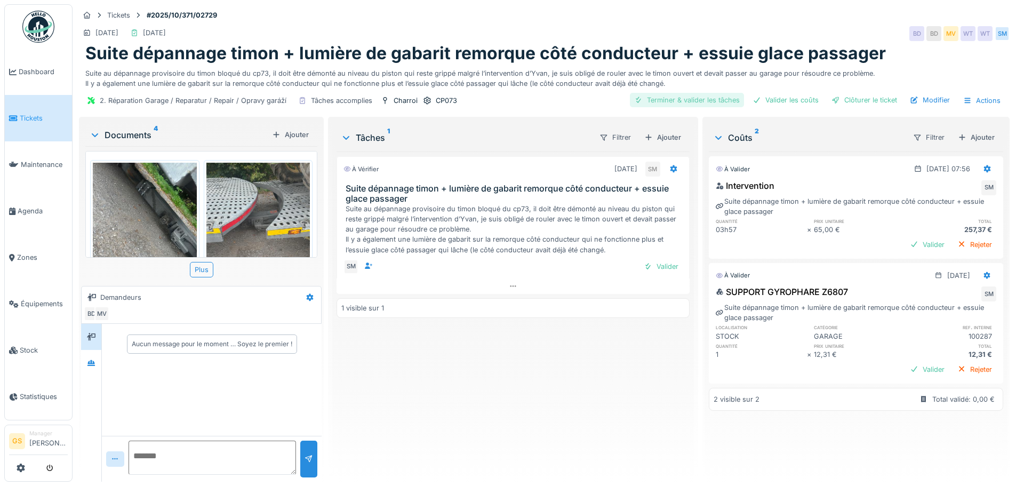
click at [707, 99] on div "Terminer & valider les tâches" at bounding box center [687, 100] width 114 height 14
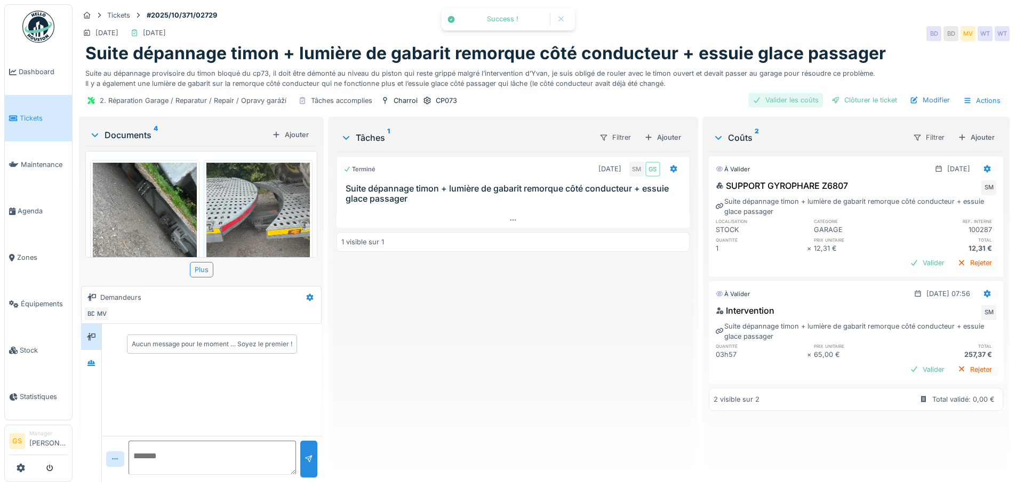
click at [778, 99] on div "Valider les coûts" at bounding box center [785, 100] width 75 height 14
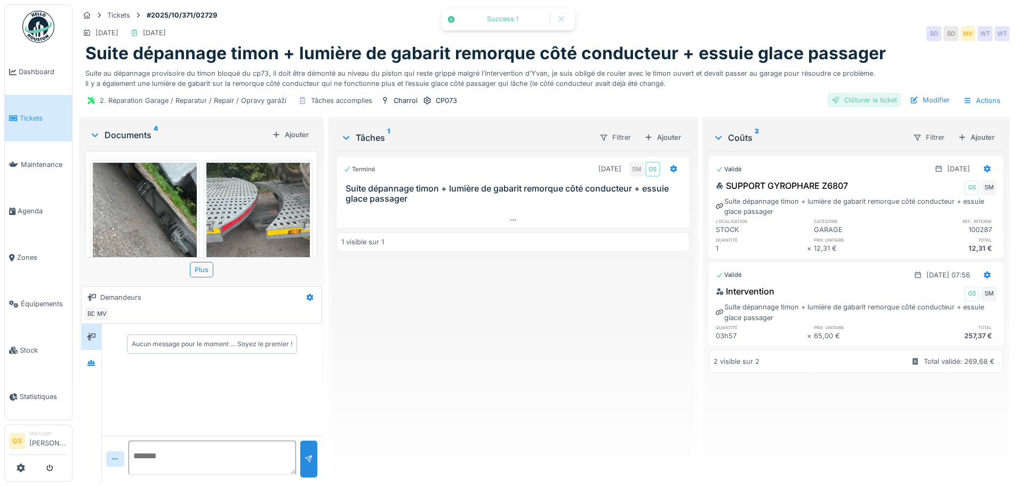
click at [839, 98] on div "Clôturer le ticket" at bounding box center [864, 100] width 74 height 14
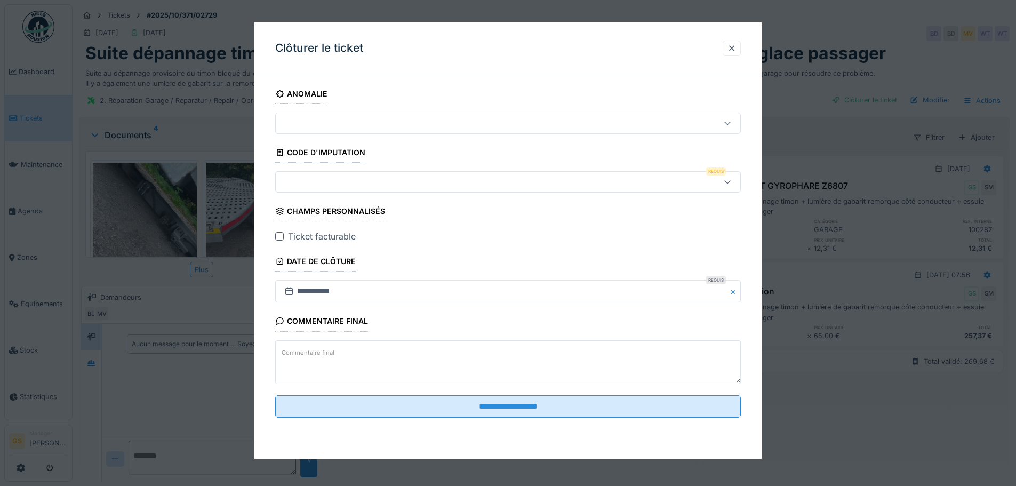
click at [295, 185] on div at bounding box center [481, 182] width 402 height 12
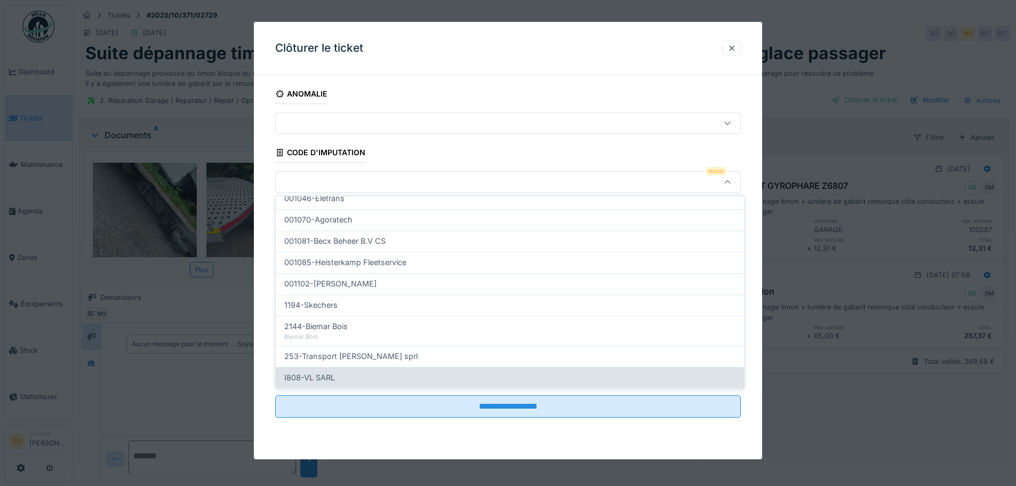
scroll to position [343, 0]
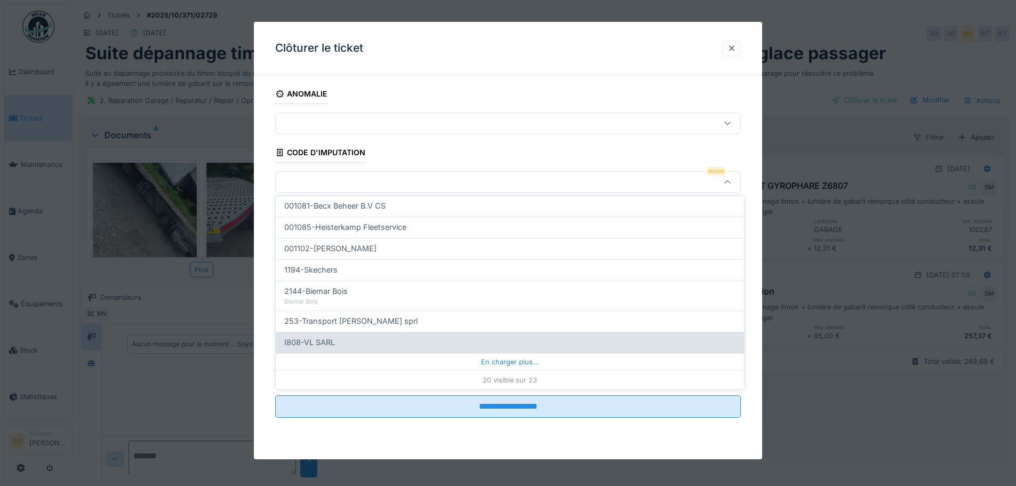
click at [306, 342] on span "I808-VL SARL" at bounding box center [309, 342] width 51 height 12
type input "***"
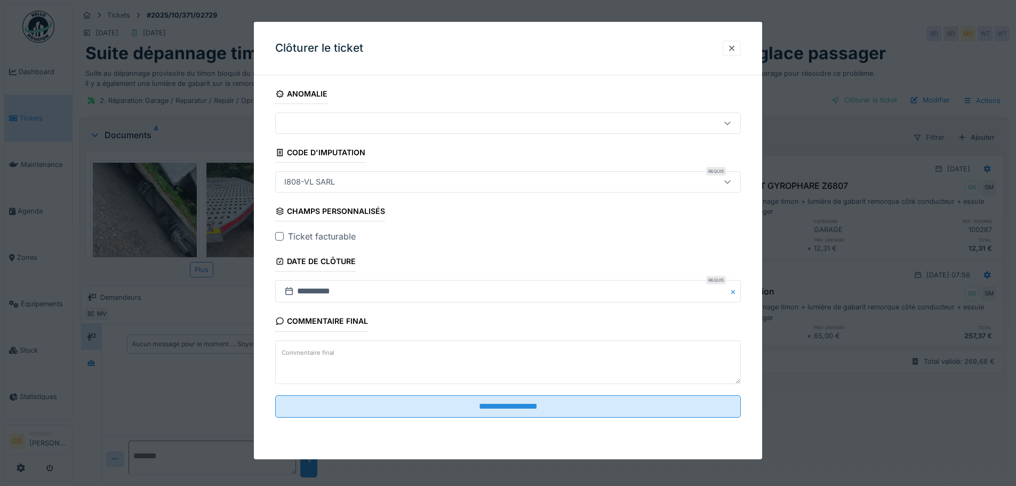
click at [280, 234] on div at bounding box center [279, 236] width 9 height 9
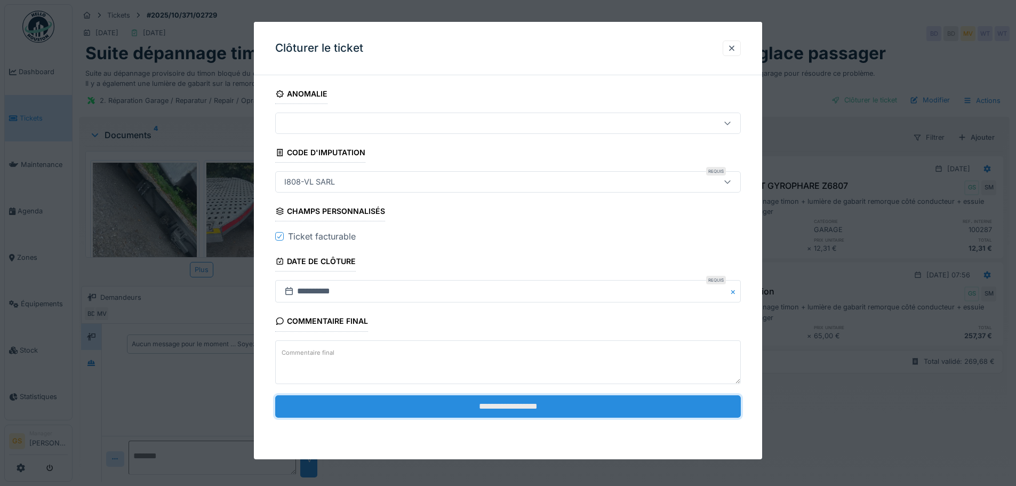
click at [435, 402] on input "**********" at bounding box center [508, 406] width 466 height 22
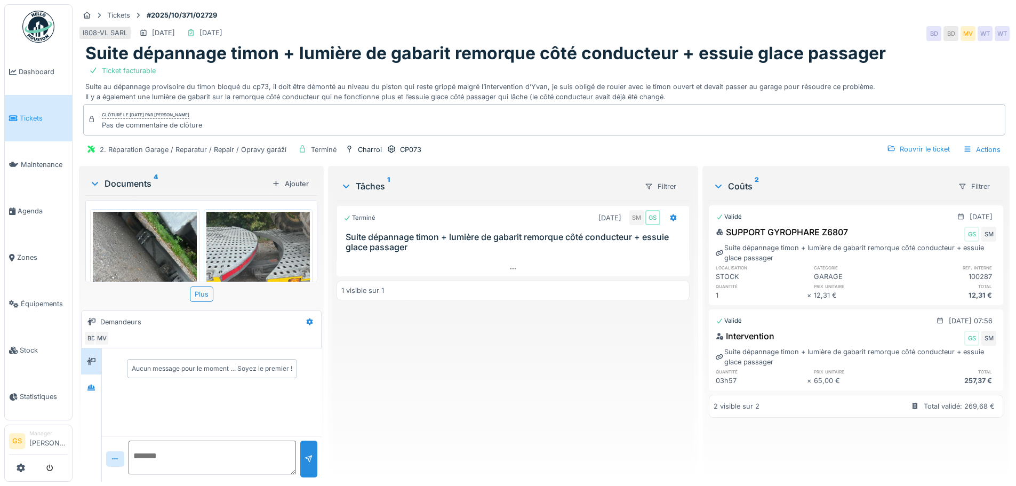
click at [16, 115] on icon at bounding box center [13, 118] width 9 height 7
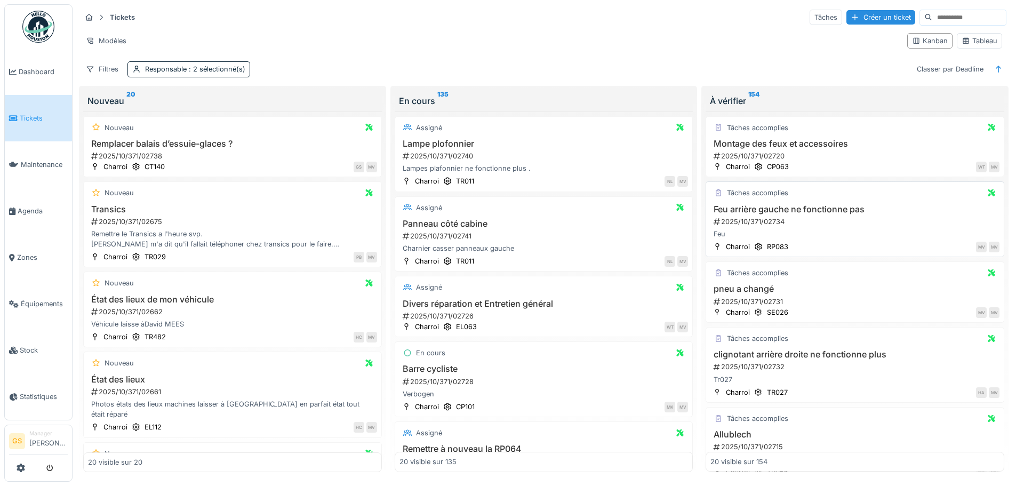
click at [743, 220] on div "2025/10/371/02734" at bounding box center [855, 222] width 287 height 10
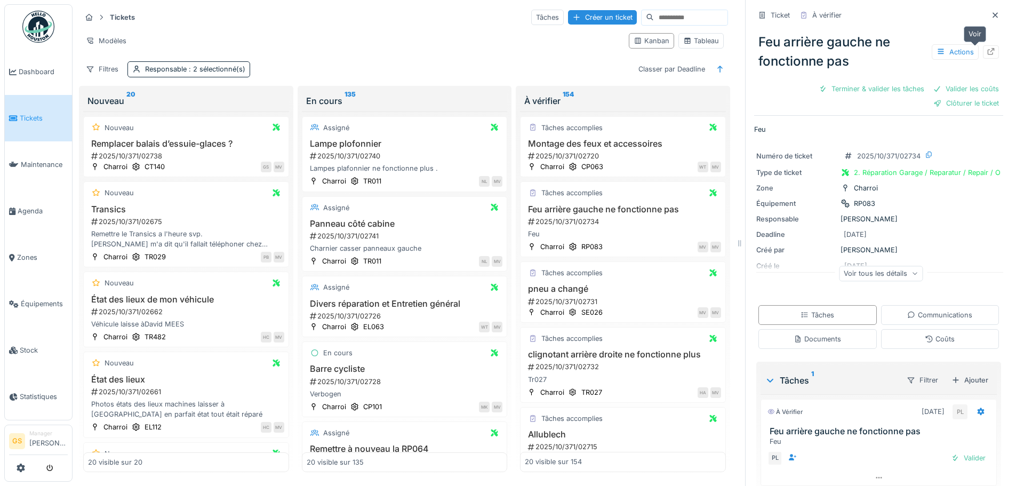
click at [987, 48] on icon at bounding box center [991, 51] width 9 height 7
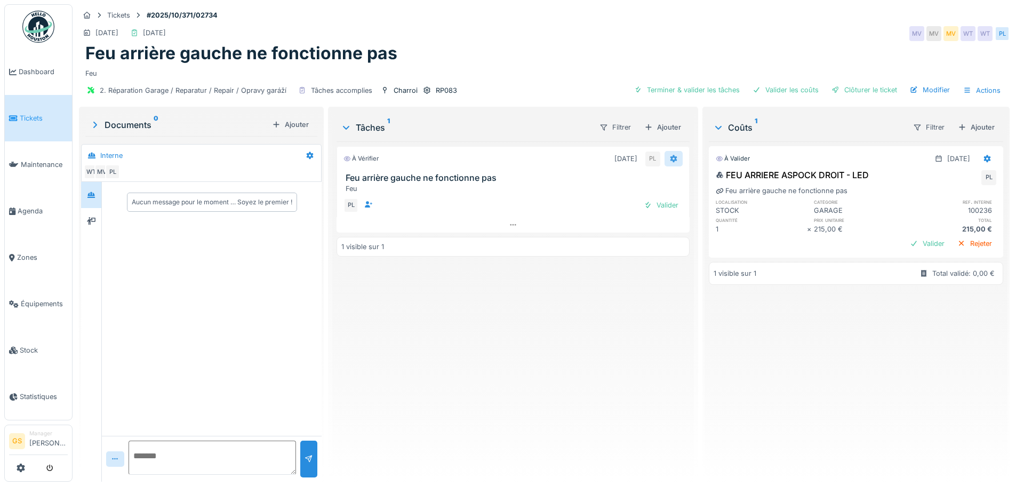
click at [670, 158] on icon at bounding box center [673, 158] width 7 height 7
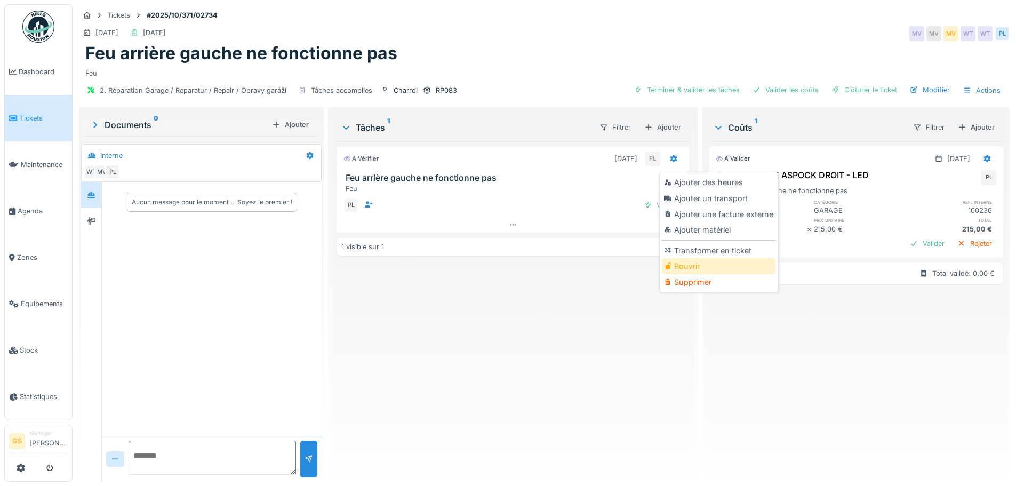
click at [676, 265] on div "Rouvrir" at bounding box center [719, 266] width 114 height 16
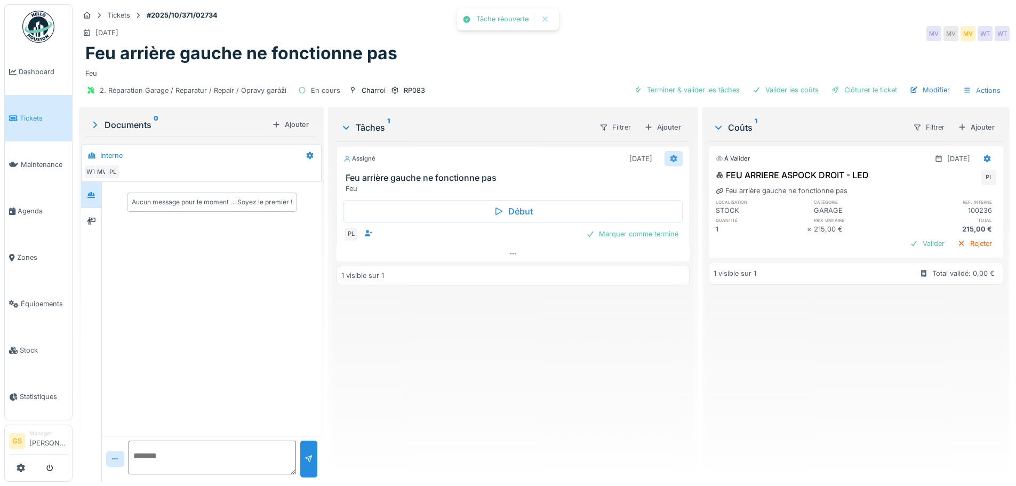
click at [669, 156] on icon at bounding box center [673, 158] width 9 height 7
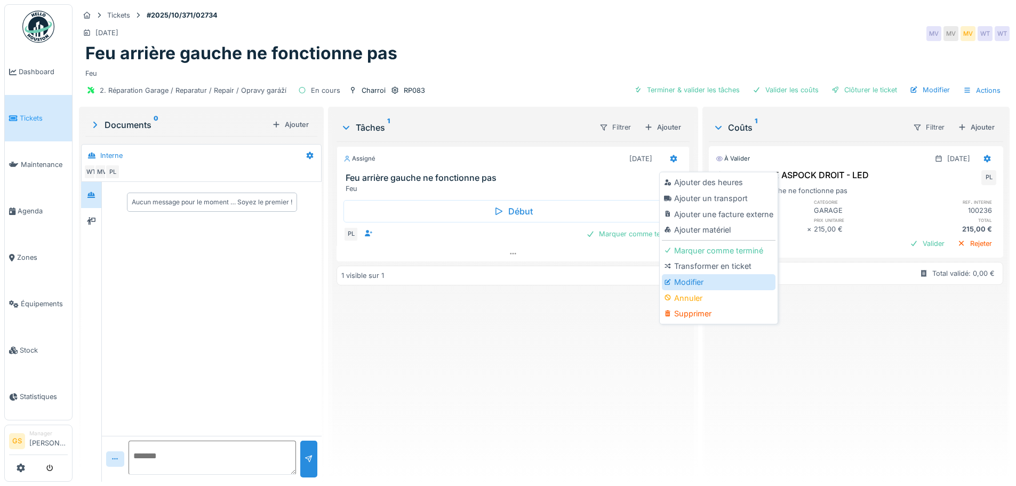
click at [687, 276] on div "Modifier" at bounding box center [719, 282] width 114 height 16
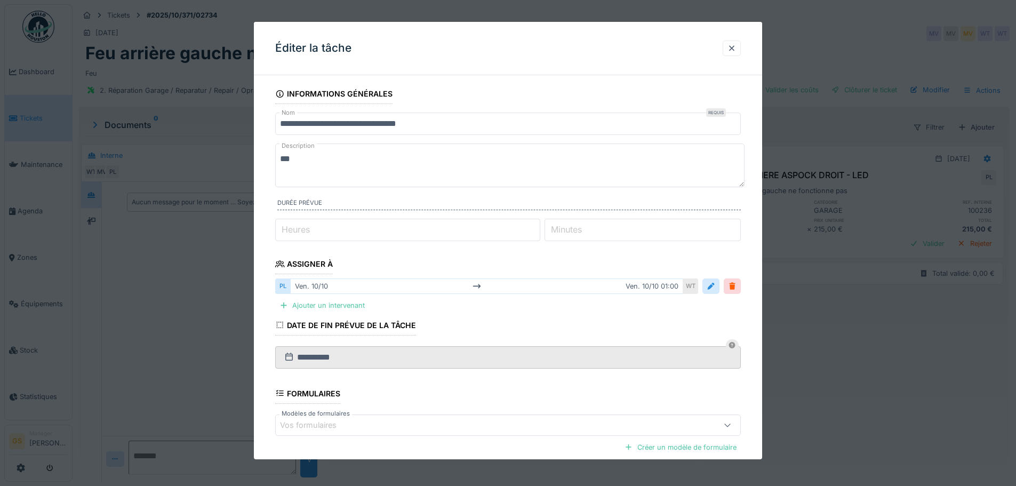
click at [568, 229] on label "Minutes" at bounding box center [566, 229] width 35 height 13
click at [568, 229] on input "*" at bounding box center [642, 230] width 196 height 22
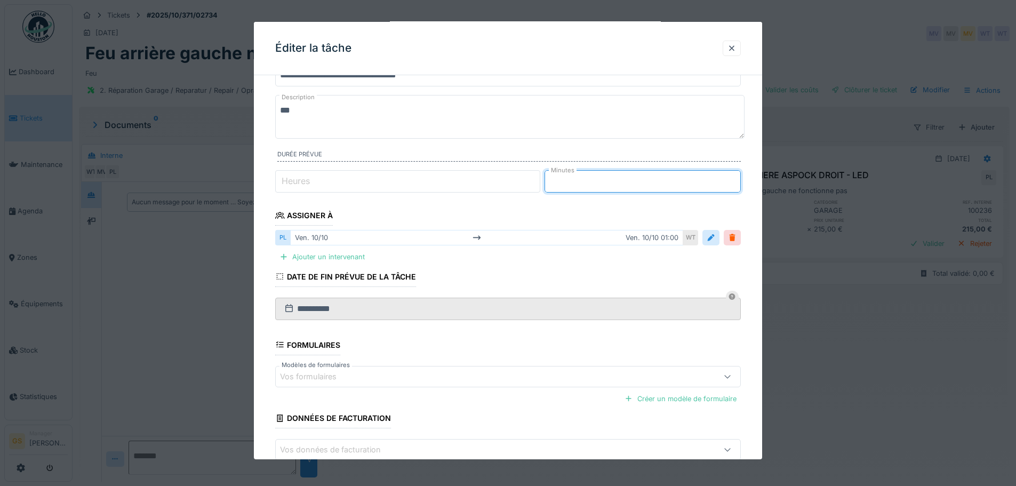
scroll to position [110, 0]
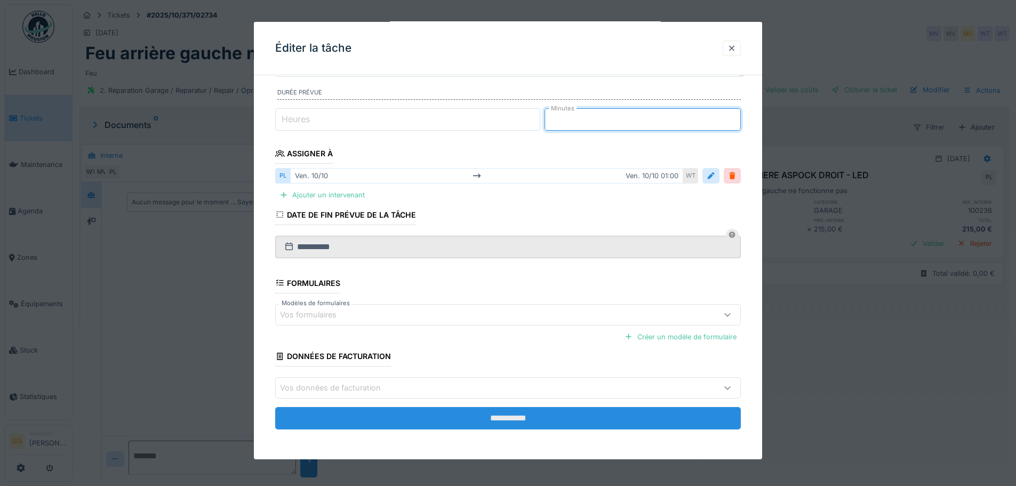
type input "**"
click at [507, 414] on input "**********" at bounding box center [508, 418] width 466 height 22
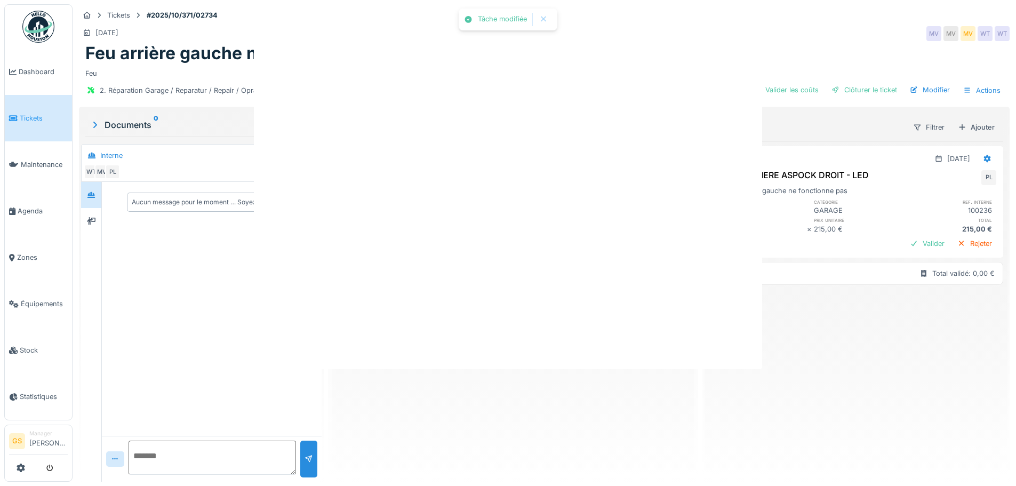
scroll to position [0, 0]
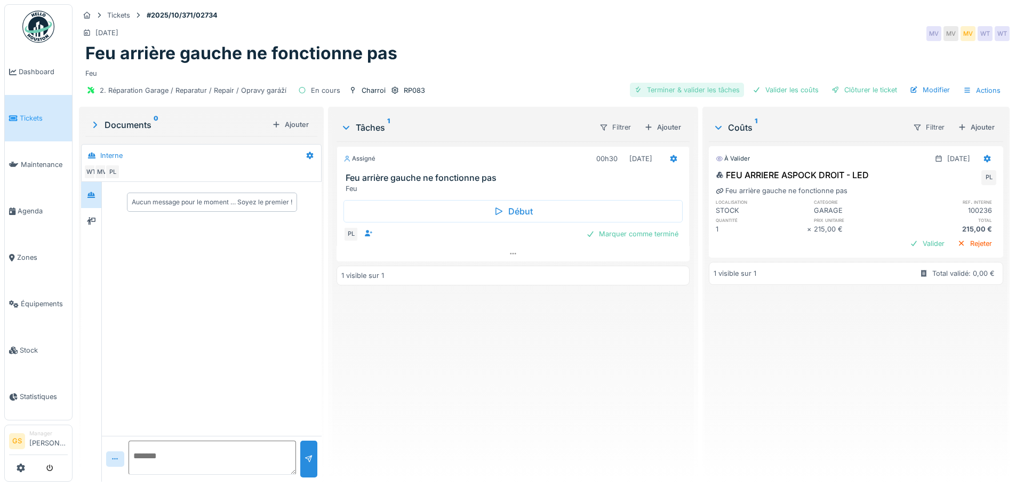
click at [684, 89] on div "Terminer & valider les tâches" at bounding box center [687, 90] width 114 height 14
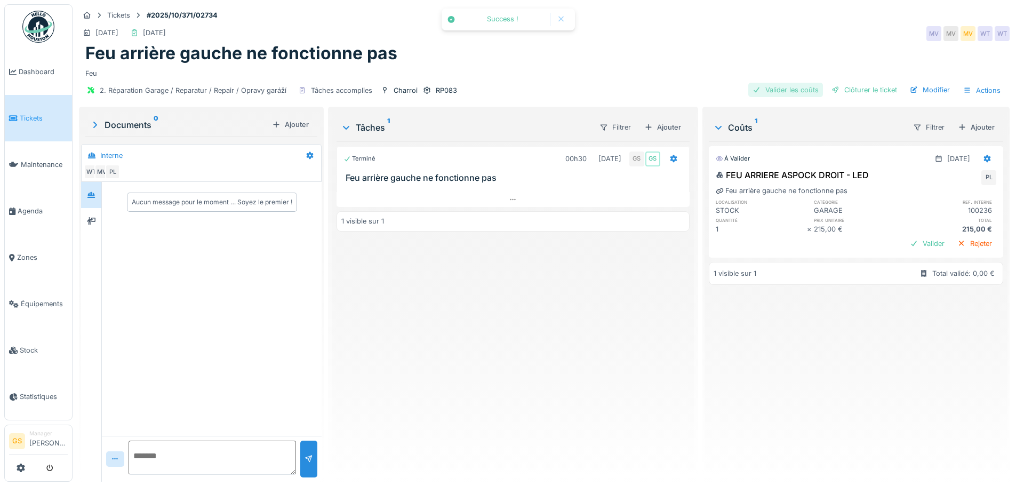
click at [770, 90] on div "Valider les coûts" at bounding box center [785, 90] width 75 height 14
click at [846, 91] on div "Clôturer le ticket" at bounding box center [864, 90] width 74 height 14
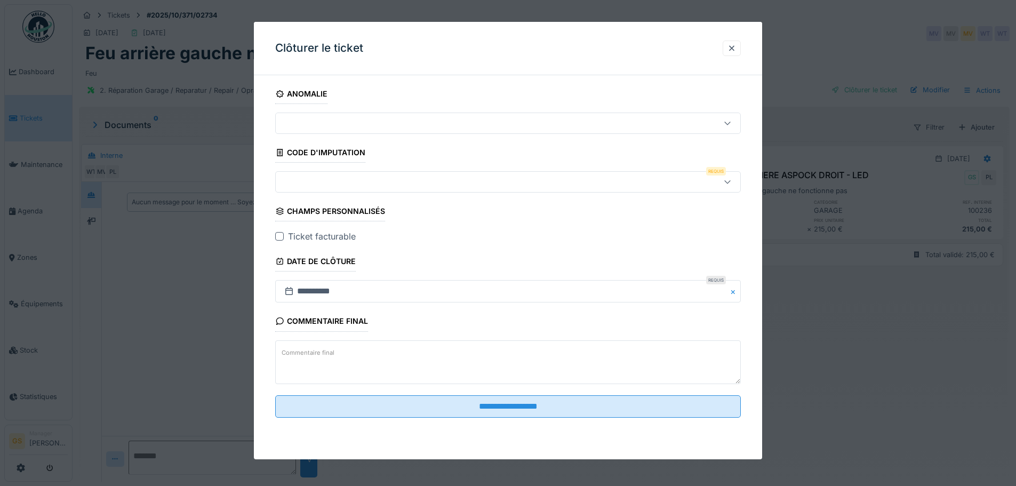
click at [302, 180] on div at bounding box center [481, 182] width 402 height 12
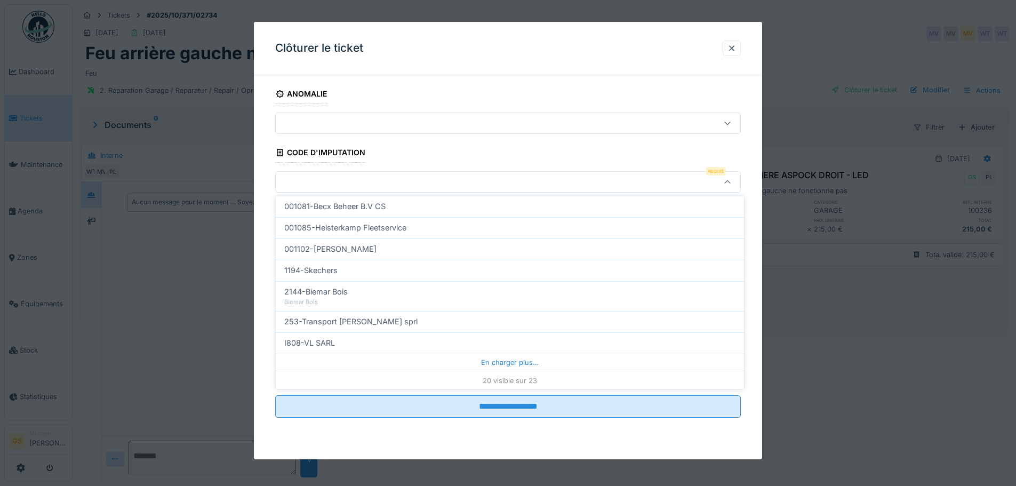
scroll to position [343, 0]
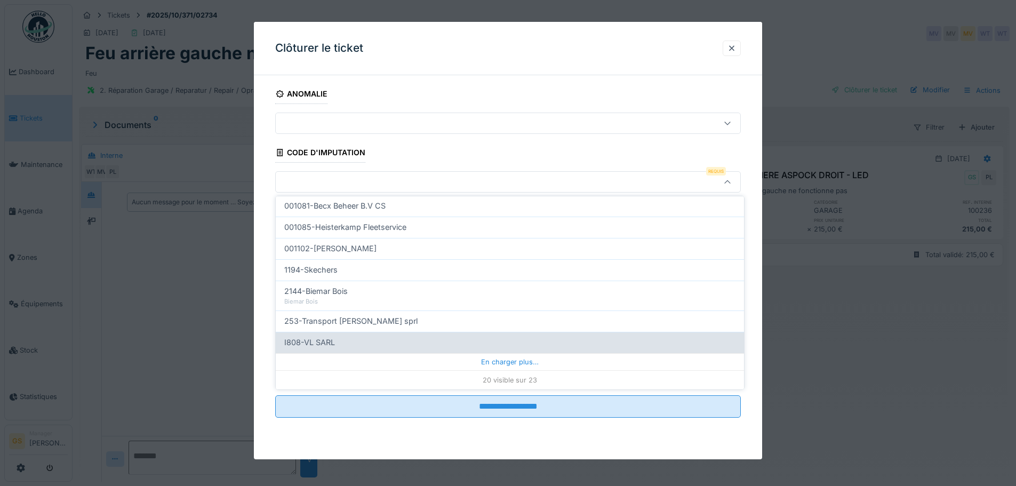
click at [325, 343] on span "I808-VL SARL" at bounding box center [309, 342] width 51 height 12
type input "***"
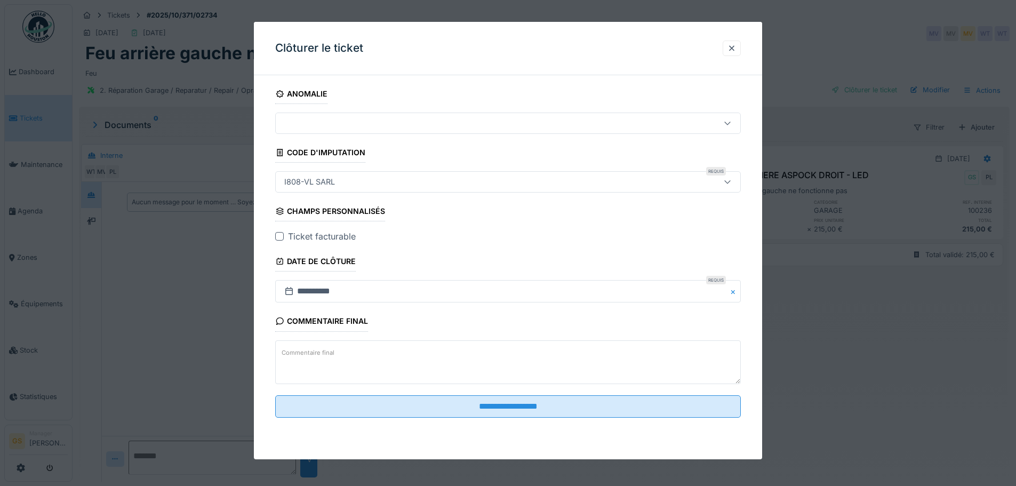
click at [280, 236] on div at bounding box center [279, 236] width 9 height 9
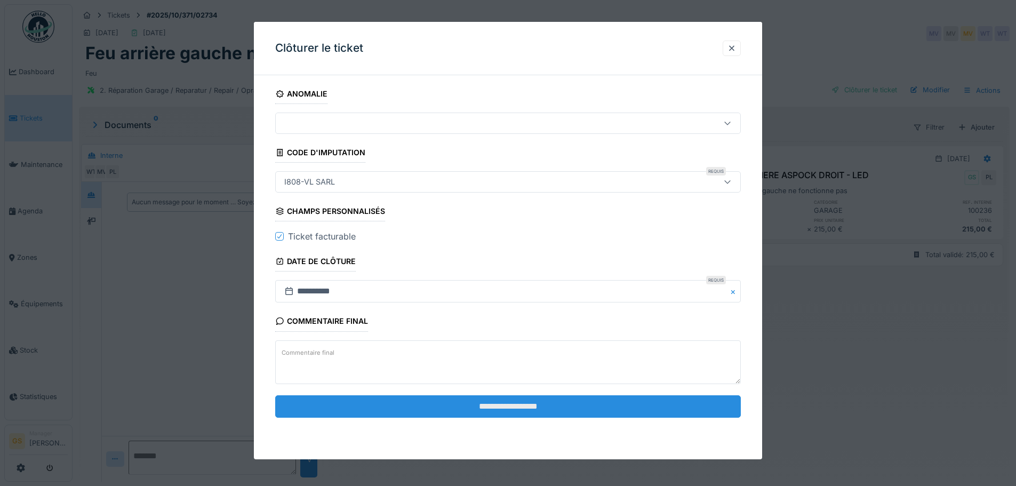
click at [483, 403] on input "**********" at bounding box center [508, 406] width 466 height 22
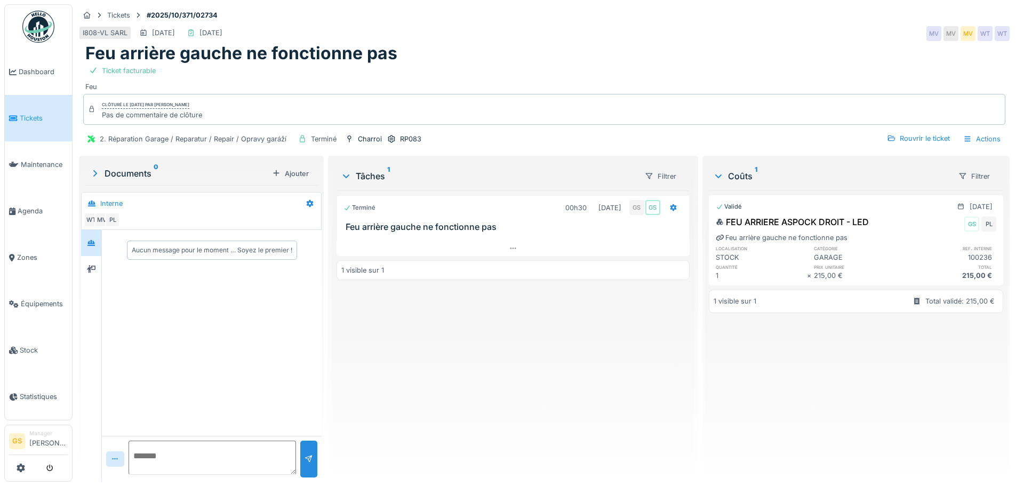
click at [26, 121] on span "Tickets" at bounding box center [44, 118] width 48 height 10
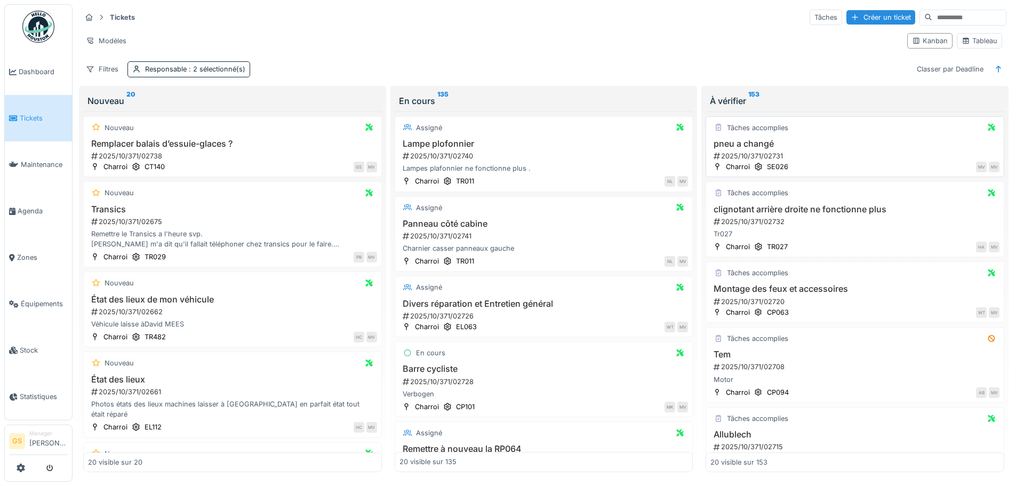
click at [743, 154] on div "2025/10/371/02731" at bounding box center [855, 156] width 287 height 10
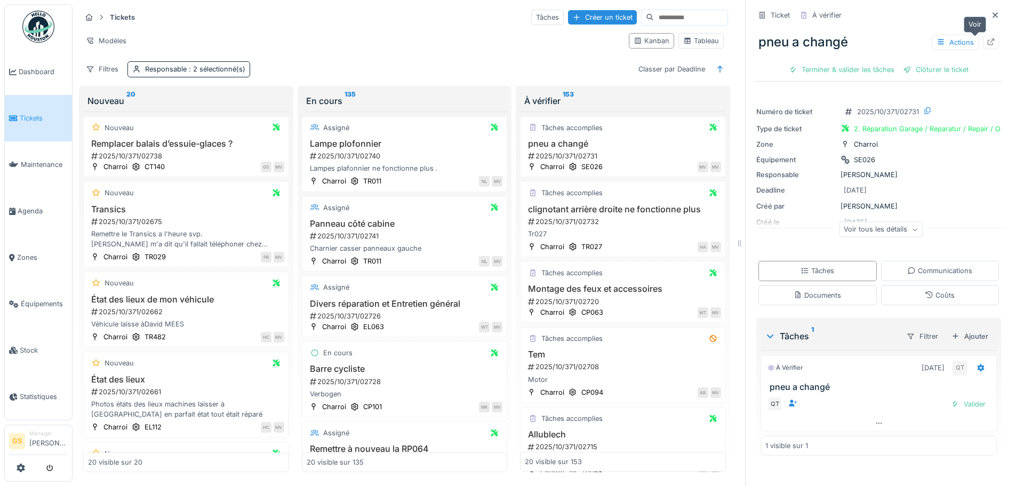
click at [987, 37] on div at bounding box center [991, 42] width 9 height 10
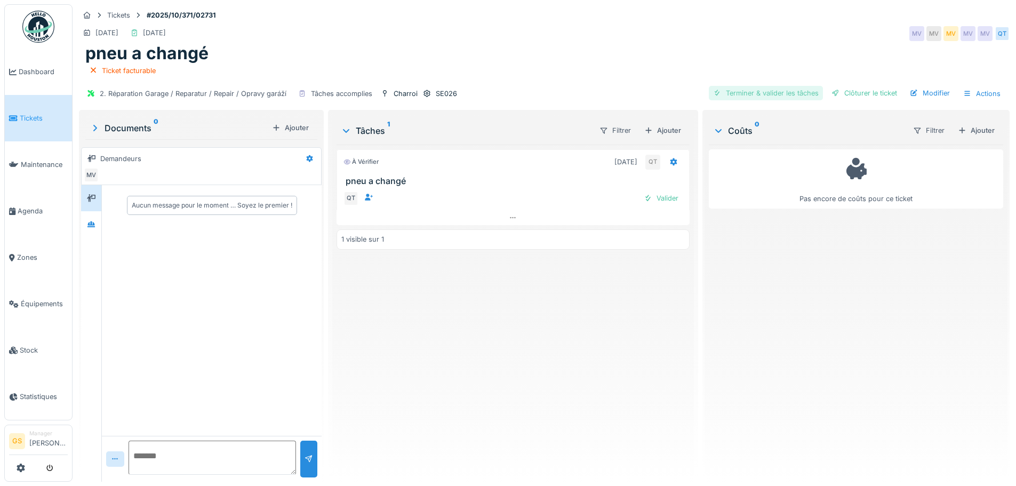
click at [755, 88] on div "Terminer & valider les tâches" at bounding box center [766, 93] width 114 height 14
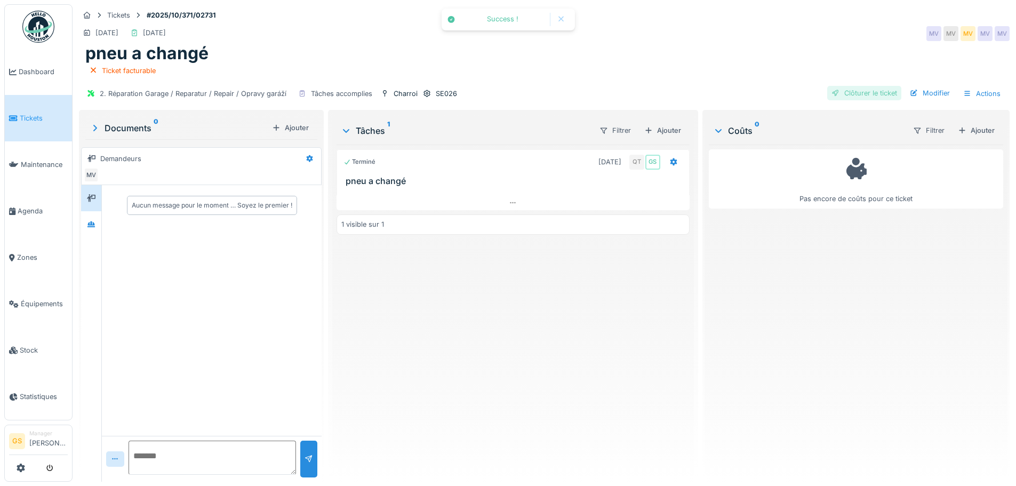
click at [854, 92] on div "Clôturer le ticket" at bounding box center [864, 93] width 74 height 14
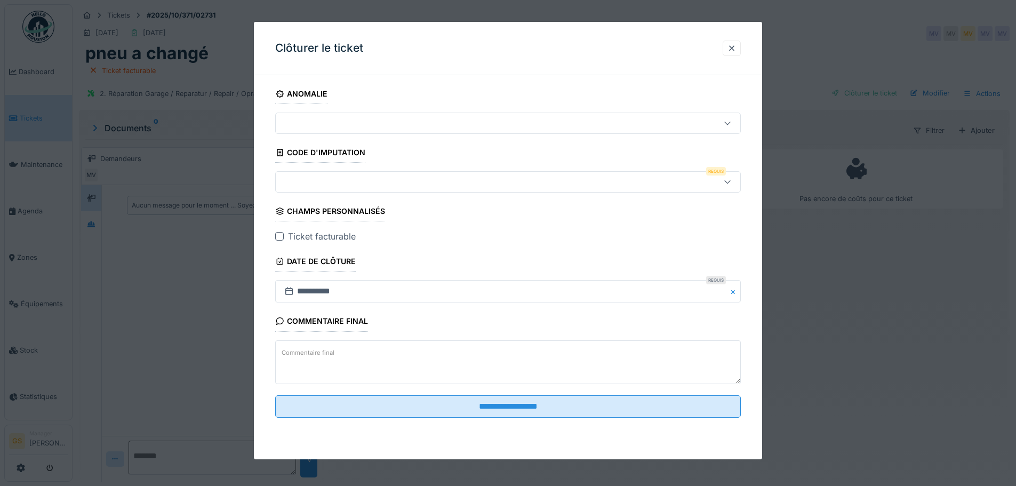
click at [331, 179] on div at bounding box center [481, 182] width 402 height 12
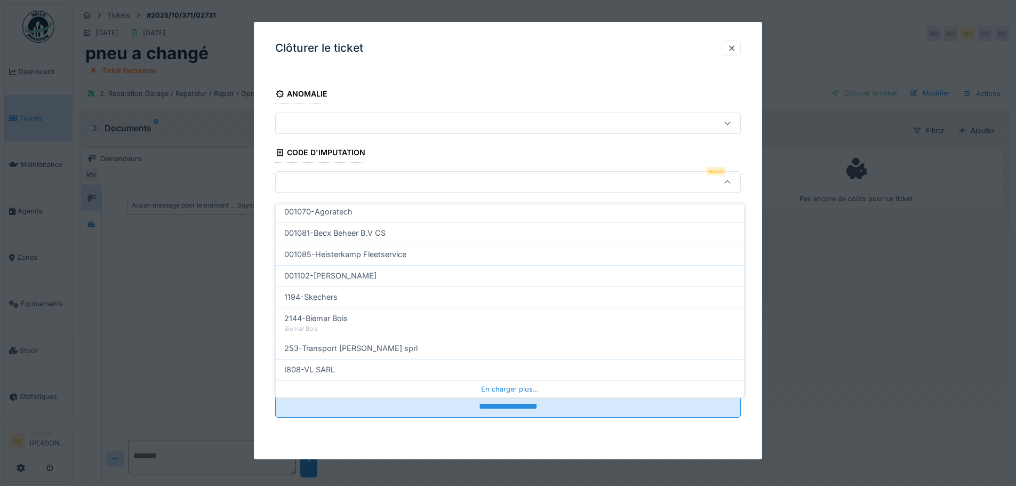
scroll to position [343, 0]
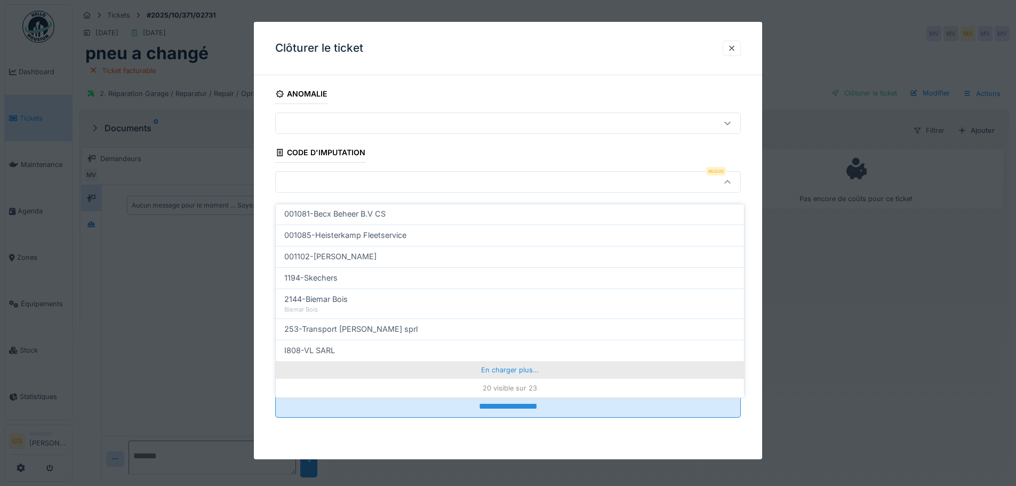
click at [485, 361] on div "En charger plus…" at bounding box center [510, 369] width 468 height 17
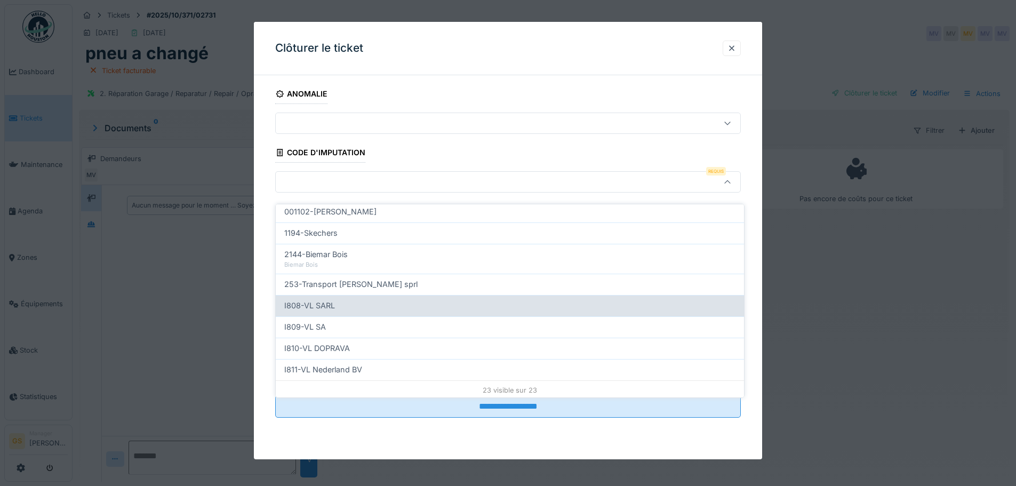
scroll to position [390, 0]
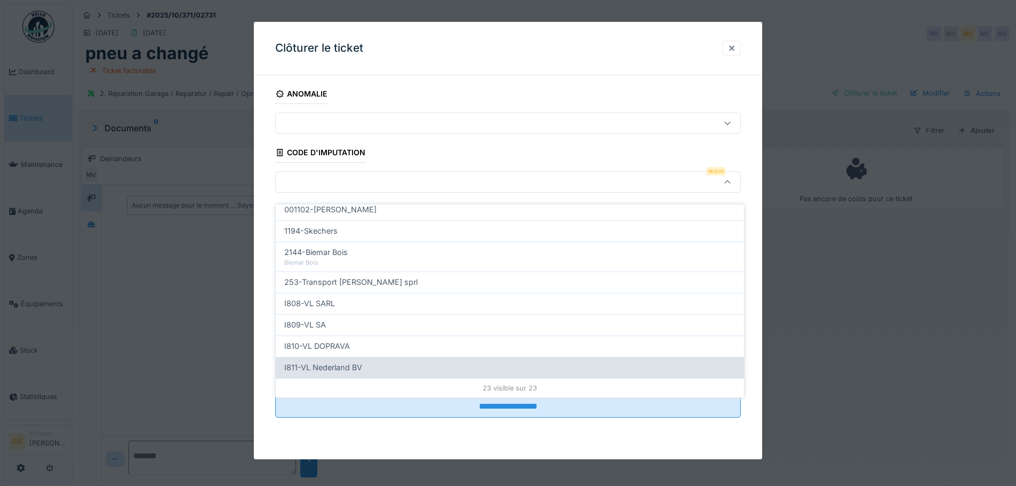
click at [333, 362] on span "I811-VL Nederland BV" at bounding box center [323, 368] width 78 height 12
type input "***"
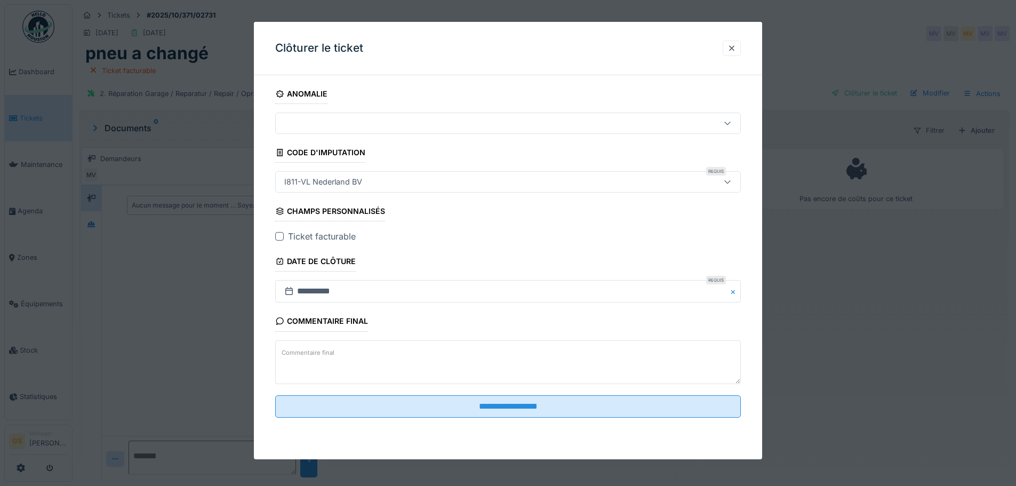
click at [275, 235] on div at bounding box center [279, 236] width 9 height 9
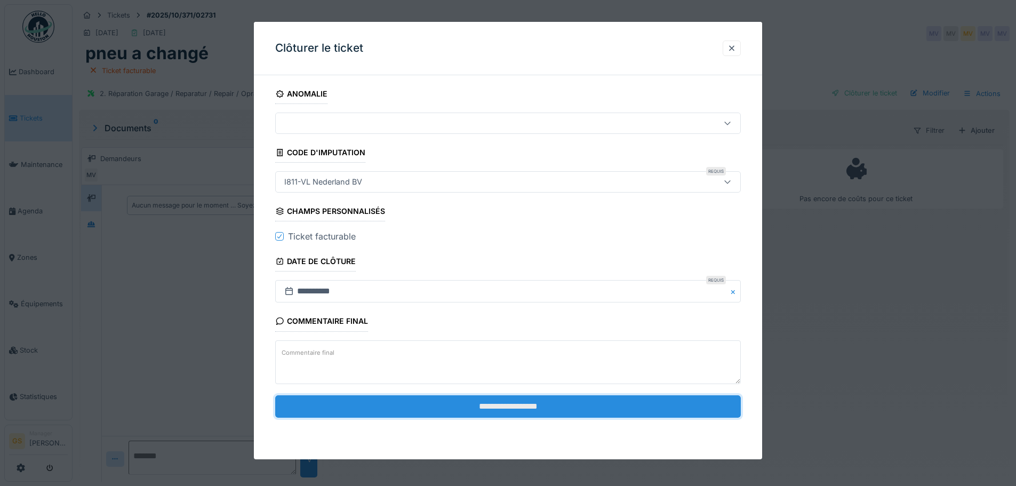
click at [506, 403] on input "**********" at bounding box center [508, 406] width 466 height 22
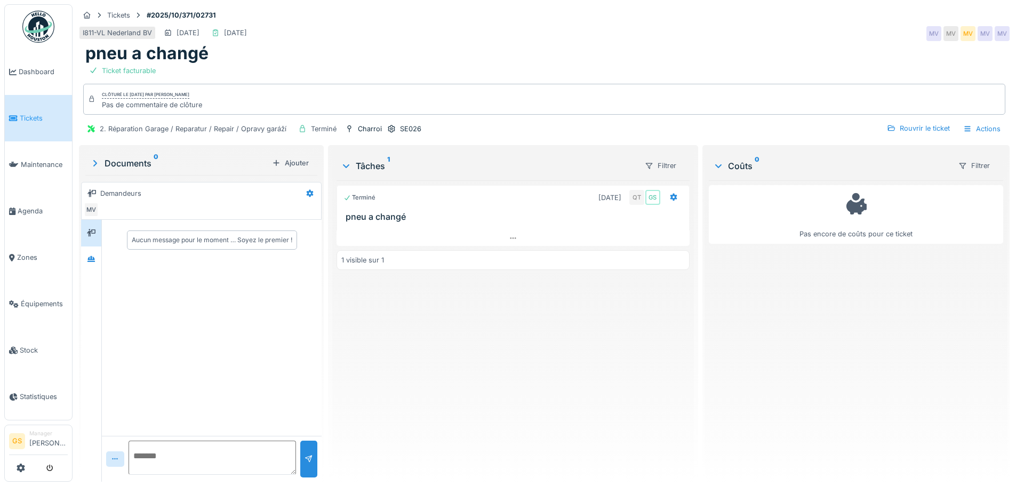
click at [27, 119] on span "Tickets" at bounding box center [44, 118] width 48 height 10
